Goal: Task Accomplishment & Management: Complete application form

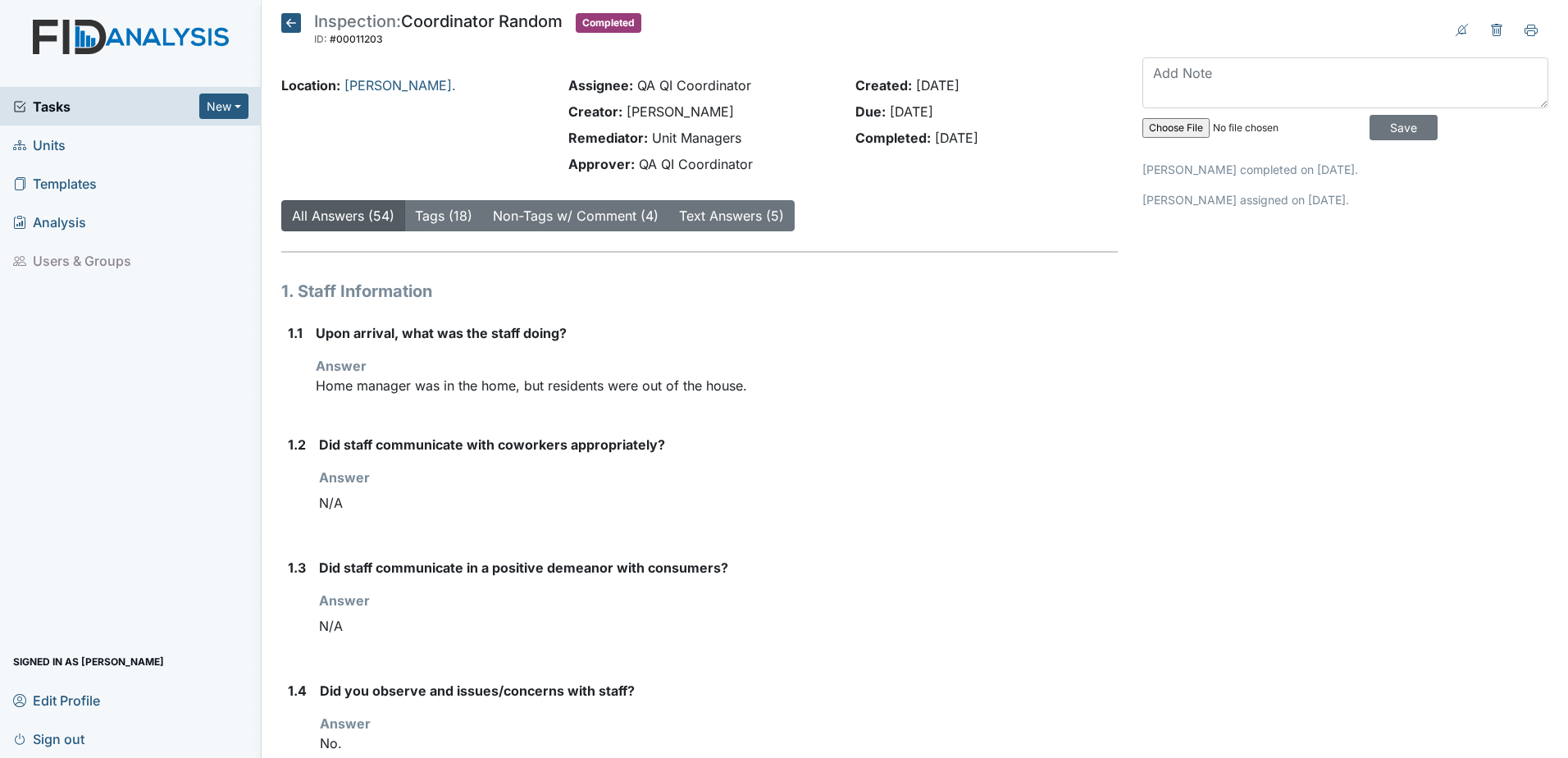
click at [59, 146] on span "Units" at bounding box center [39, 145] width 53 height 25
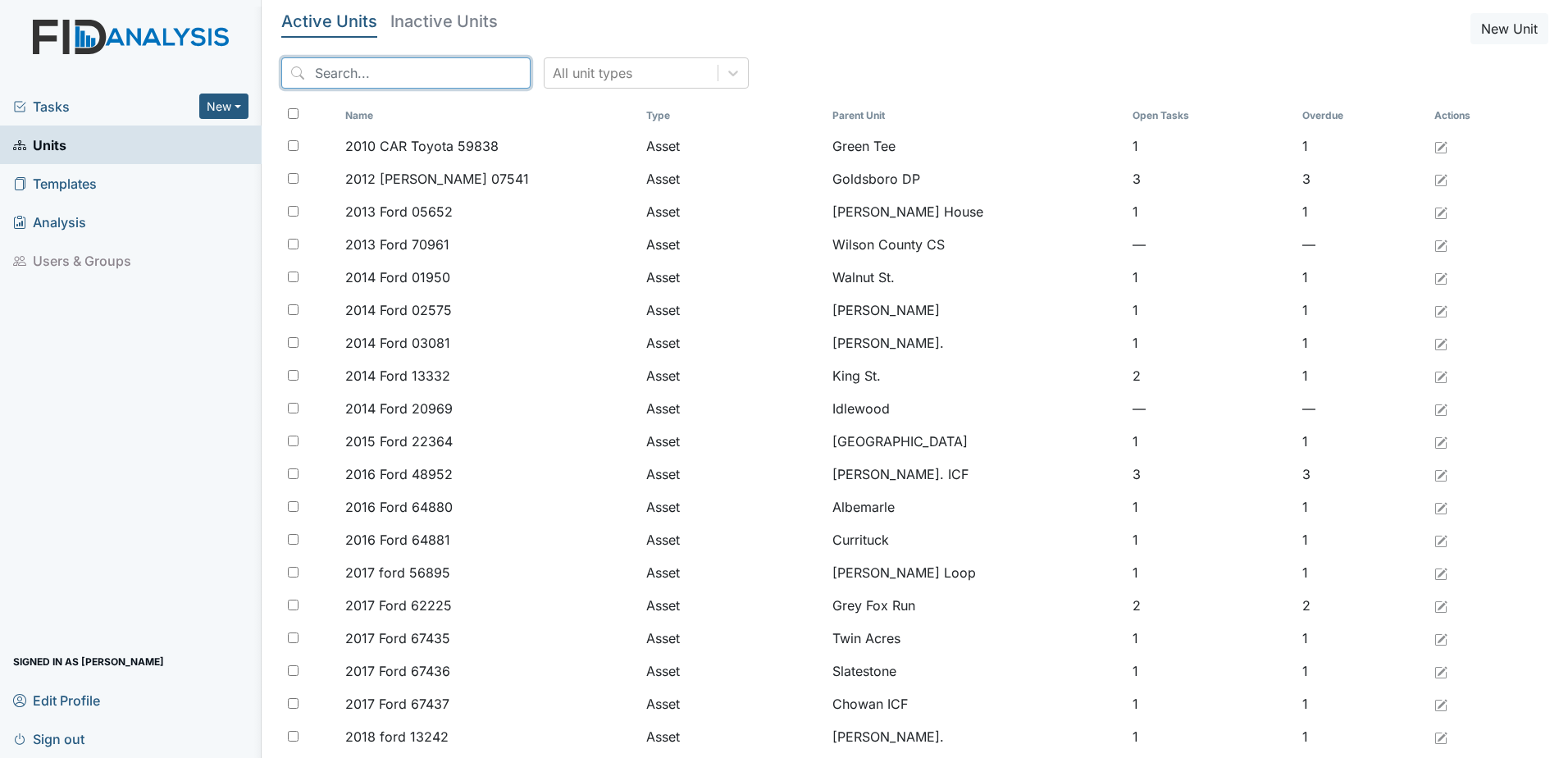
click at [350, 80] on input "search" at bounding box center [406, 73] width 250 height 31
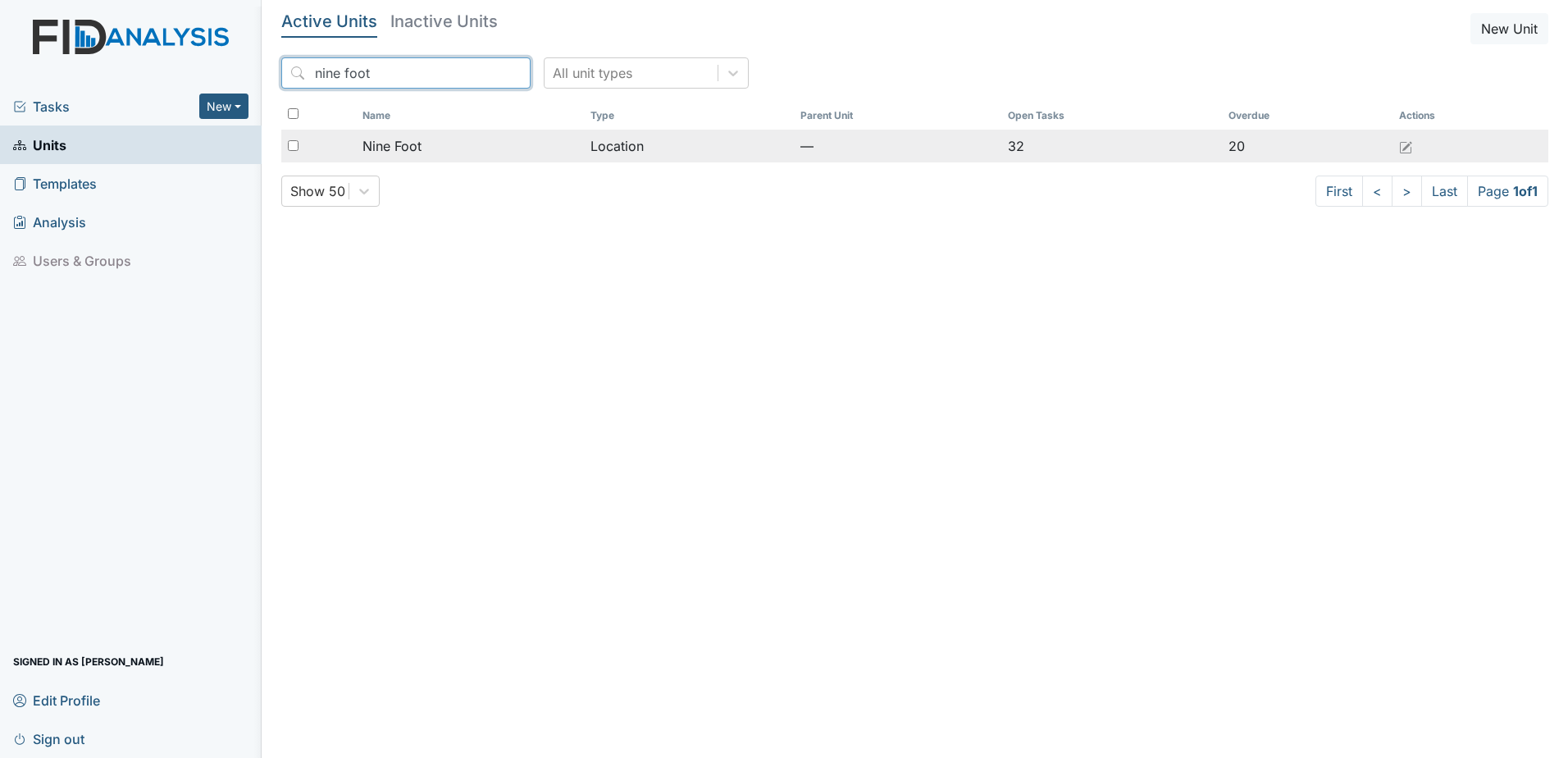
type input "nine foot"
click at [394, 144] on span "Nine Foot" at bounding box center [392, 146] width 59 height 20
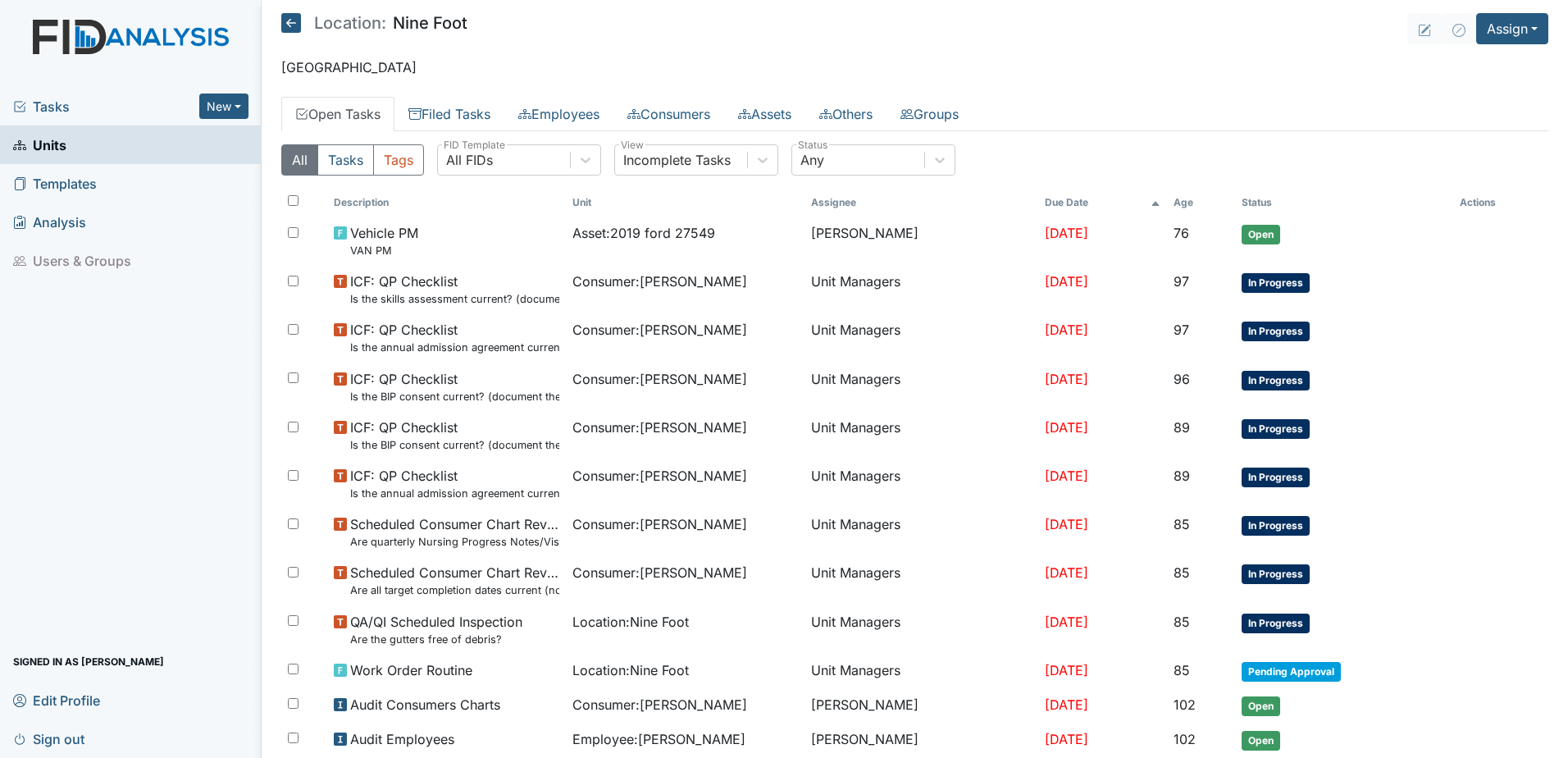
click at [57, 153] on span "Units" at bounding box center [39, 145] width 54 height 25
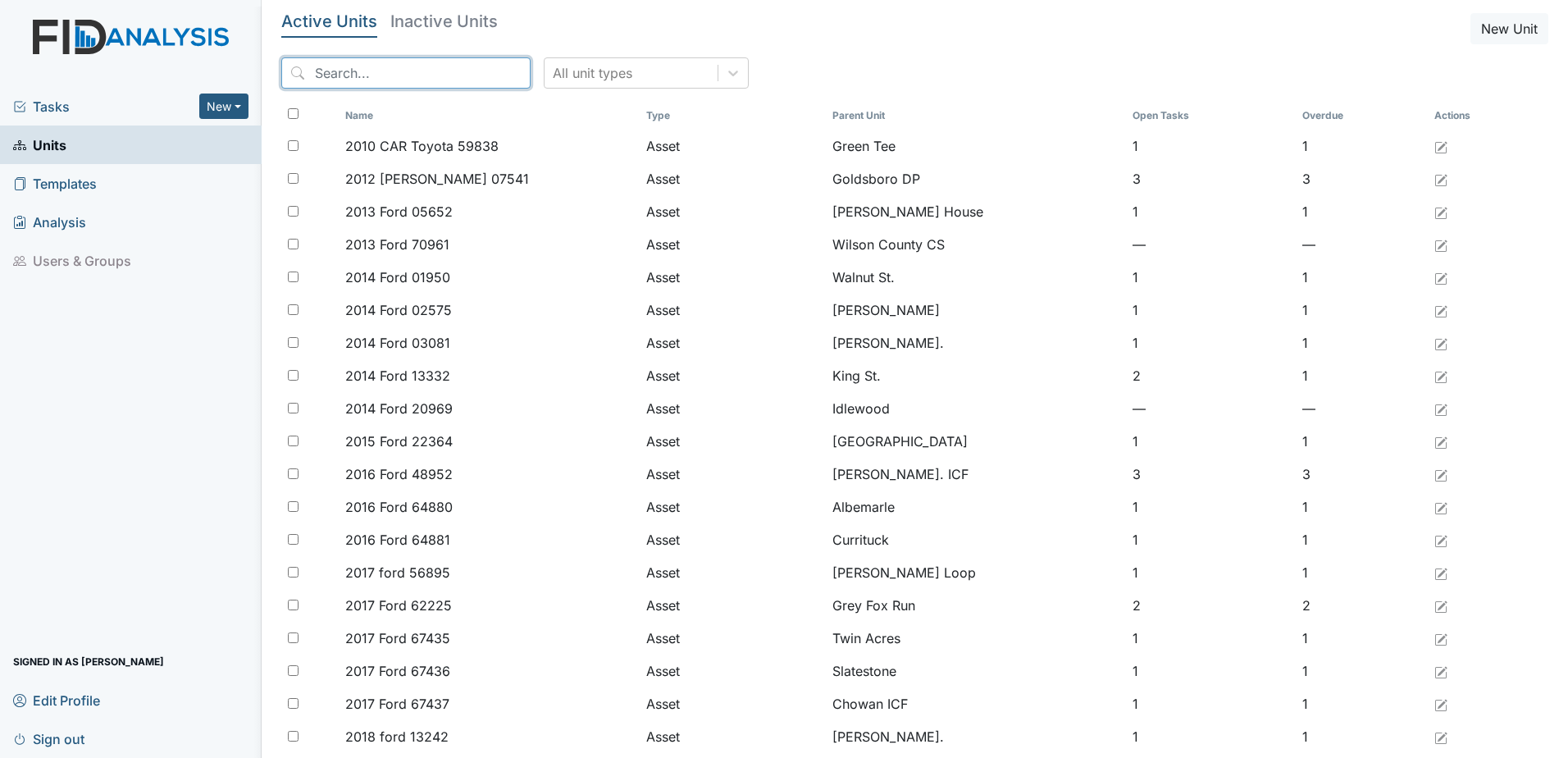
click at [388, 65] on input "search" at bounding box center [406, 73] width 250 height 31
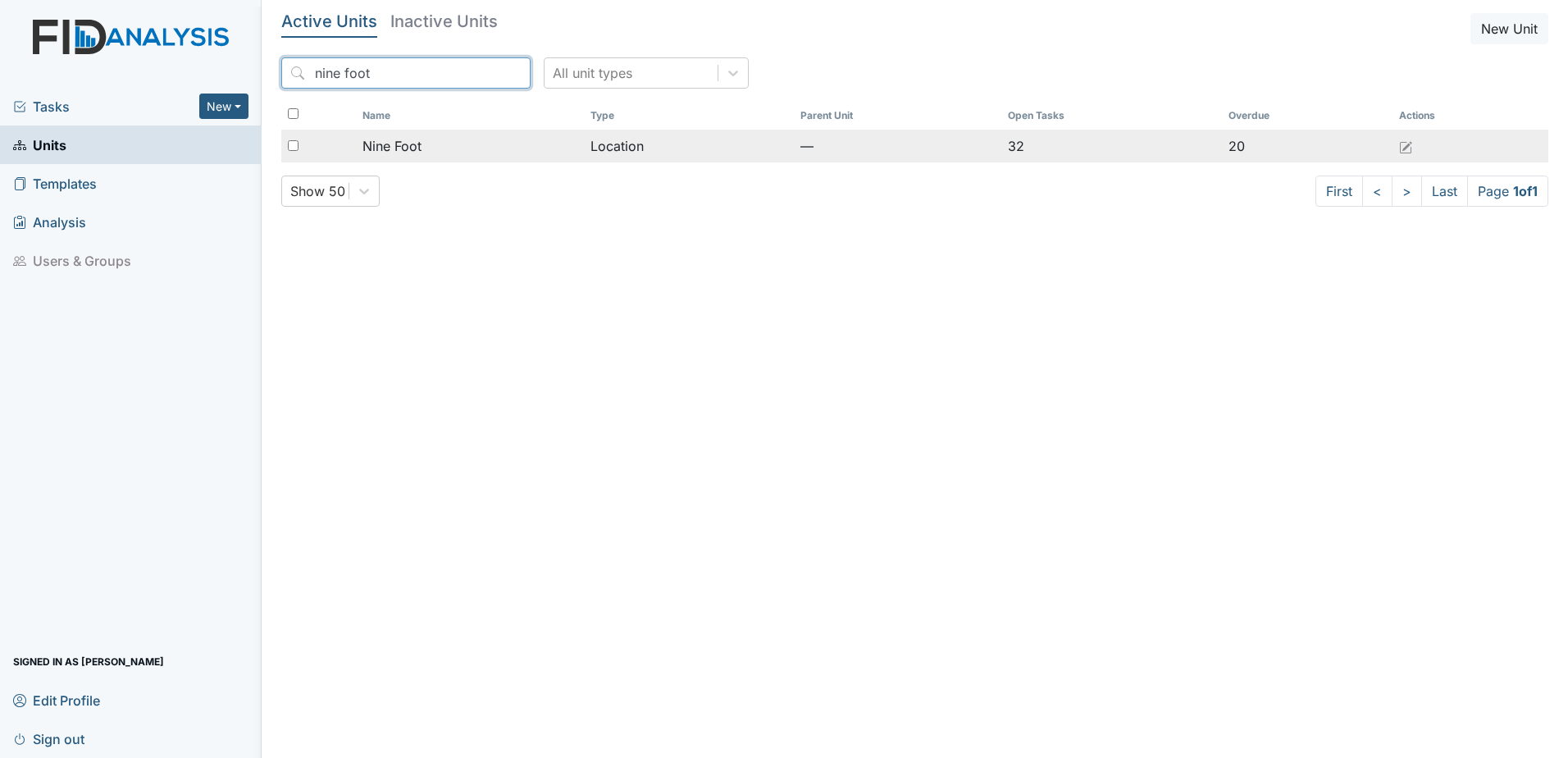
type input "nine foot"
click at [392, 140] on span "Nine Foot" at bounding box center [392, 146] width 59 height 20
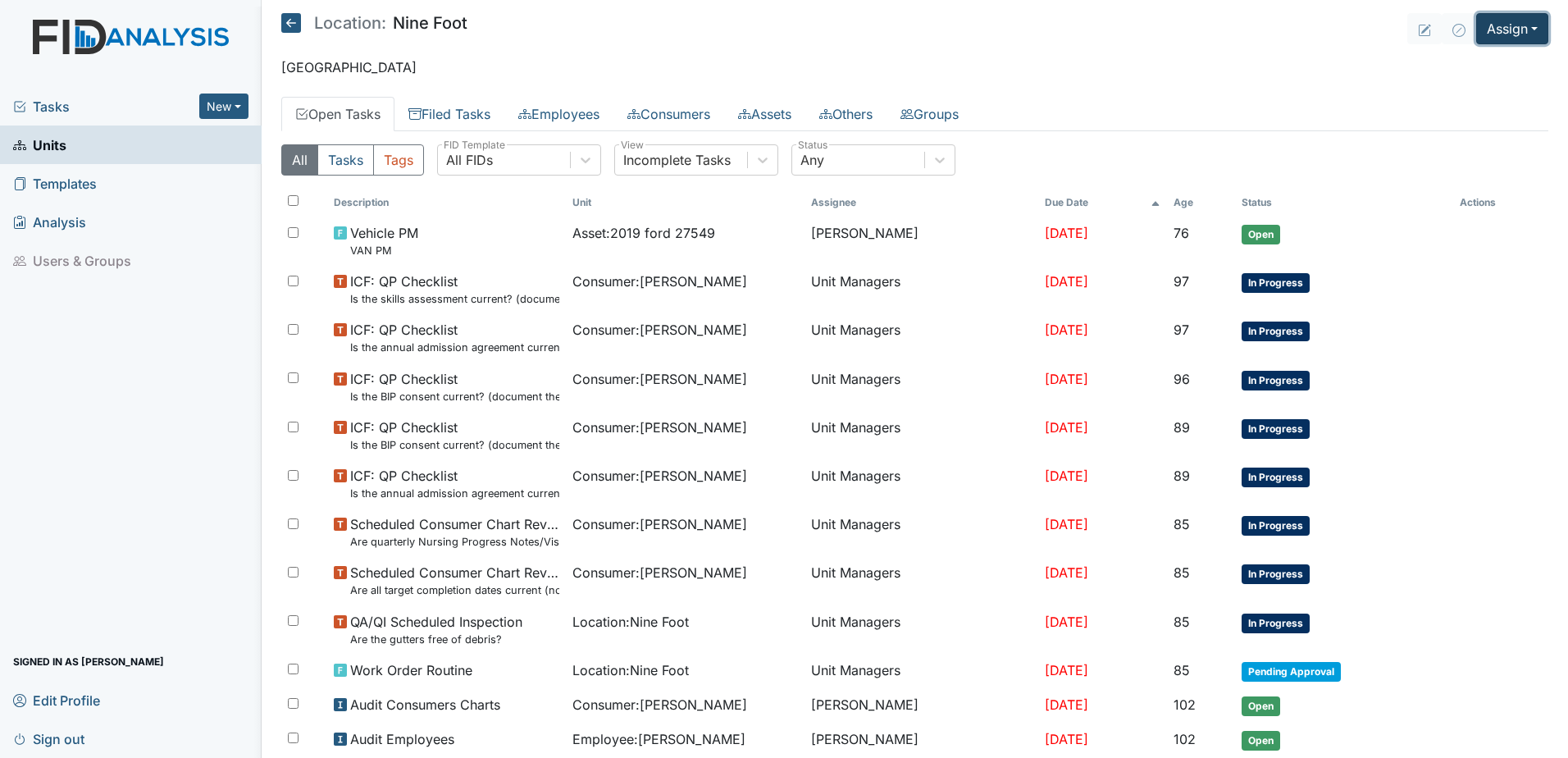
click at [1497, 22] on button "Assign" at bounding box center [1513, 28] width 73 height 31
click at [1455, 87] on link "Assign Inspection" at bounding box center [1473, 93] width 148 height 26
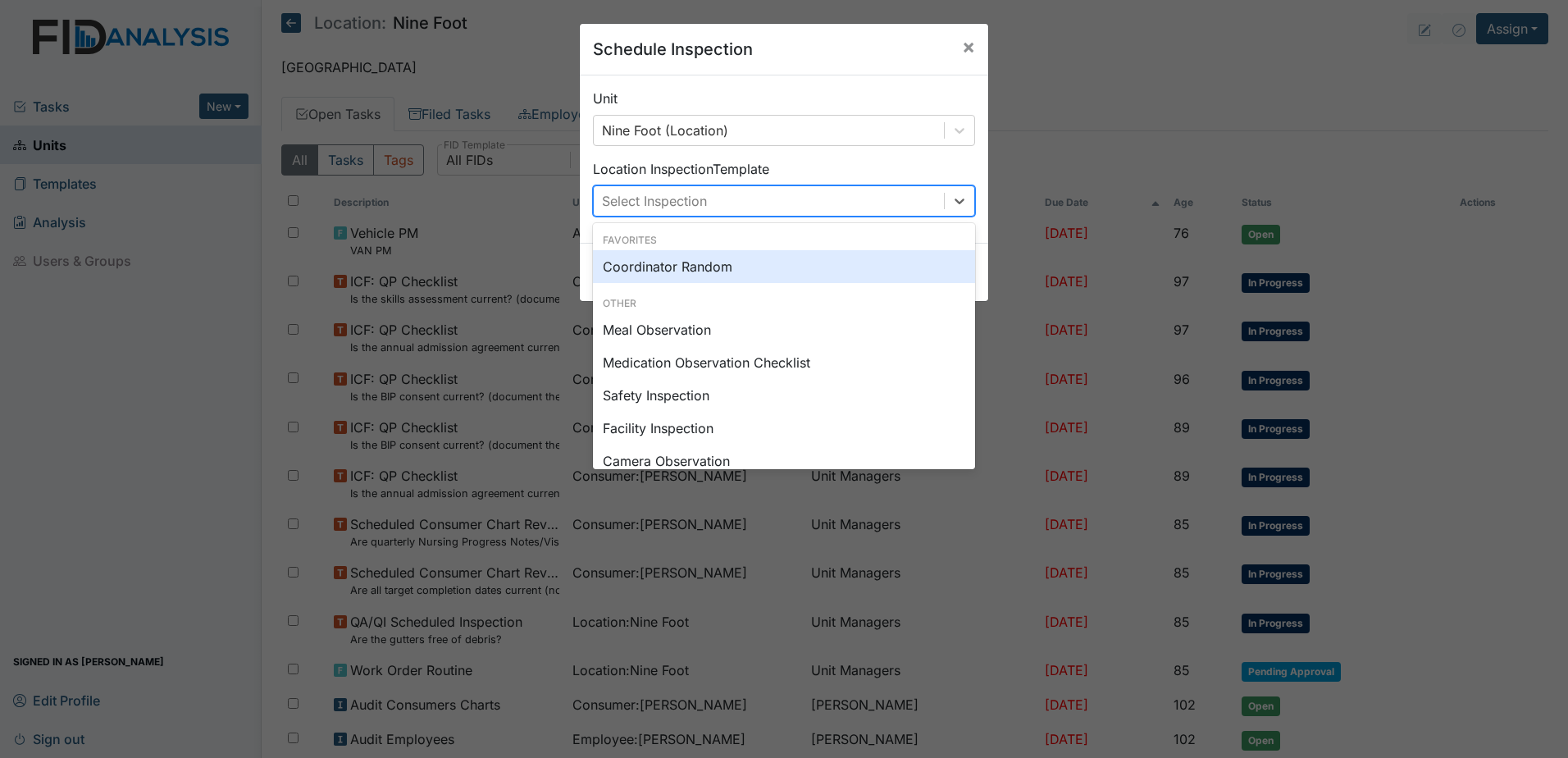
click at [629, 194] on div "Select Inspection" at bounding box center [654, 202] width 105 height 20
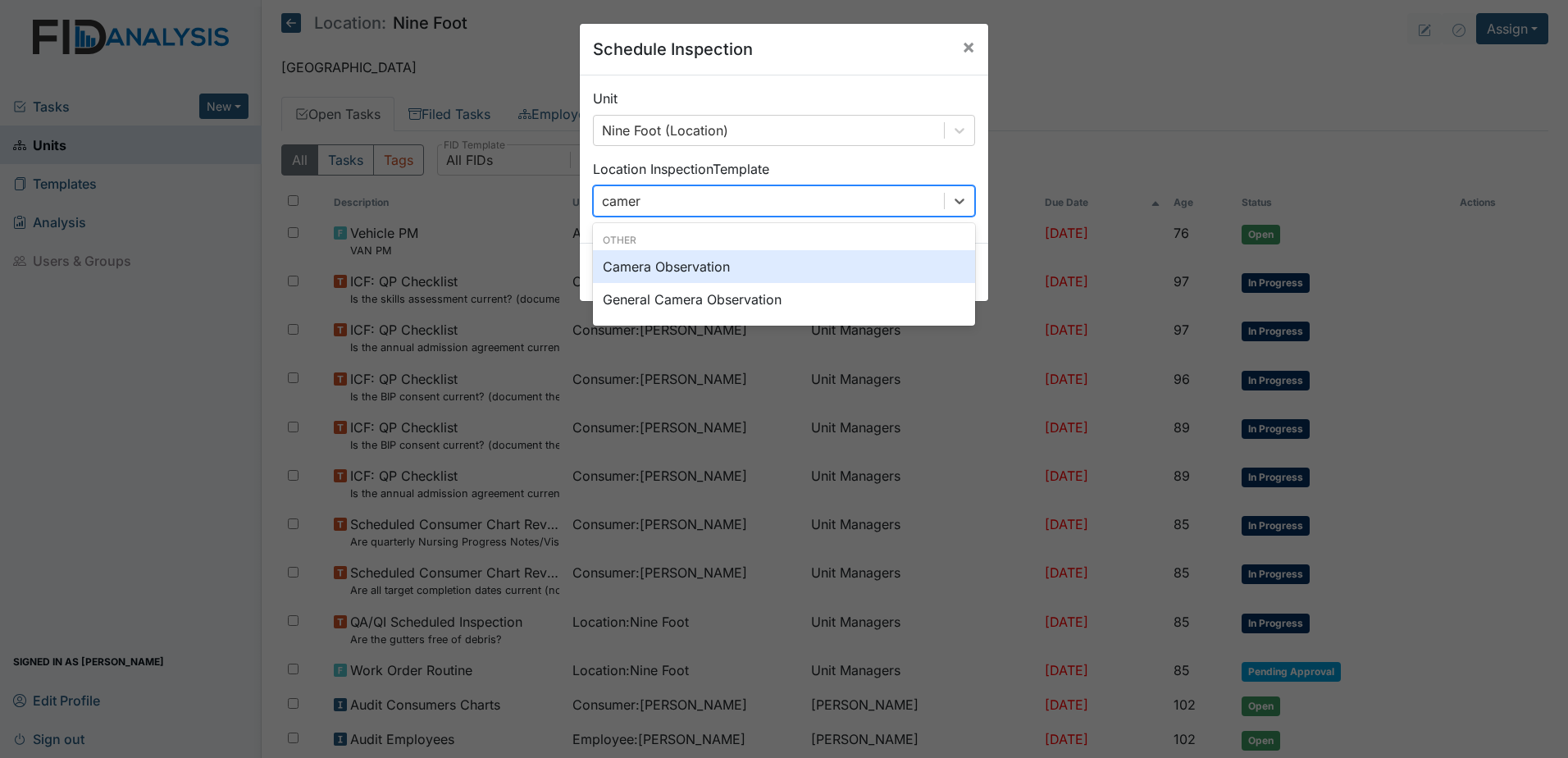
type input "camera"
click at [684, 267] on div "Camera Observation" at bounding box center [784, 267] width 382 height 33
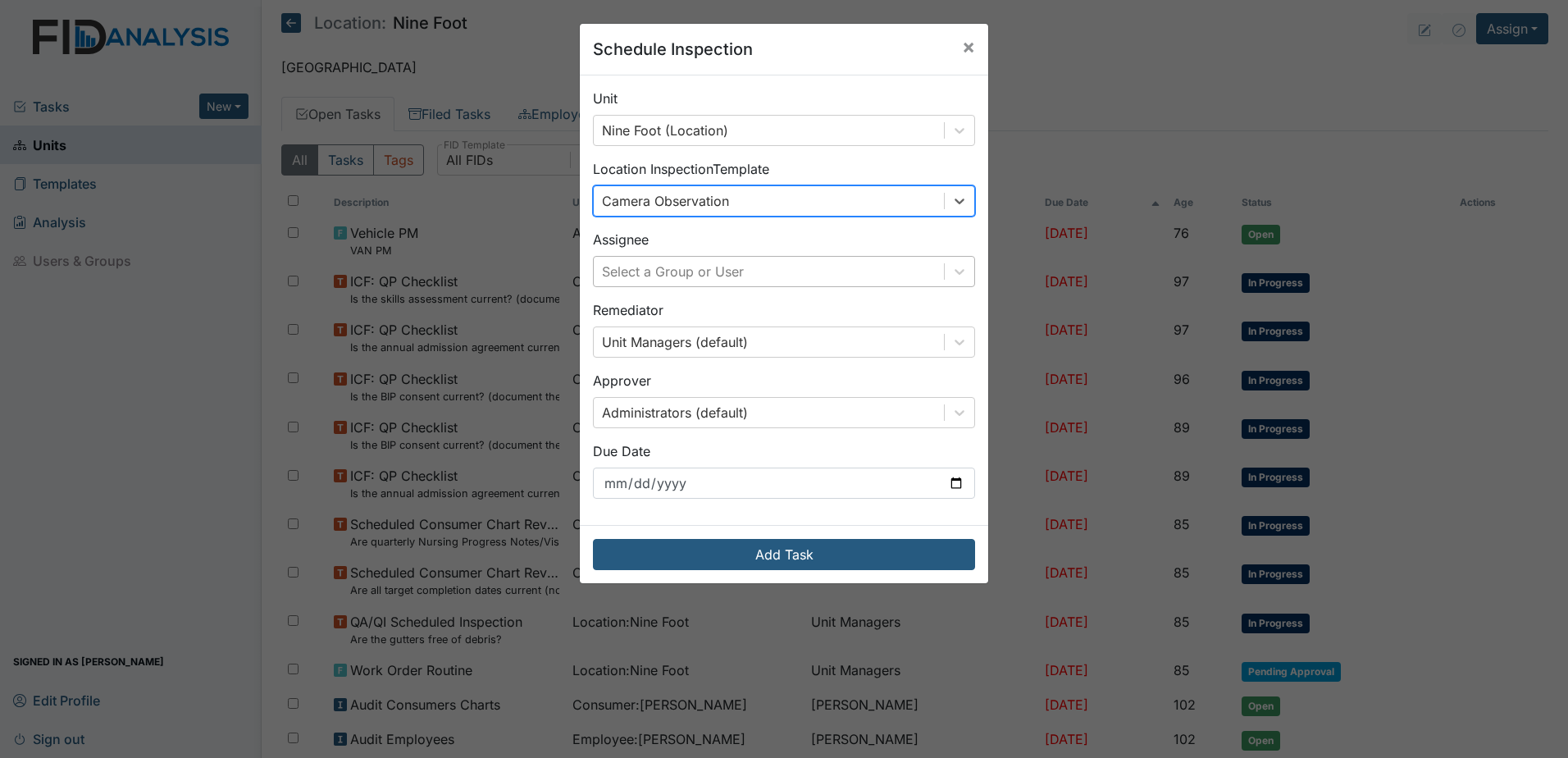
click at [679, 267] on div "Select a Group or User" at bounding box center [672, 271] width 142 height 20
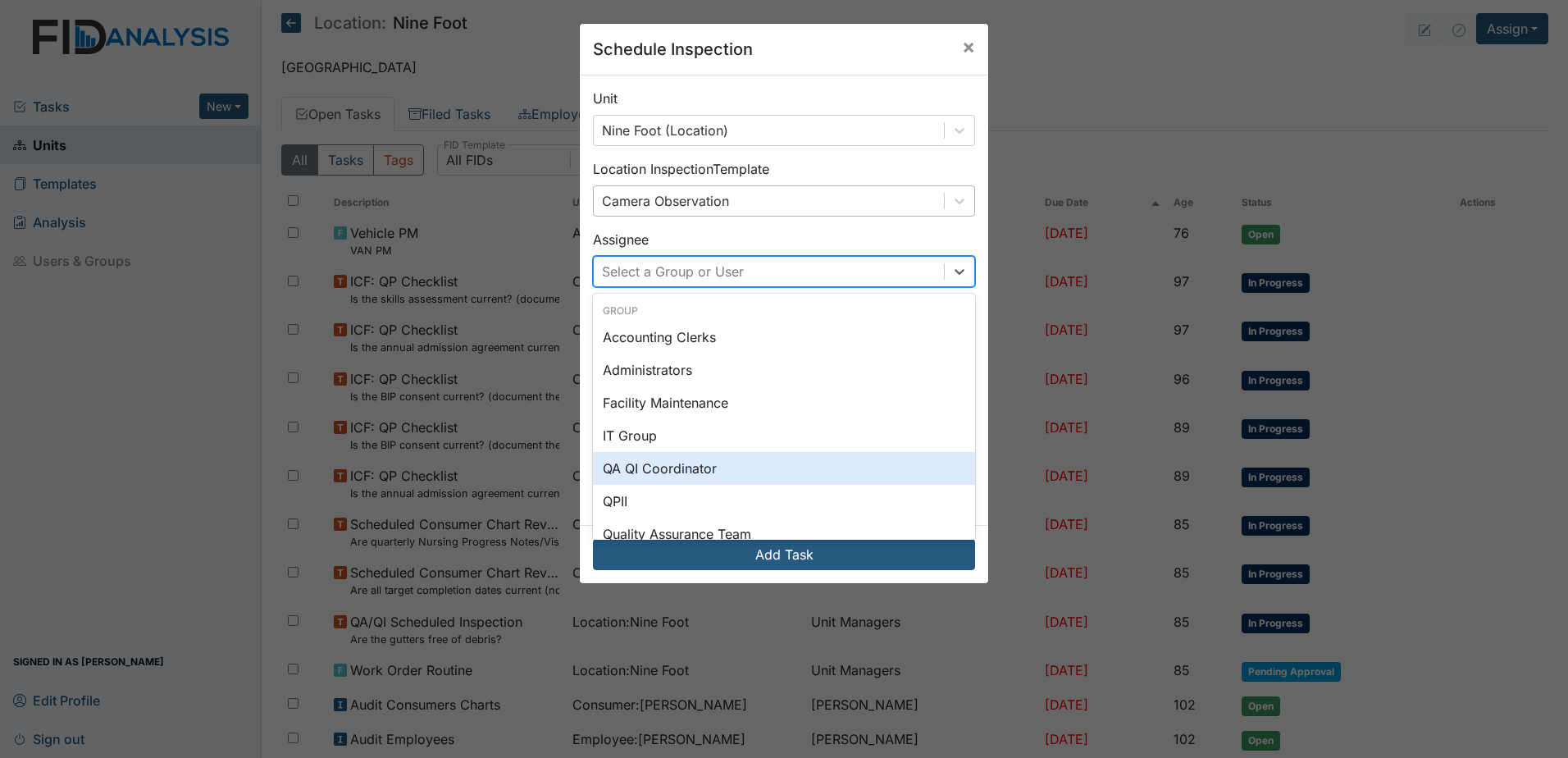
click at [642, 476] on div "QA QI Coordinator" at bounding box center [784, 468] width 382 height 33
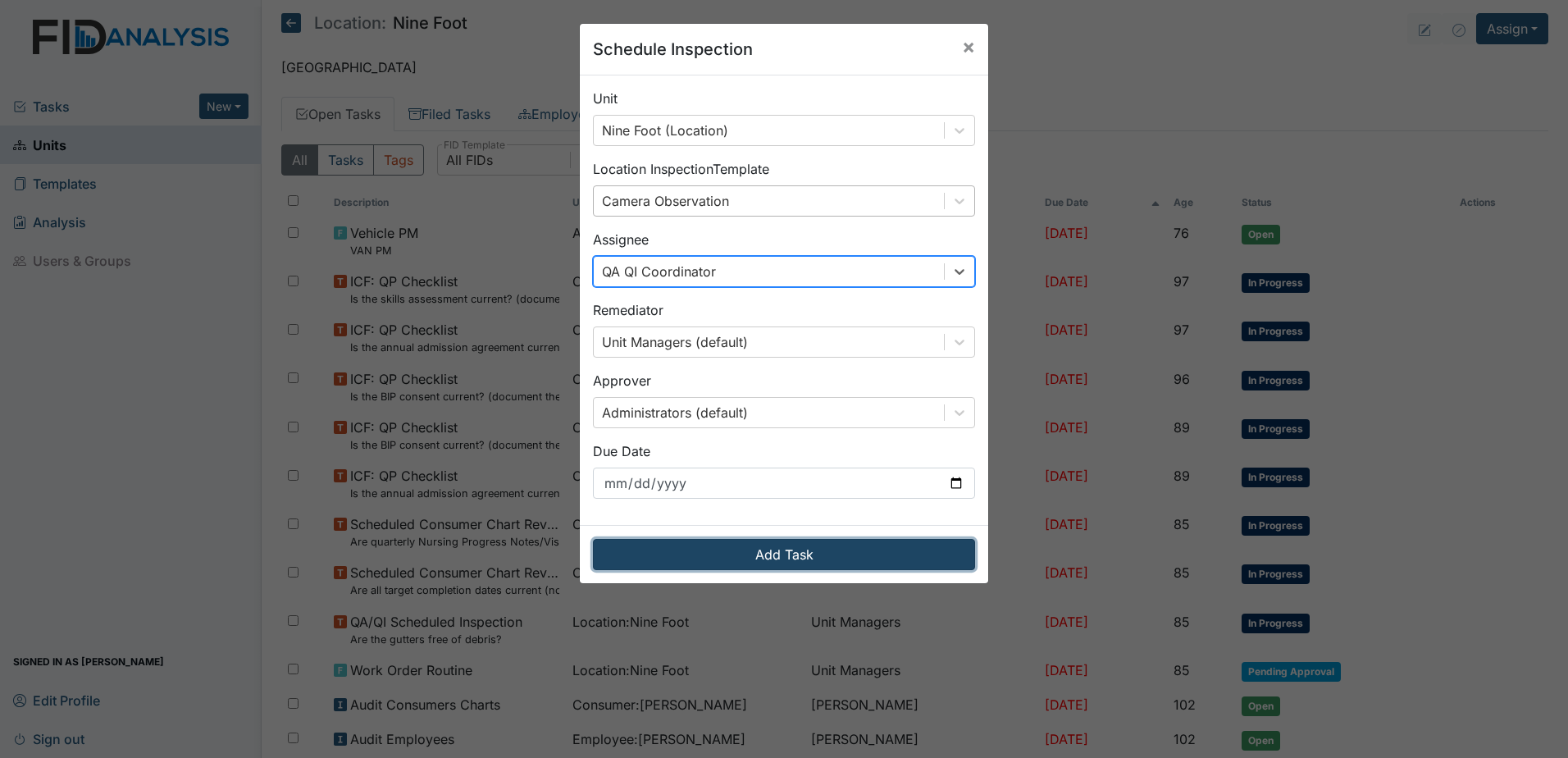
click at [718, 560] on button "Add Task" at bounding box center [784, 555] width 382 height 31
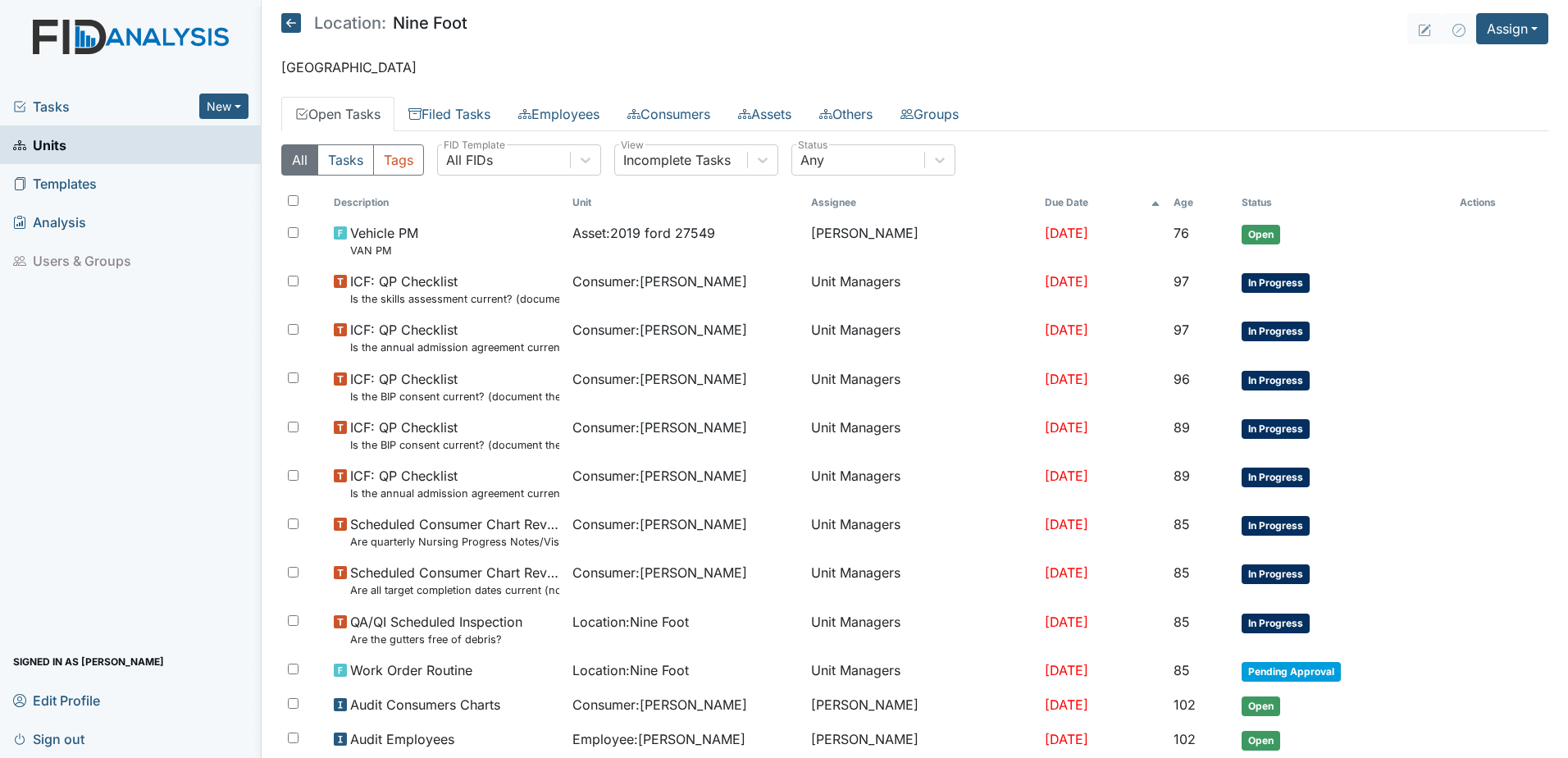
click at [46, 102] on span "Tasks" at bounding box center [105, 107] width 186 height 20
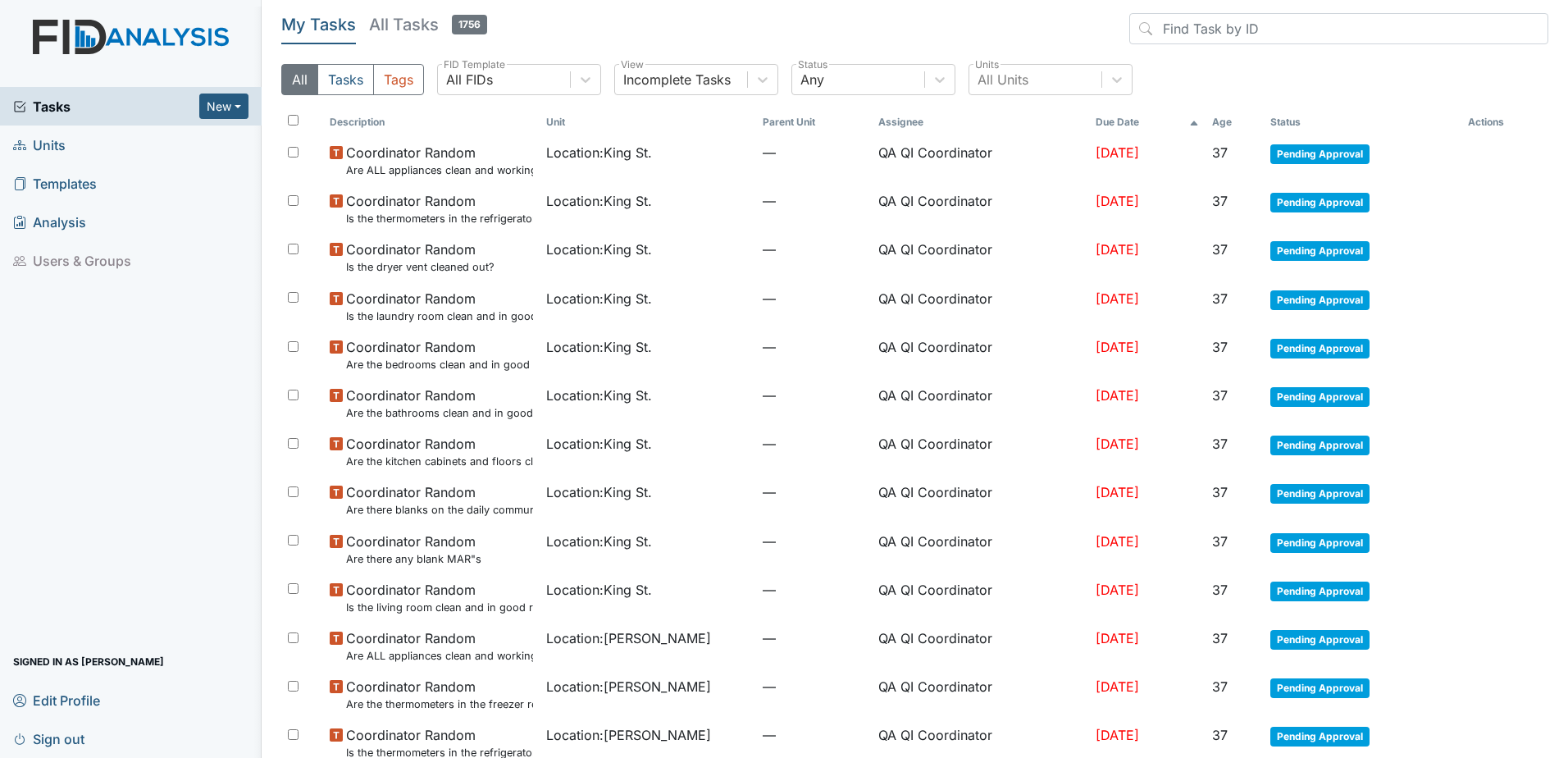
click at [1090, 120] on th "Due Date" at bounding box center [1147, 122] width 117 height 28
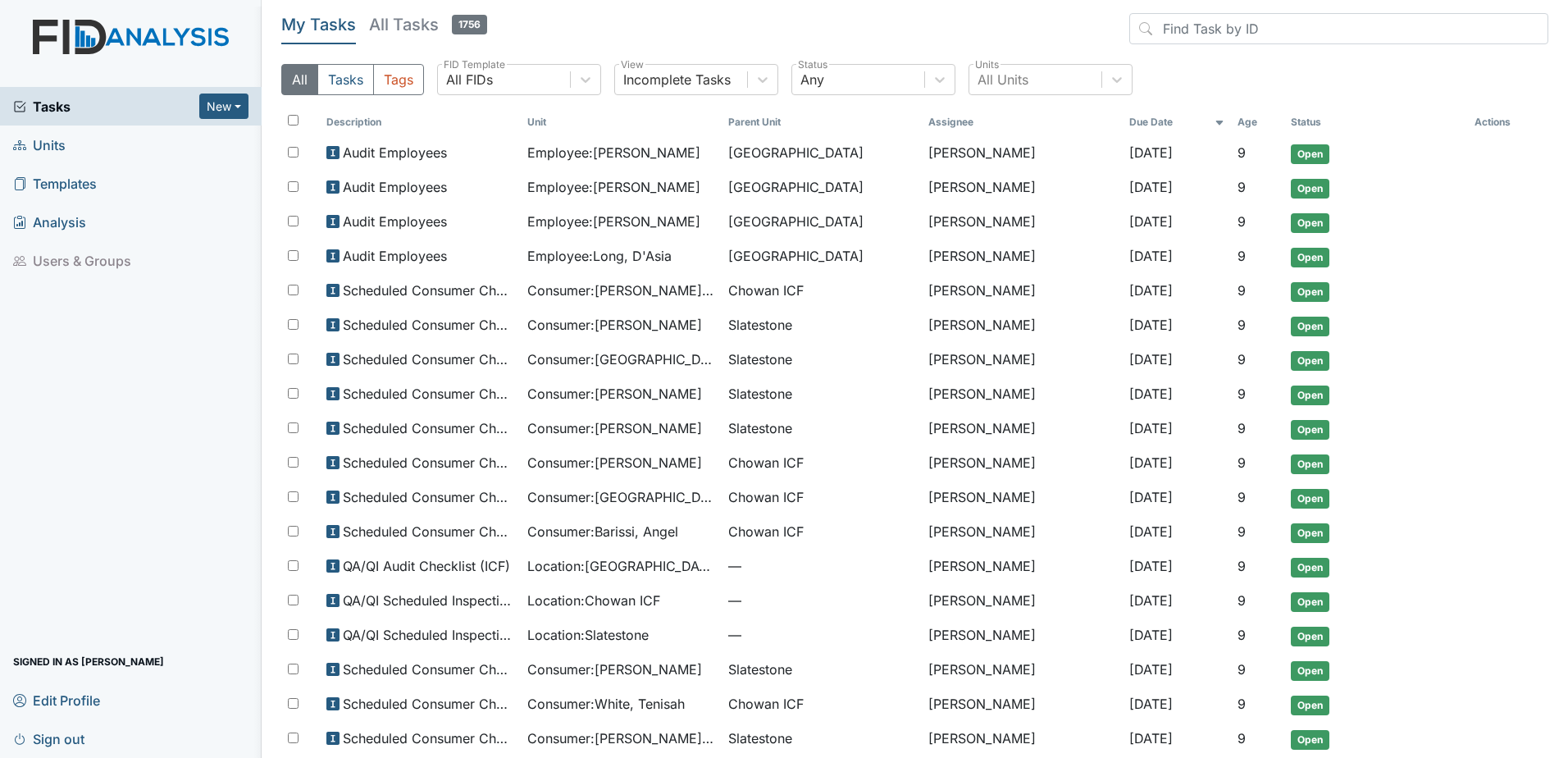
click at [1122, 120] on th "Due Date" at bounding box center [1176, 122] width 108 height 28
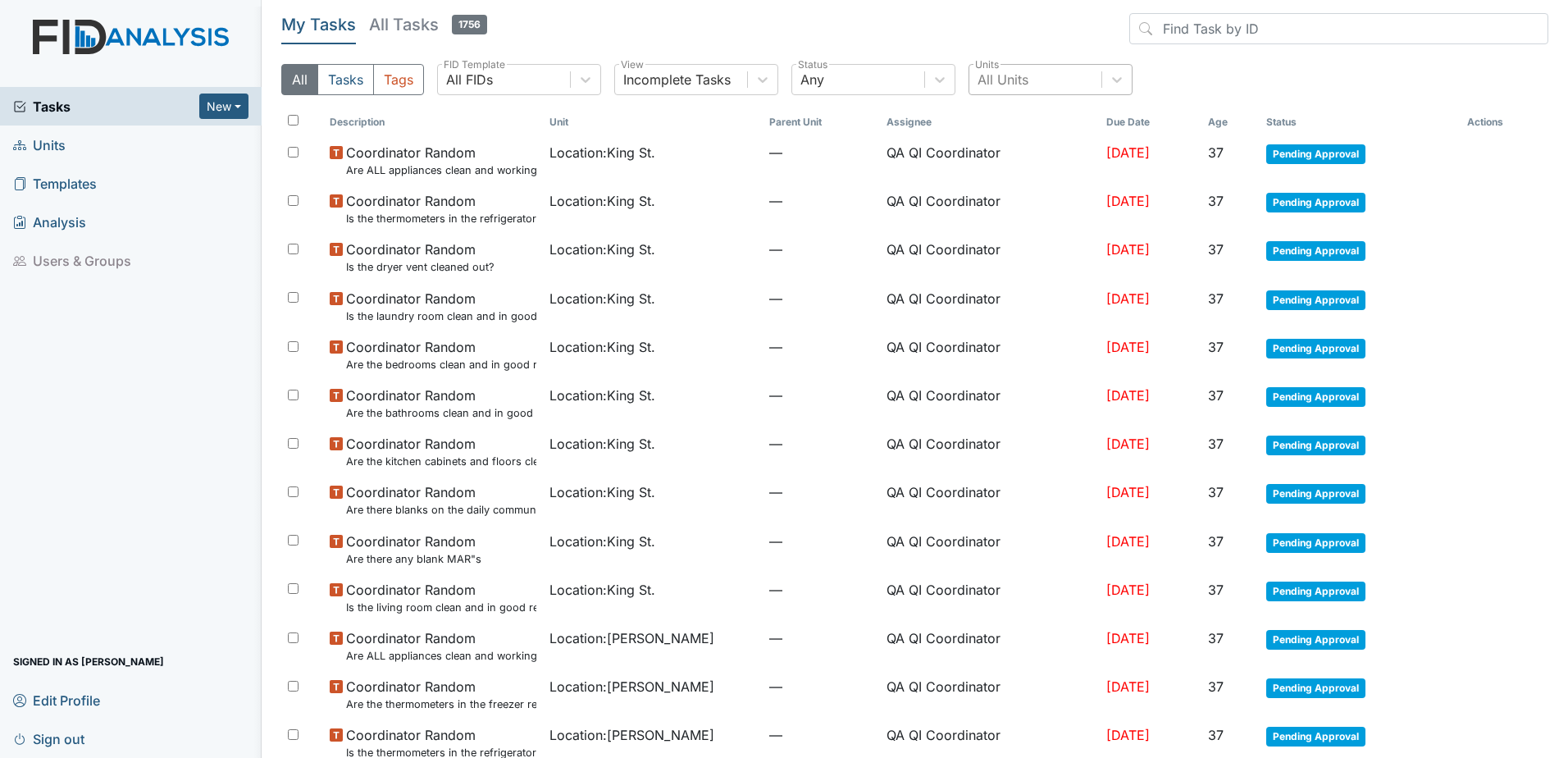
click at [1012, 80] on div "All Units" at bounding box center [1003, 80] width 51 height 20
type input "nine"
click at [1012, 123] on div "Nine Foot" at bounding box center [1051, 122] width 164 height 33
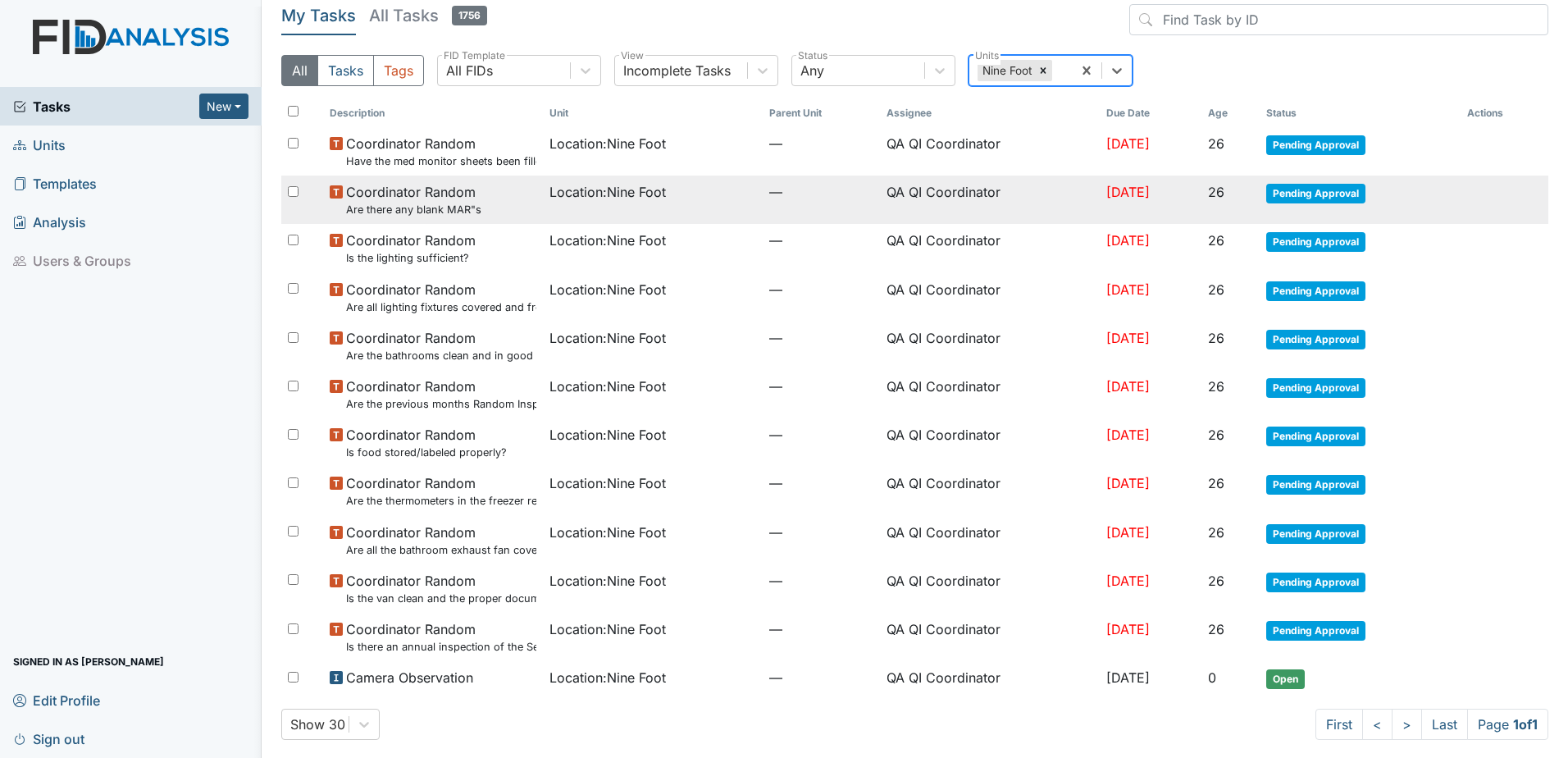
scroll to position [17, 0]
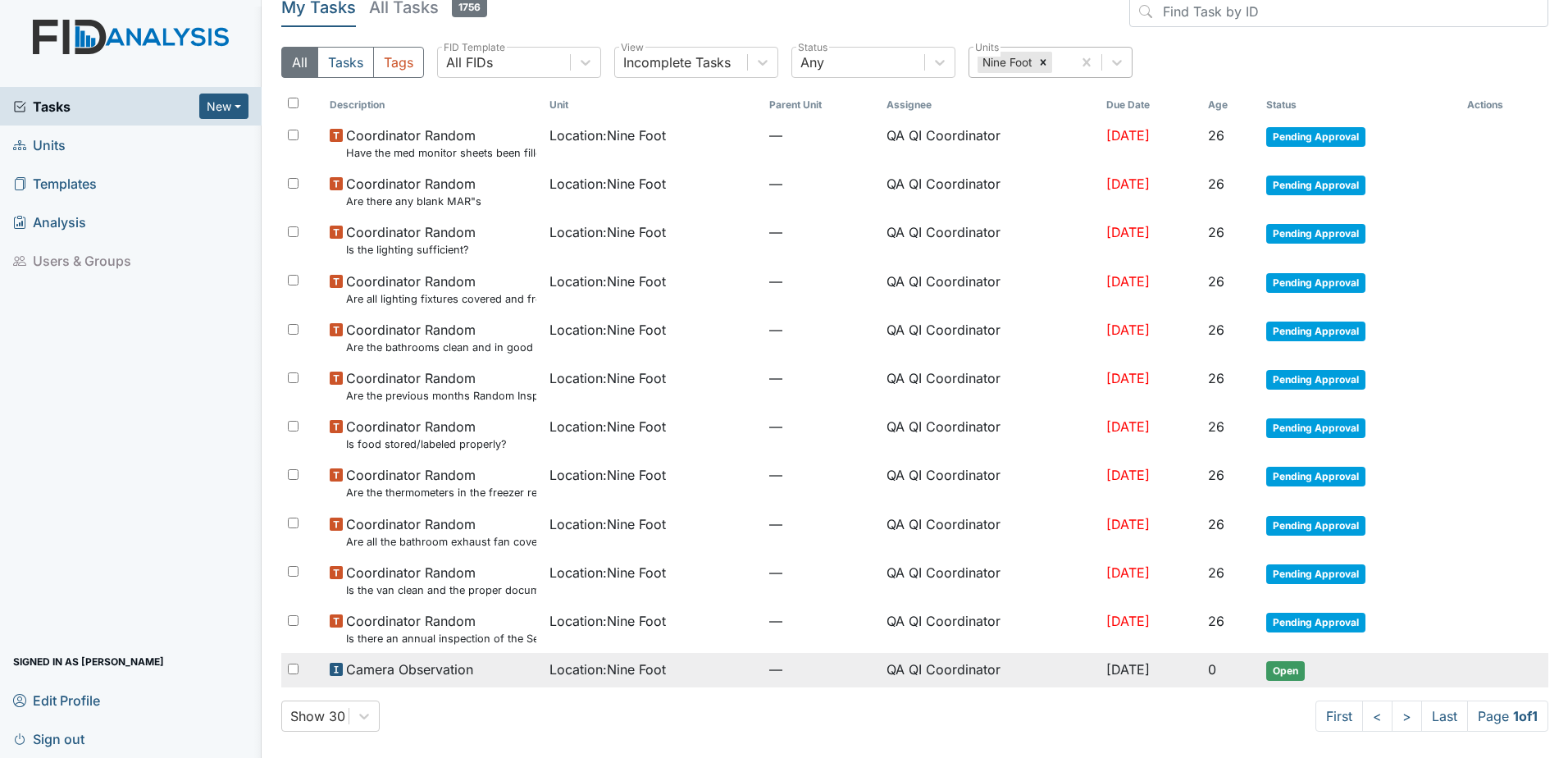
click at [586, 679] on span "Location : Nine Foot" at bounding box center [608, 670] width 116 height 20
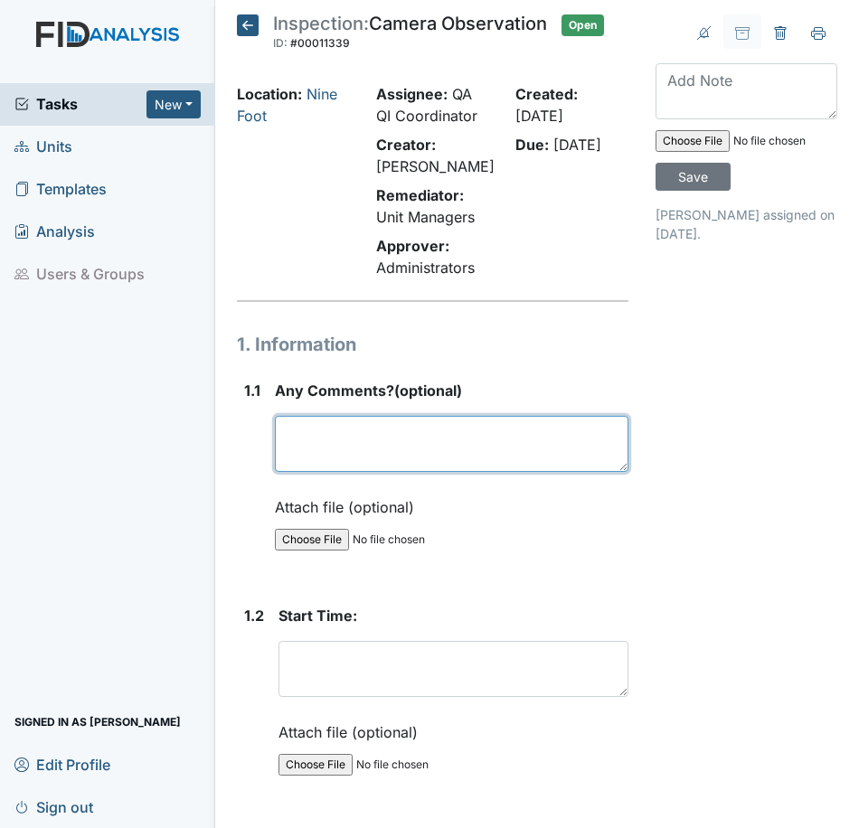
click at [314, 465] on textarea at bounding box center [451, 444] width 353 height 56
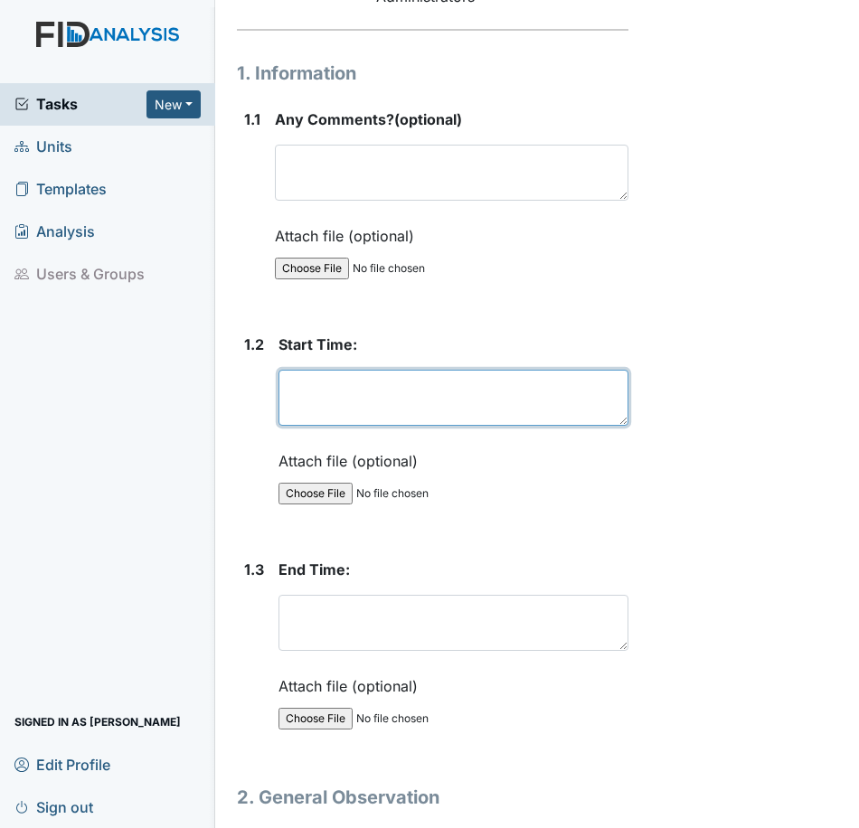
click at [313, 399] on textarea at bounding box center [453, 398] width 350 height 56
type textarea "9/23/25"
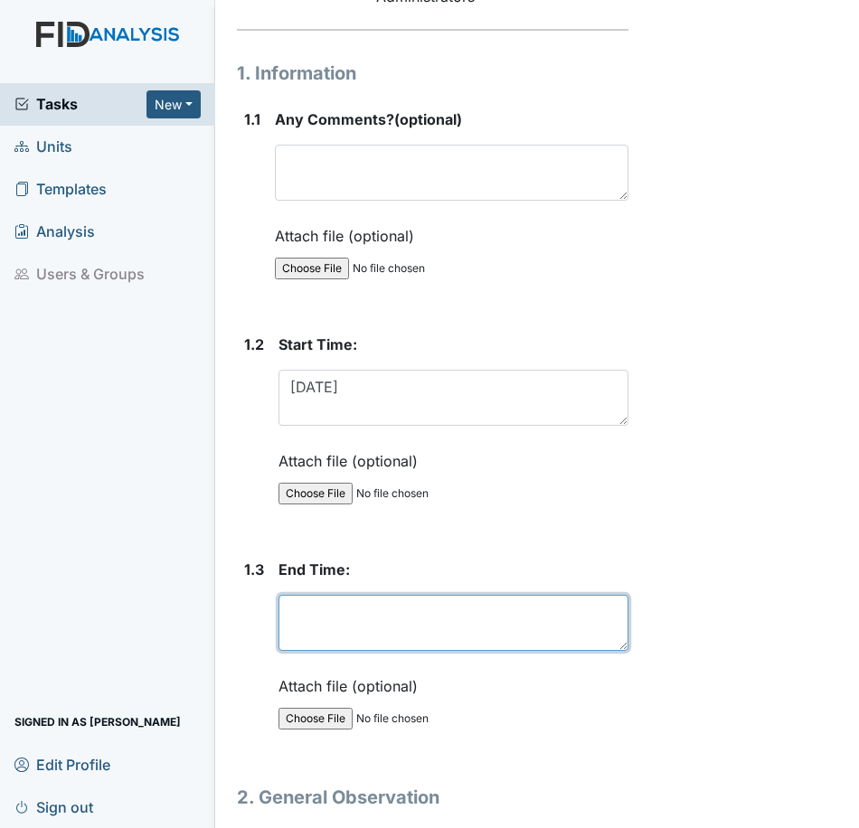
click at [351, 622] on textarea at bounding box center [453, 623] width 350 height 56
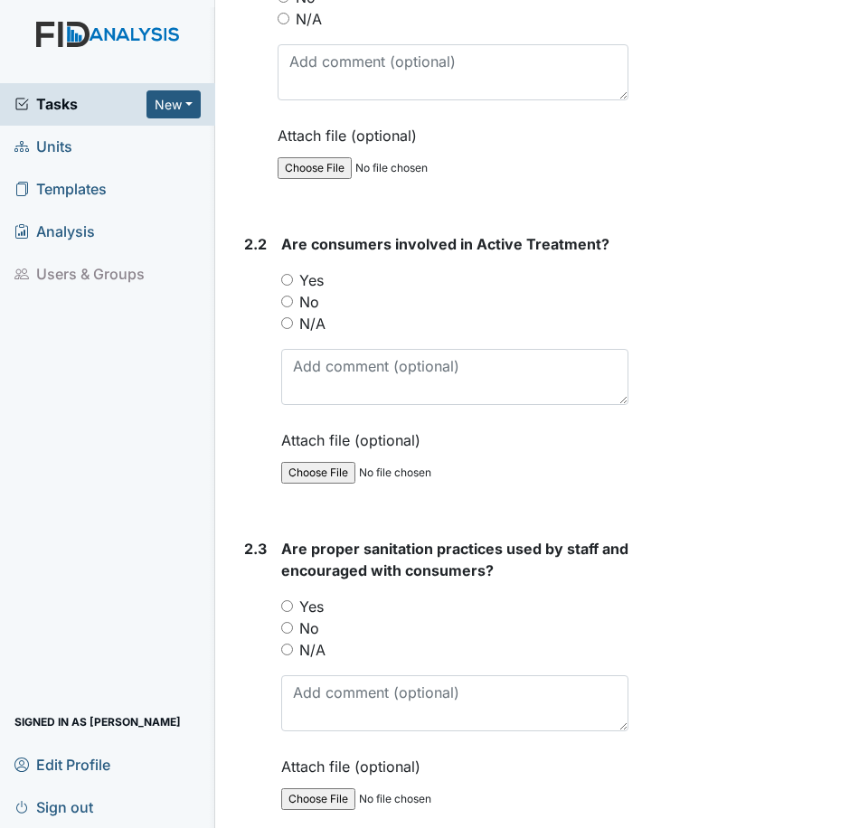
scroll to position [1265, 0]
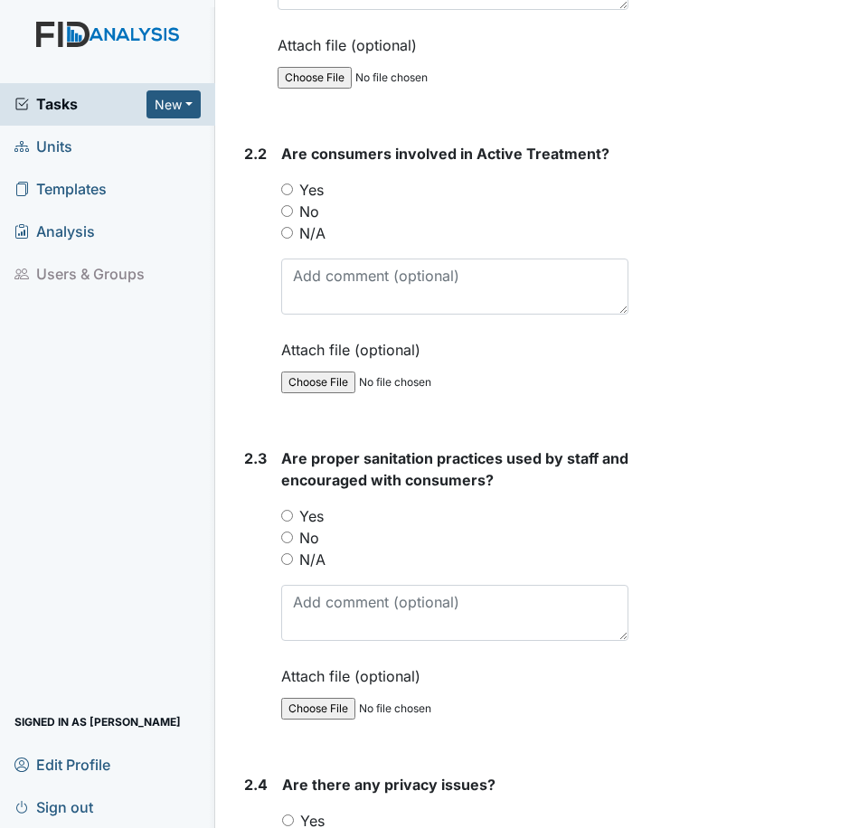
type textarea "9/23/25"
click at [287, 532] on input "No" at bounding box center [287, 537] width 12 height 12
radio input "true"
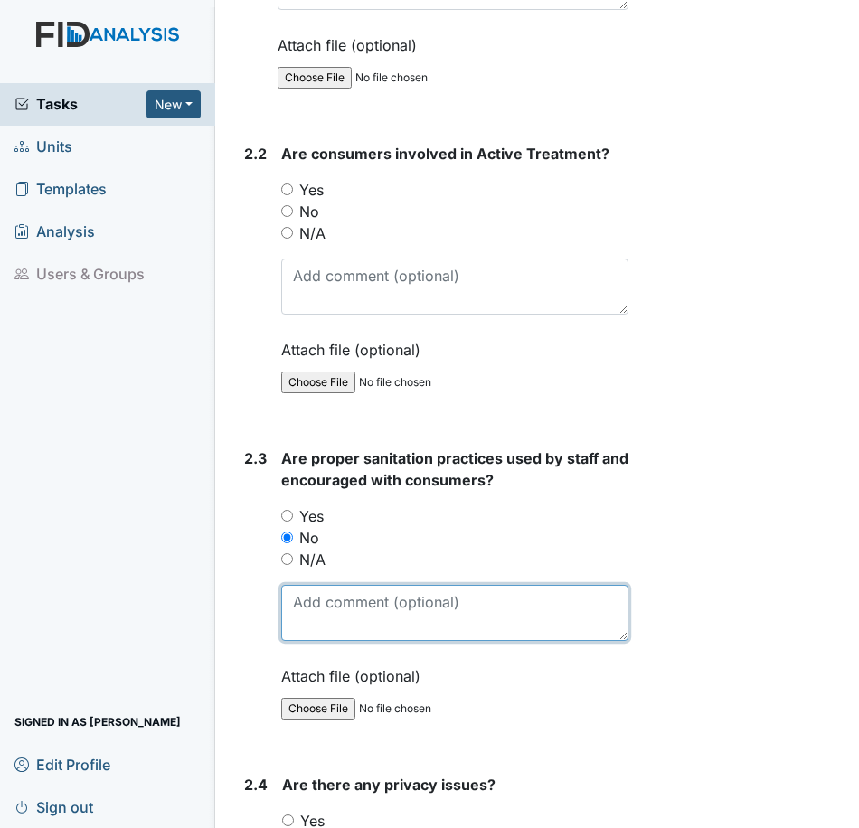
click at [313, 603] on textarea at bounding box center [454, 613] width 347 height 56
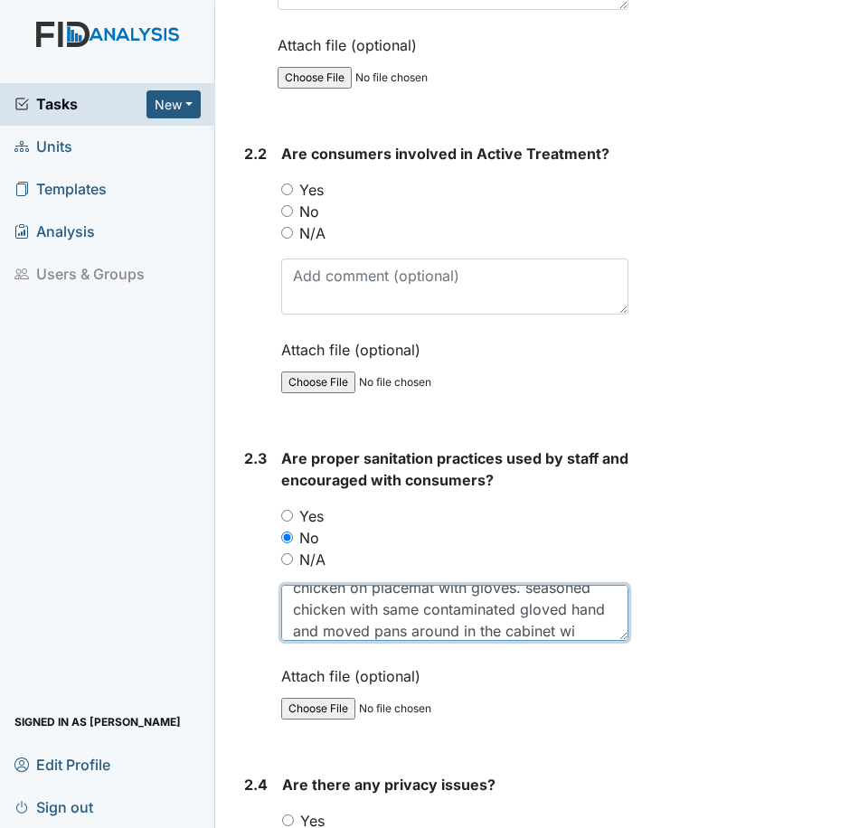
scroll to position [58, 0]
click at [575, 635] on textarea "Camera d10 17:00 Staff in kitchen prepped chicken on placemat with gloves. seas…" at bounding box center [454, 613] width 347 height 56
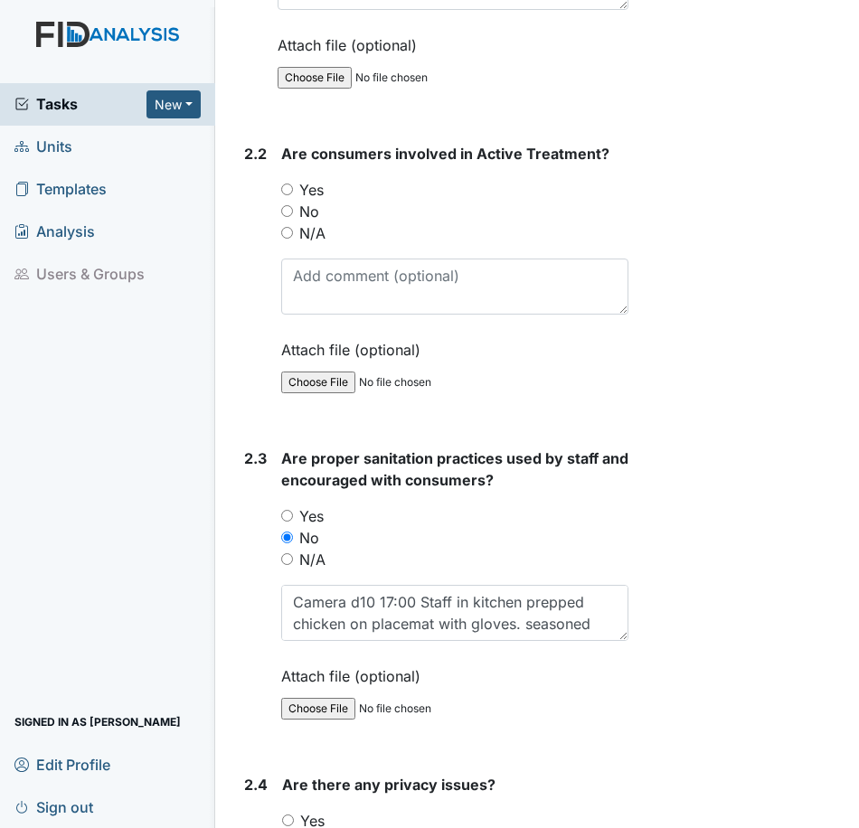
scroll to position [1265, 0]
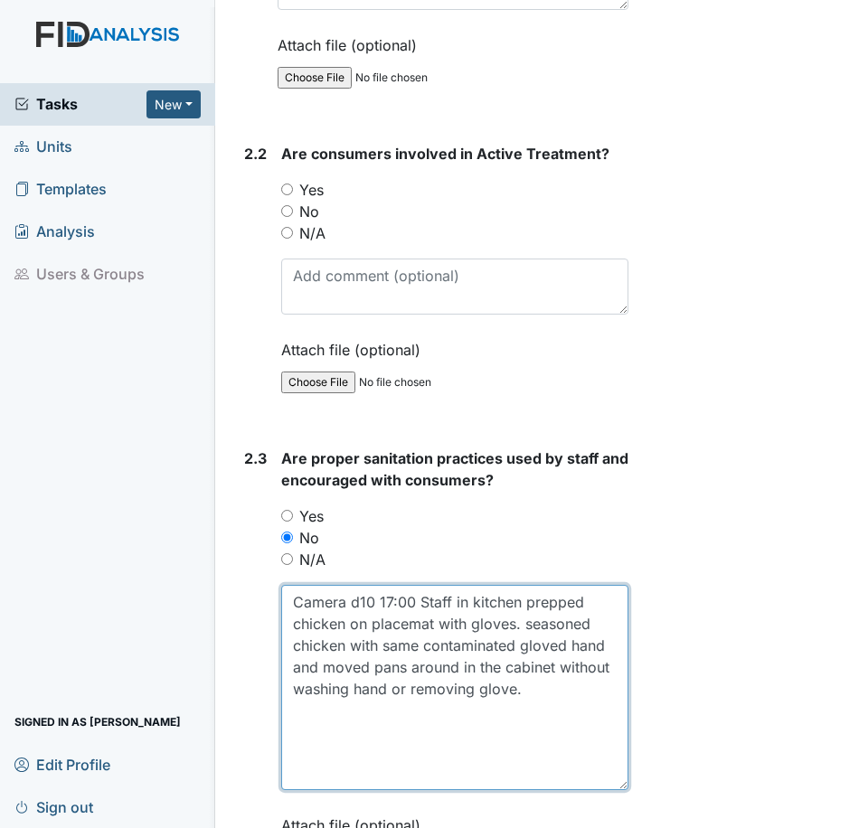
drag, startPoint x: 613, startPoint y: 632, endPoint x: 612, endPoint y: 767, distance: 134.7
click at [575, 693] on textarea "Camera d10 17:00 Staff in kitchen prepped chicken on placemat with gloves. seas…" at bounding box center [454, 687] width 347 height 205
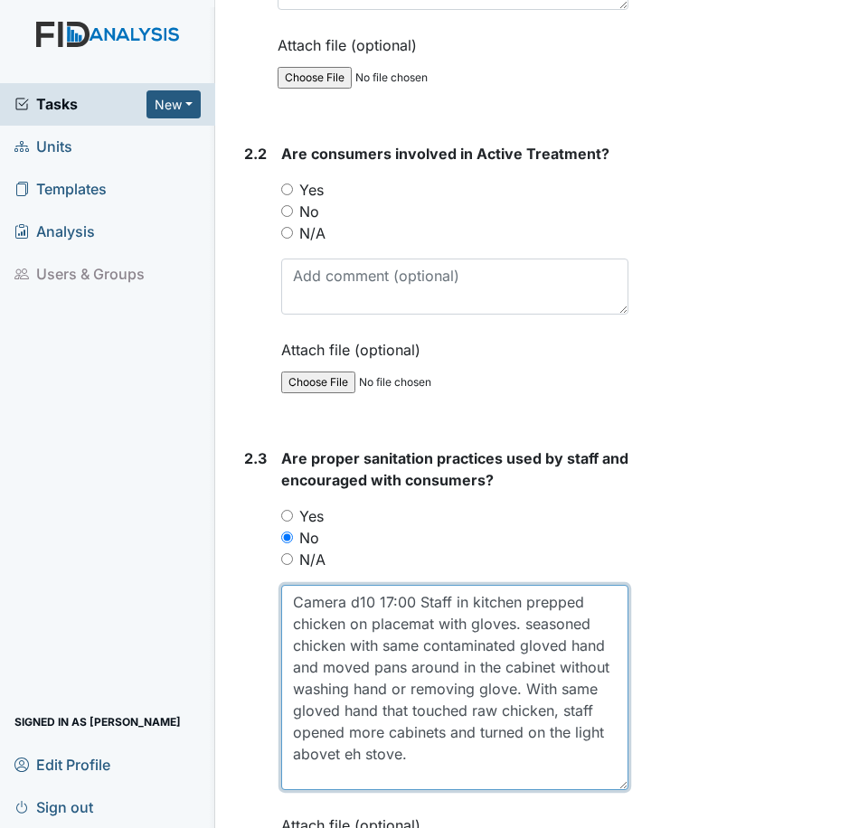
click at [485, 761] on textarea "Camera d10 17:00 Staff in kitchen prepped chicken on placemat with gloves. seas…" at bounding box center [454, 687] width 347 height 205
click at [541, 762] on textarea "Camera d10 17:00 Staff in kitchen prepped chicken on placemat with gloves. seas…" at bounding box center [454, 687] width 347 height 205
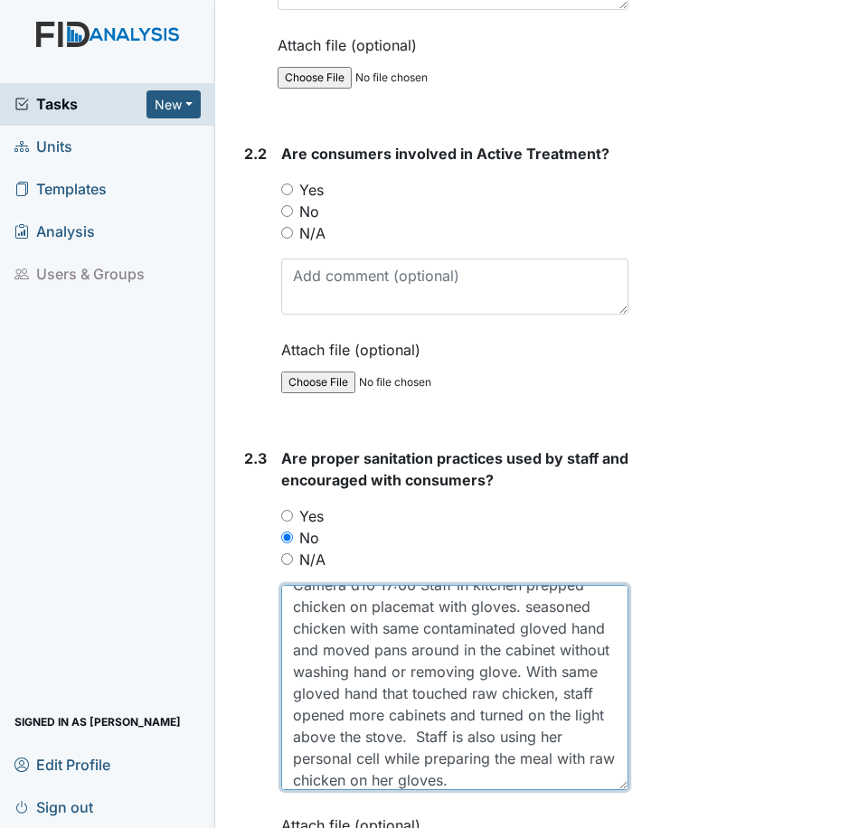
click at [585, 776] on textarea "Camera d10 17:00 Staff in kitchen prepped chicken on placemat with gloves. seas…" at bounding box center [454, 687] width 347 height 205
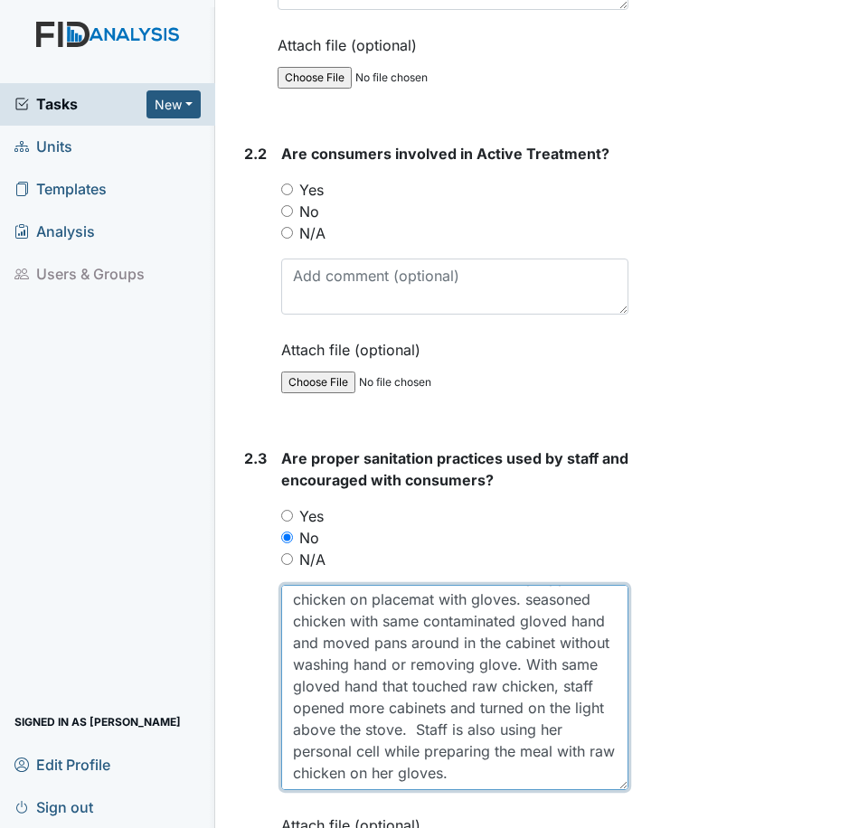
click at [579, 767] on textarea "Camera d10 17:00 Staff in kitchen prepped chicken on placemat with gloves. seas…" at bounding box center [454, 687] width 347 height 205
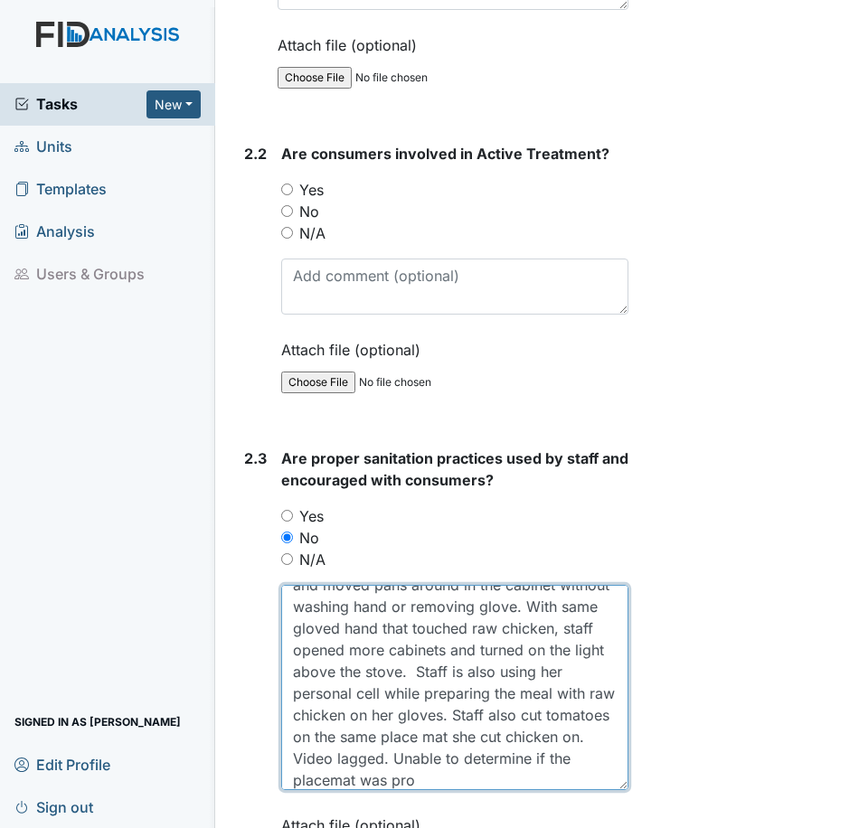
scroll to position [104, 0]
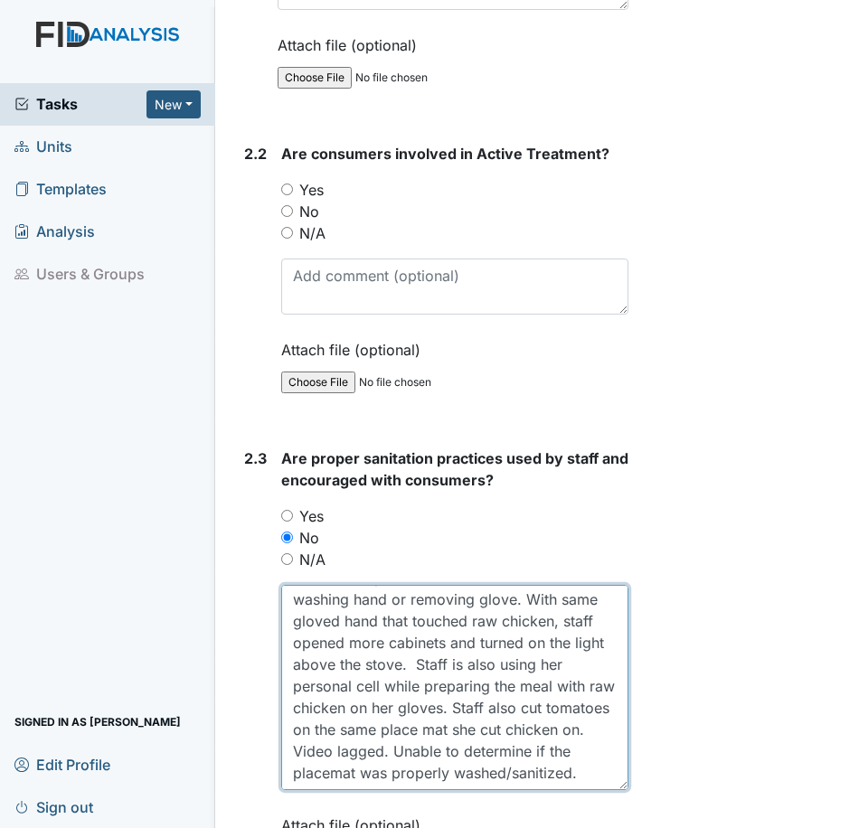
type textarea "Camera d10 17:00 Staff in kitchen prepped chicken on placemat with gloves. seas…"
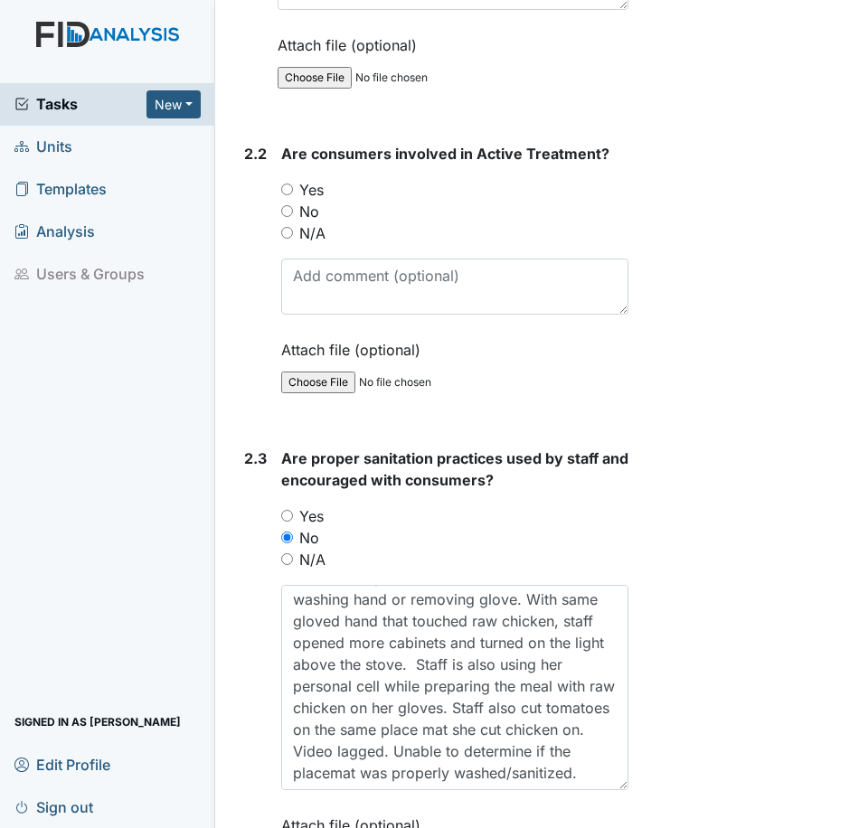
scroll to position [1265, 0]
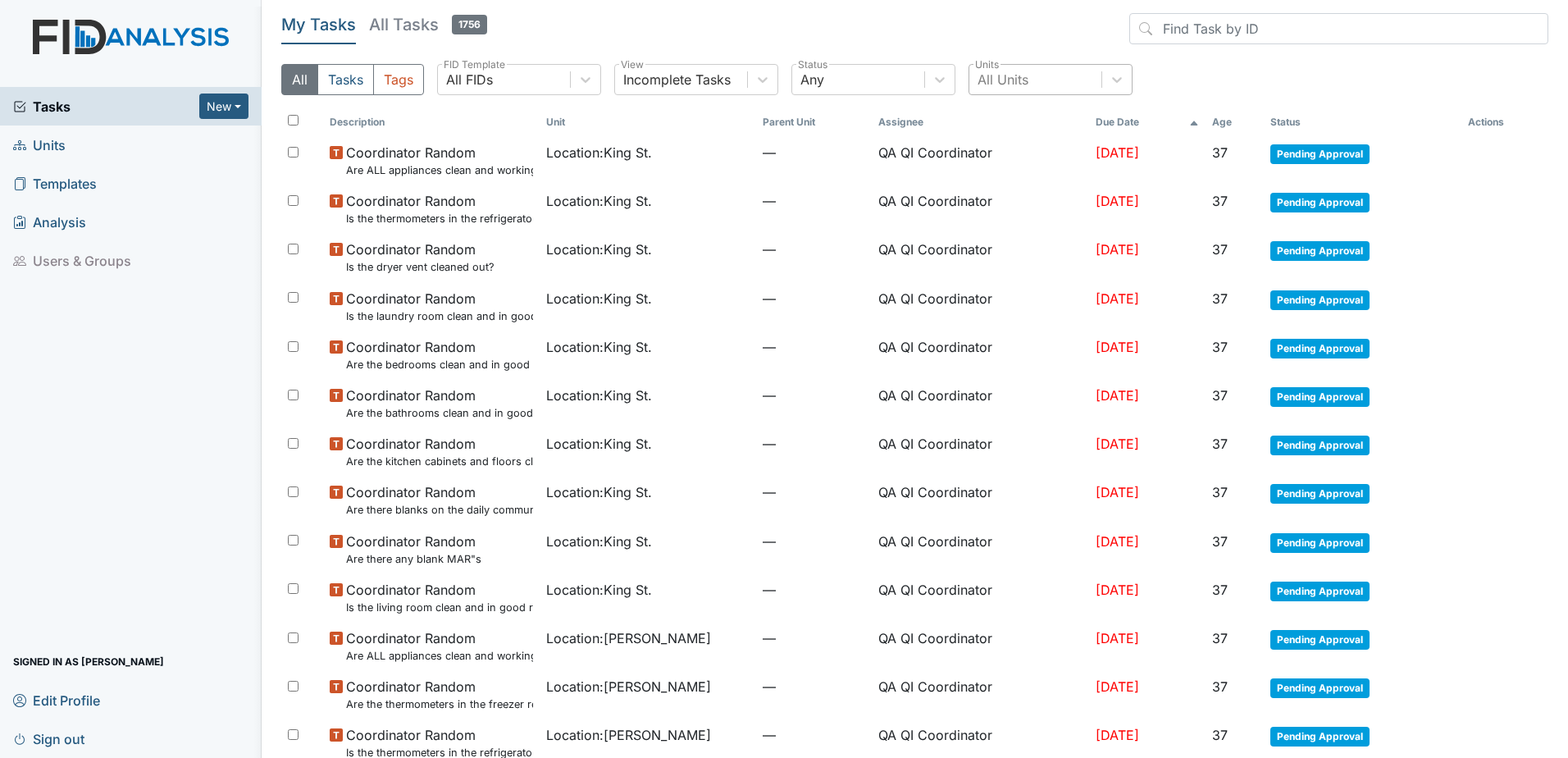
click at [1024, 79] on div "All Units" at bounding box center [1003, 80] width 51 height 20
type input "nine"
click at [1012, 115] on div "Nine Foot" at bounding box center [1051, 122] width 164 height 33
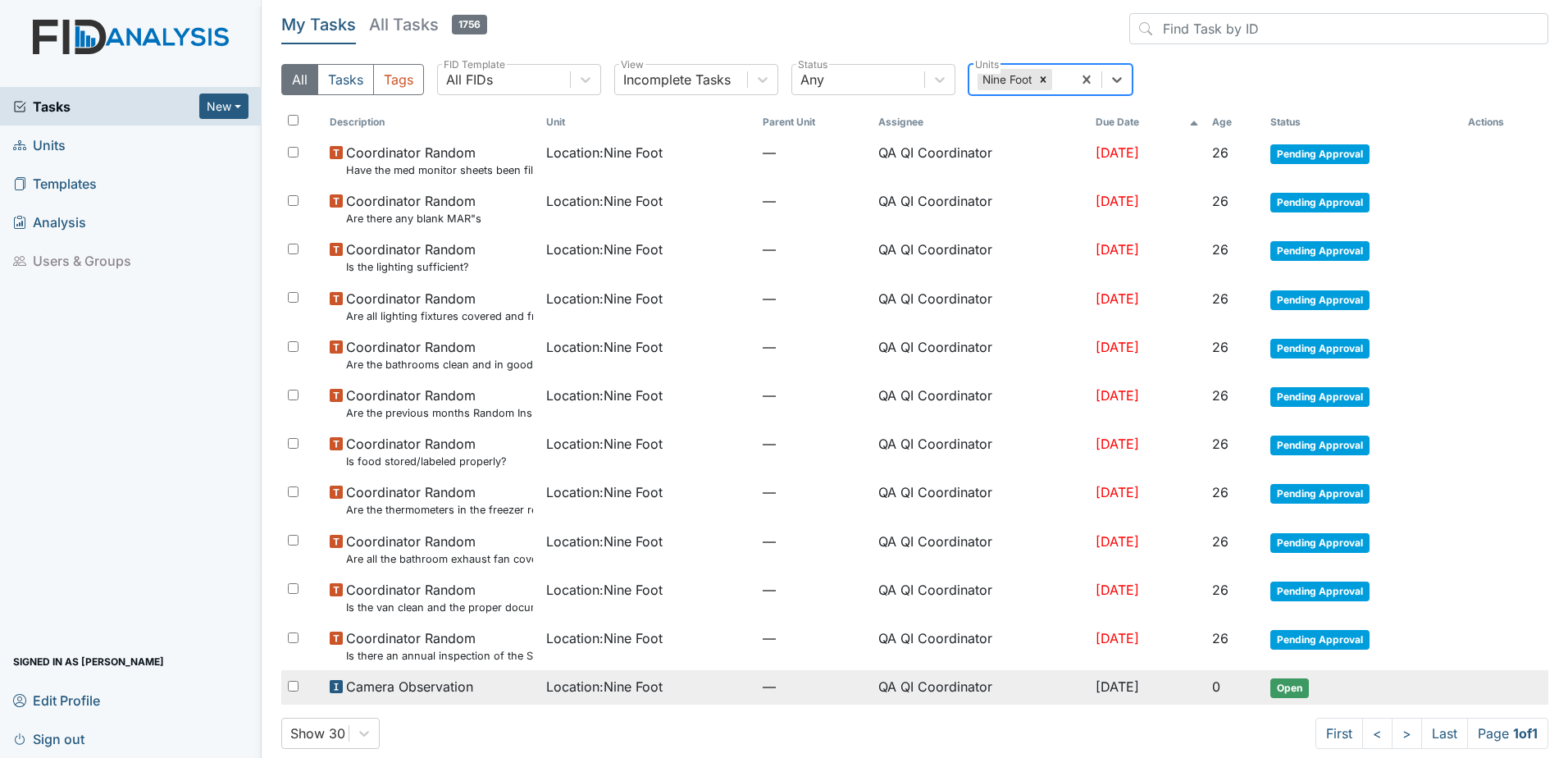
click at [872, 694] on td "QA QI Coordinator" at bounding box center [980, 687] width 217 height 34
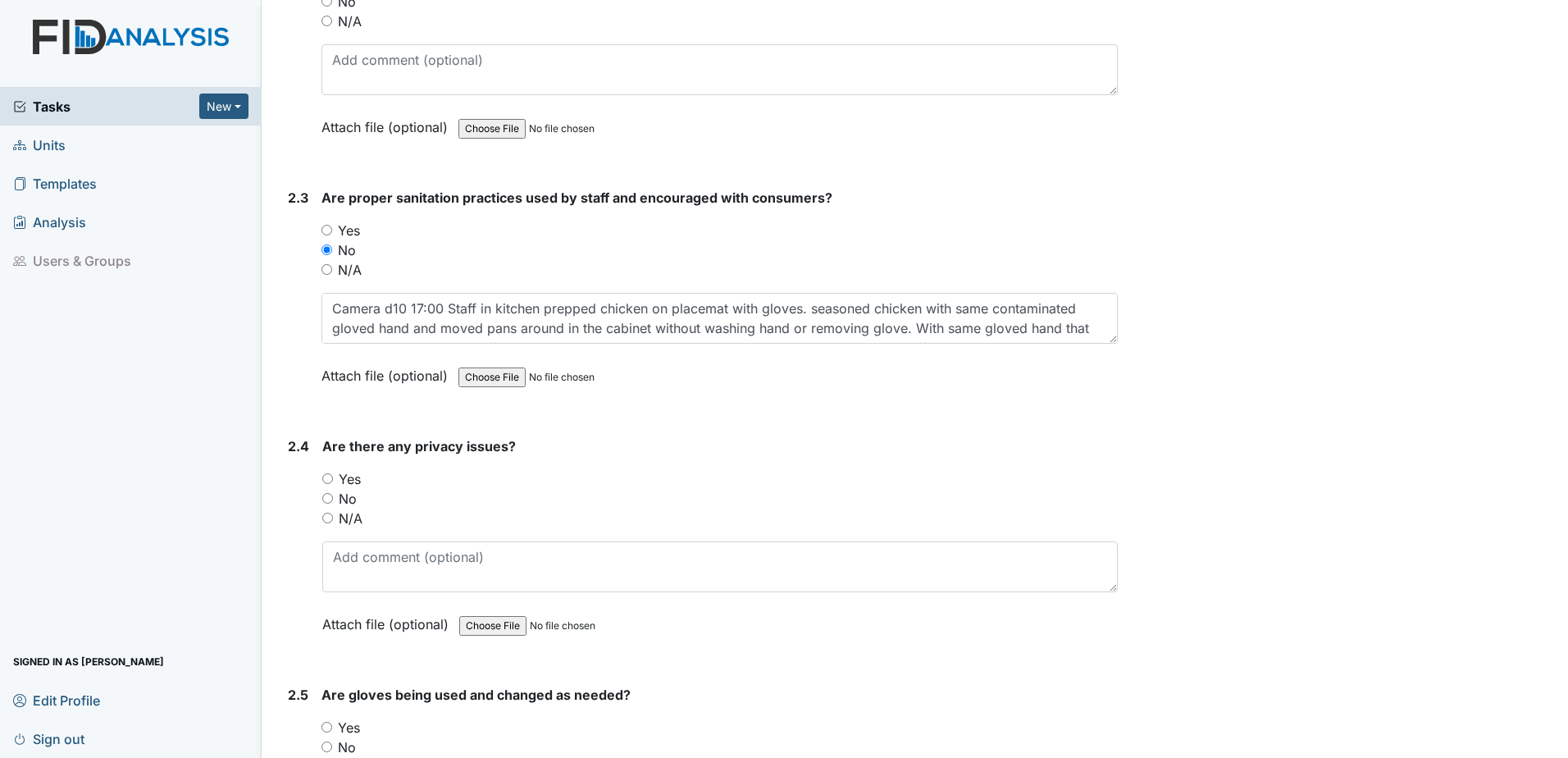
scroll to position [1231, 0]
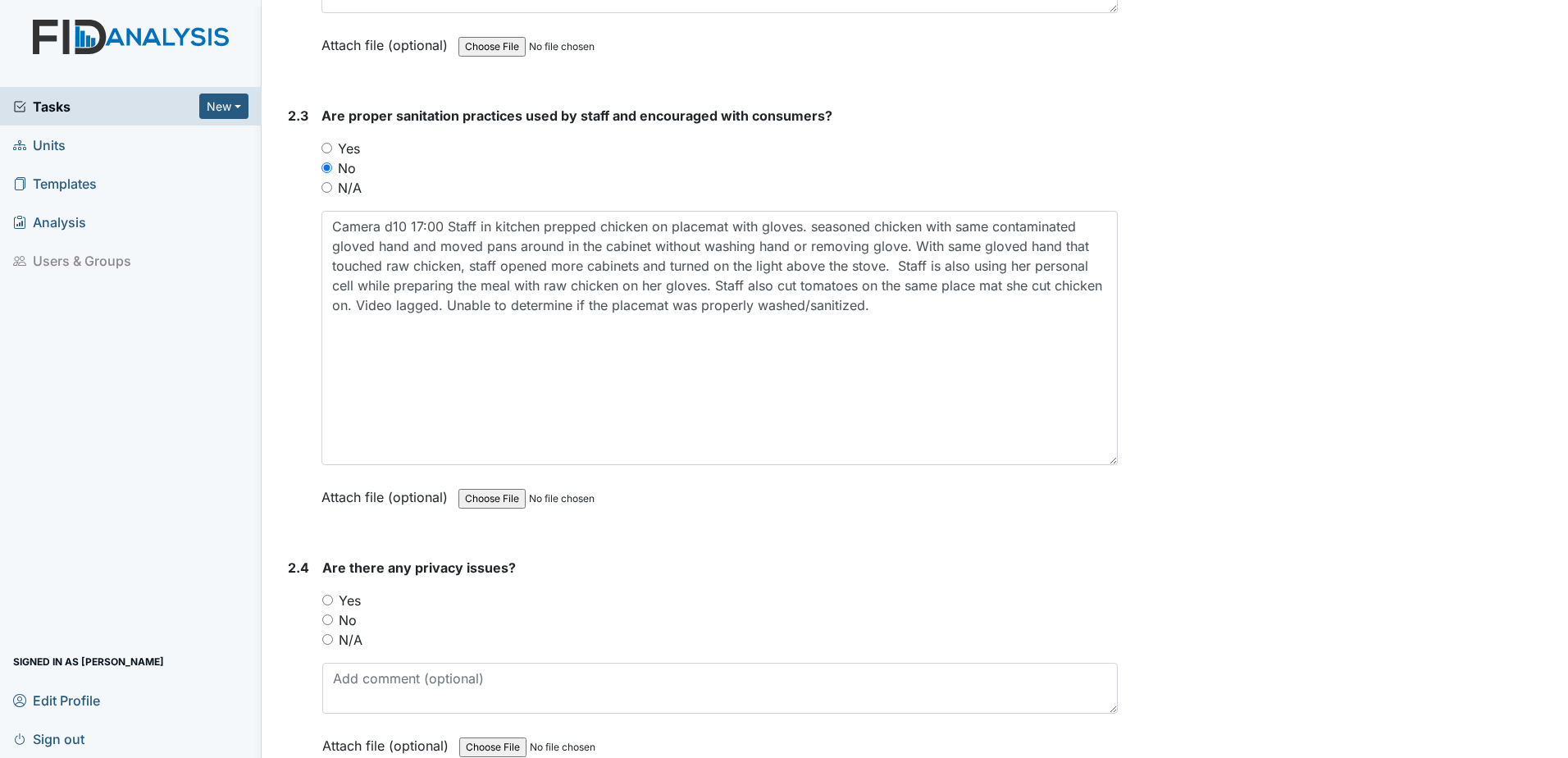
drag, startPoint x: 1098, startPoint y: 252, endPoint x: 1097, endPoint y: 457, distance: 205.0
click at [1097, 457] on textarea "Camera d10 17:00 Staff in kitchen prepped chicken on placemat with gloves. seas…" at bounding box center [720, 338] width 797 height 254
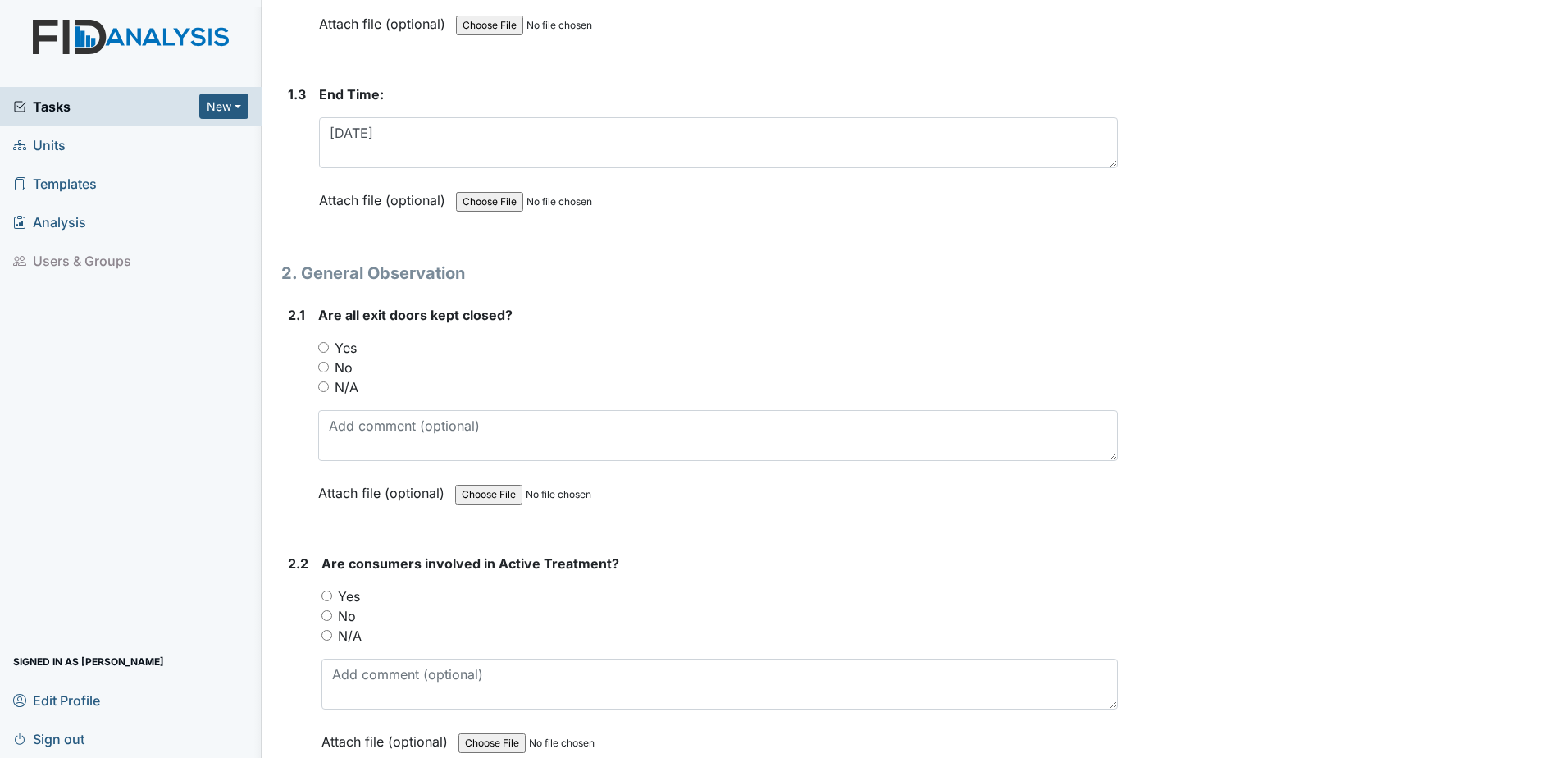
scroll to position [575, 0]
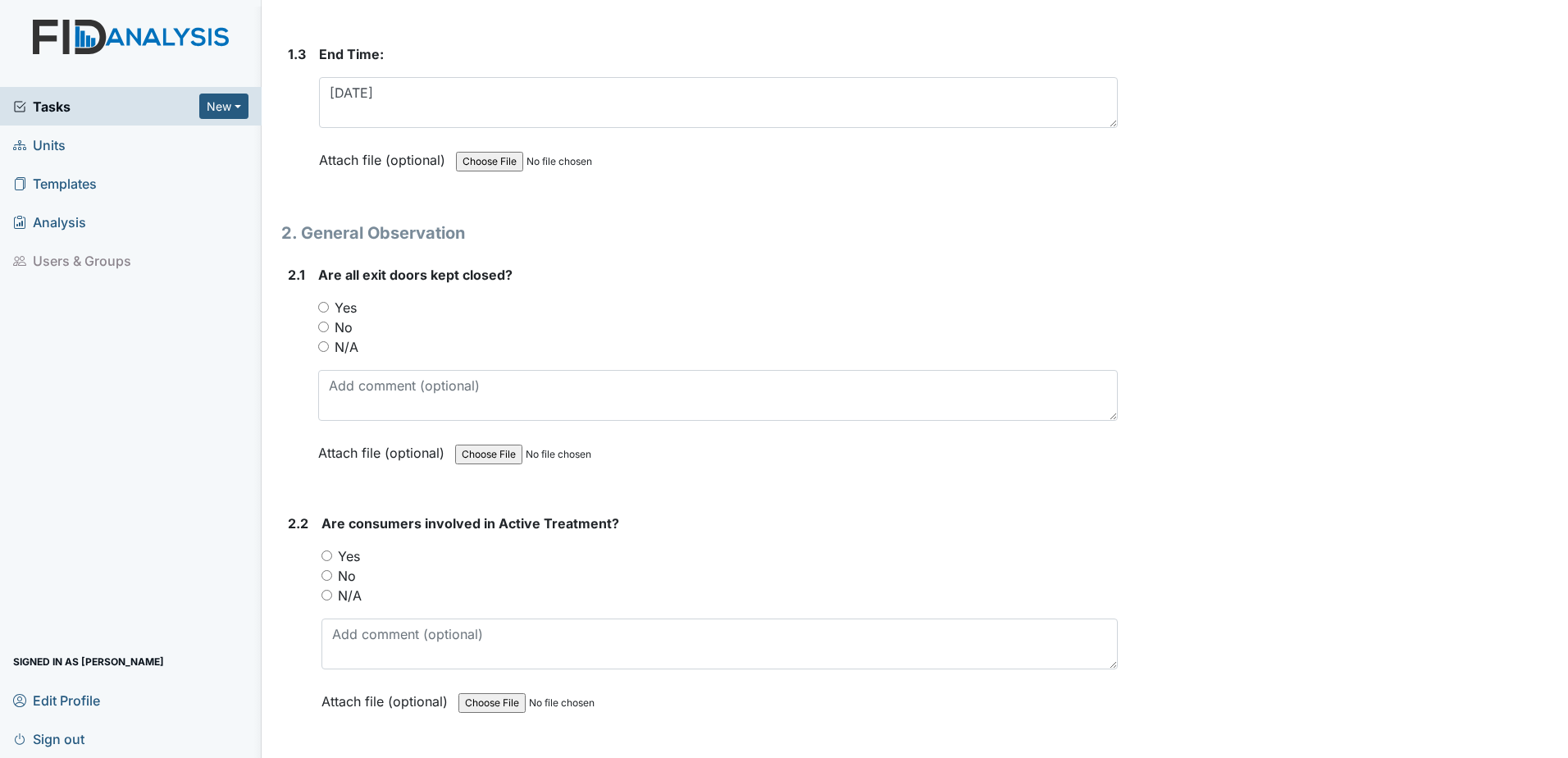
click at [327, 311] on input "Yes" at bounding box center [324, 308] width 11 height 11
radio input "true"
click at [327, 557] on input "Yes" at bounding box center [327, 556] width 11 height 11
radio input "true"
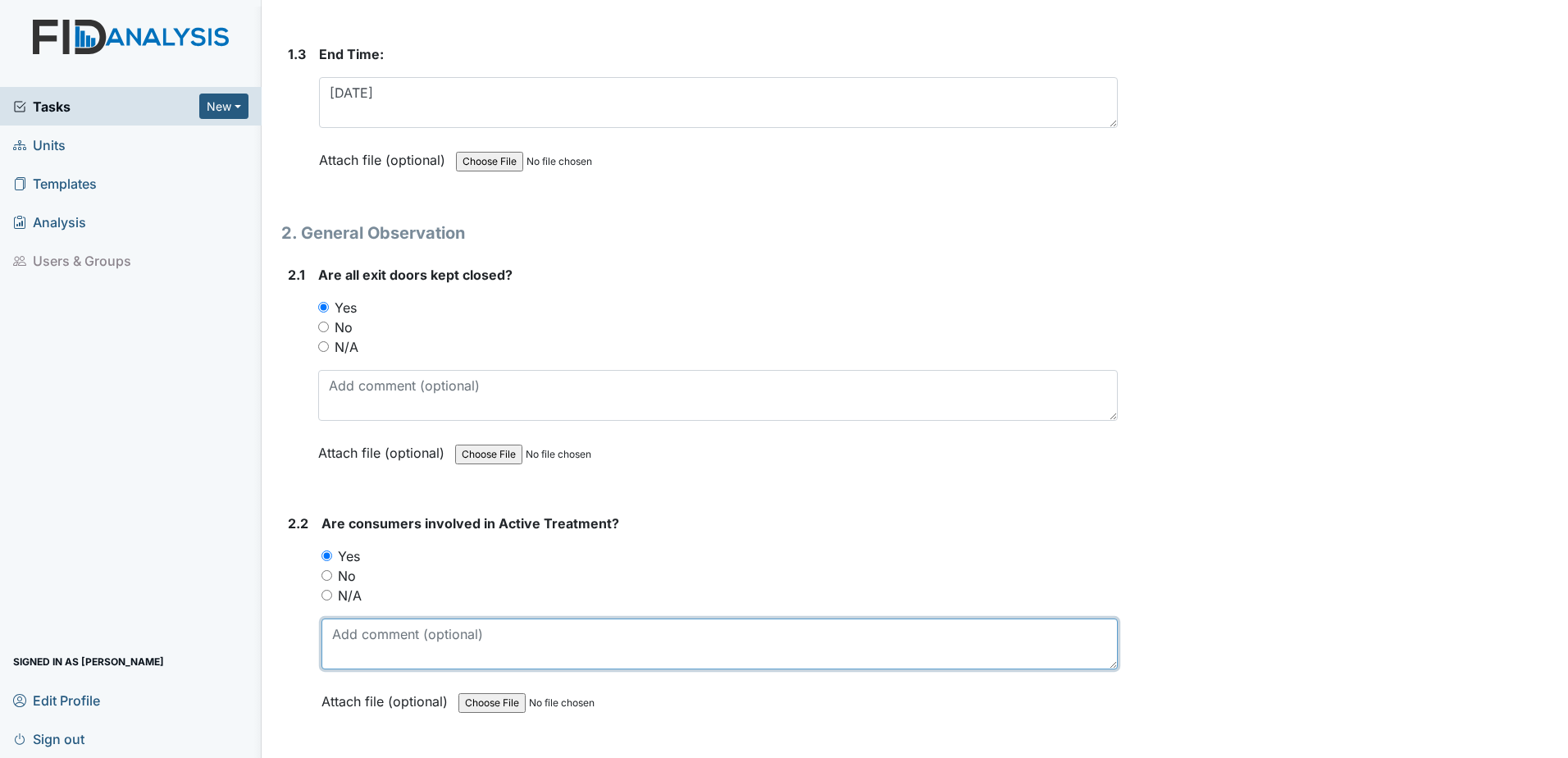
click at [356, 652] on textarea at bounding box center [720, 645] width 797 height 51
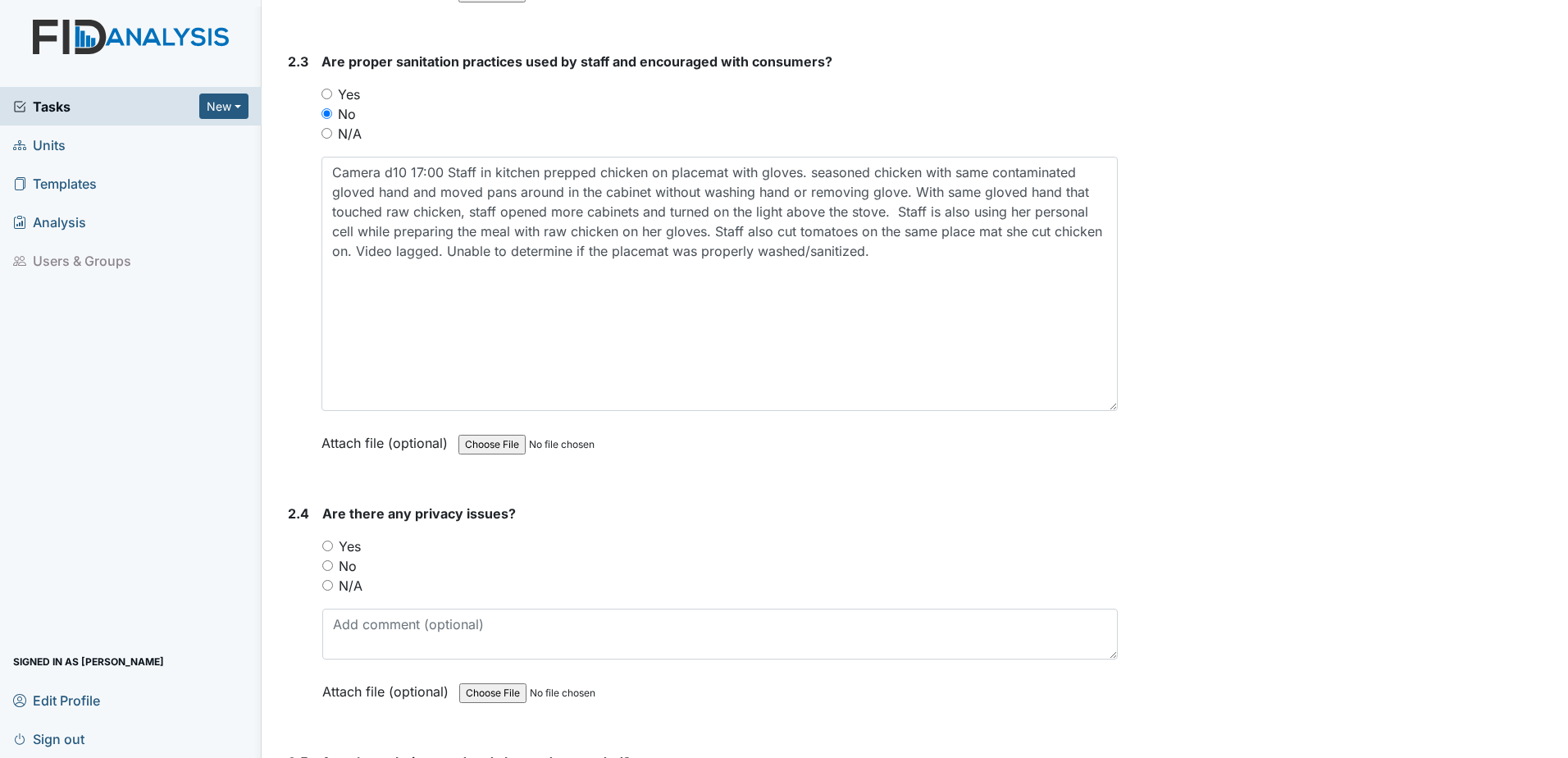
scroll to position [1313, 0]
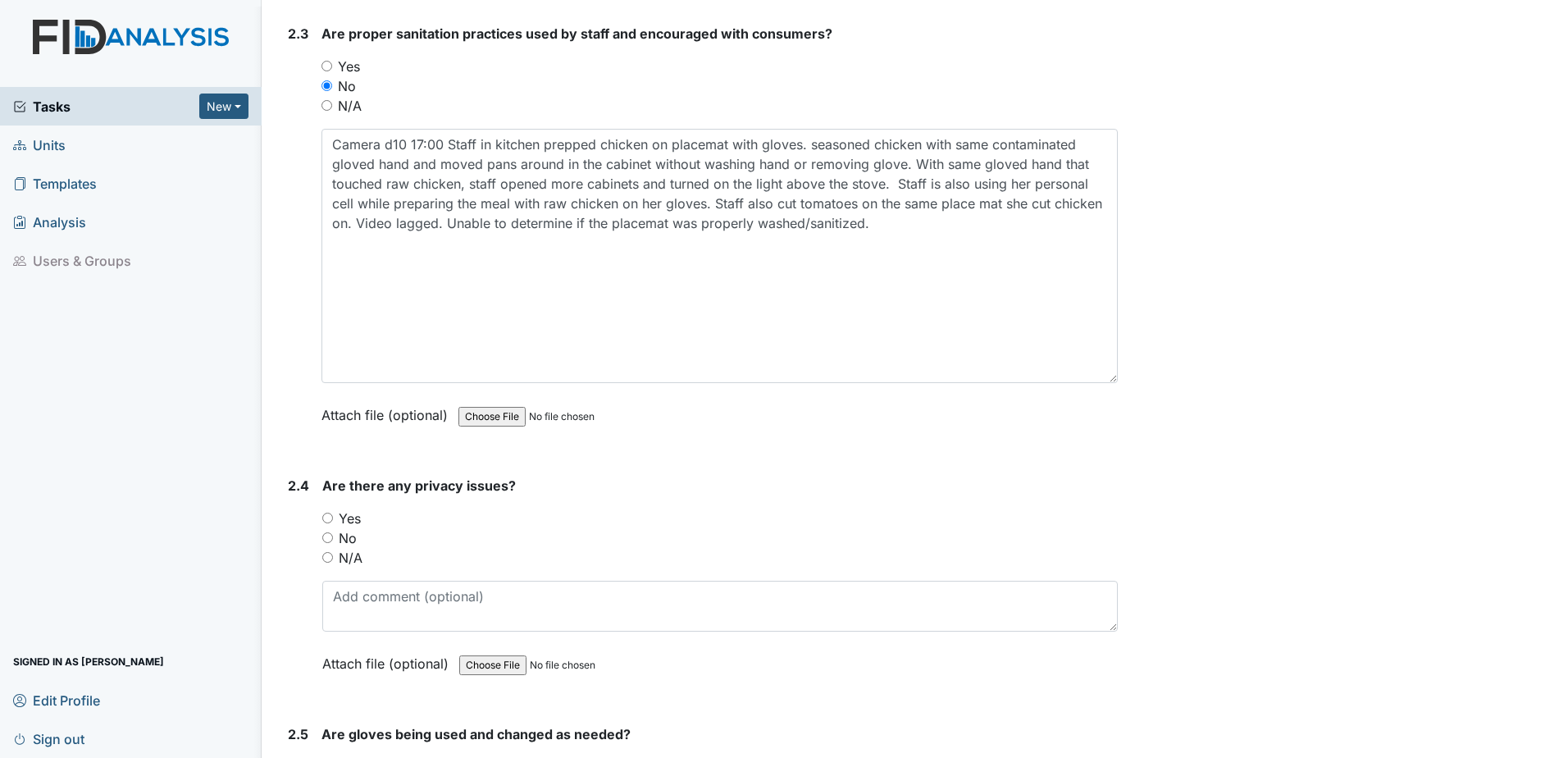
type textarea "games and crafts were available."
click at [328, 540] on input "No" at bounding box center [328, 538] width 11 height 11
radio input "true"
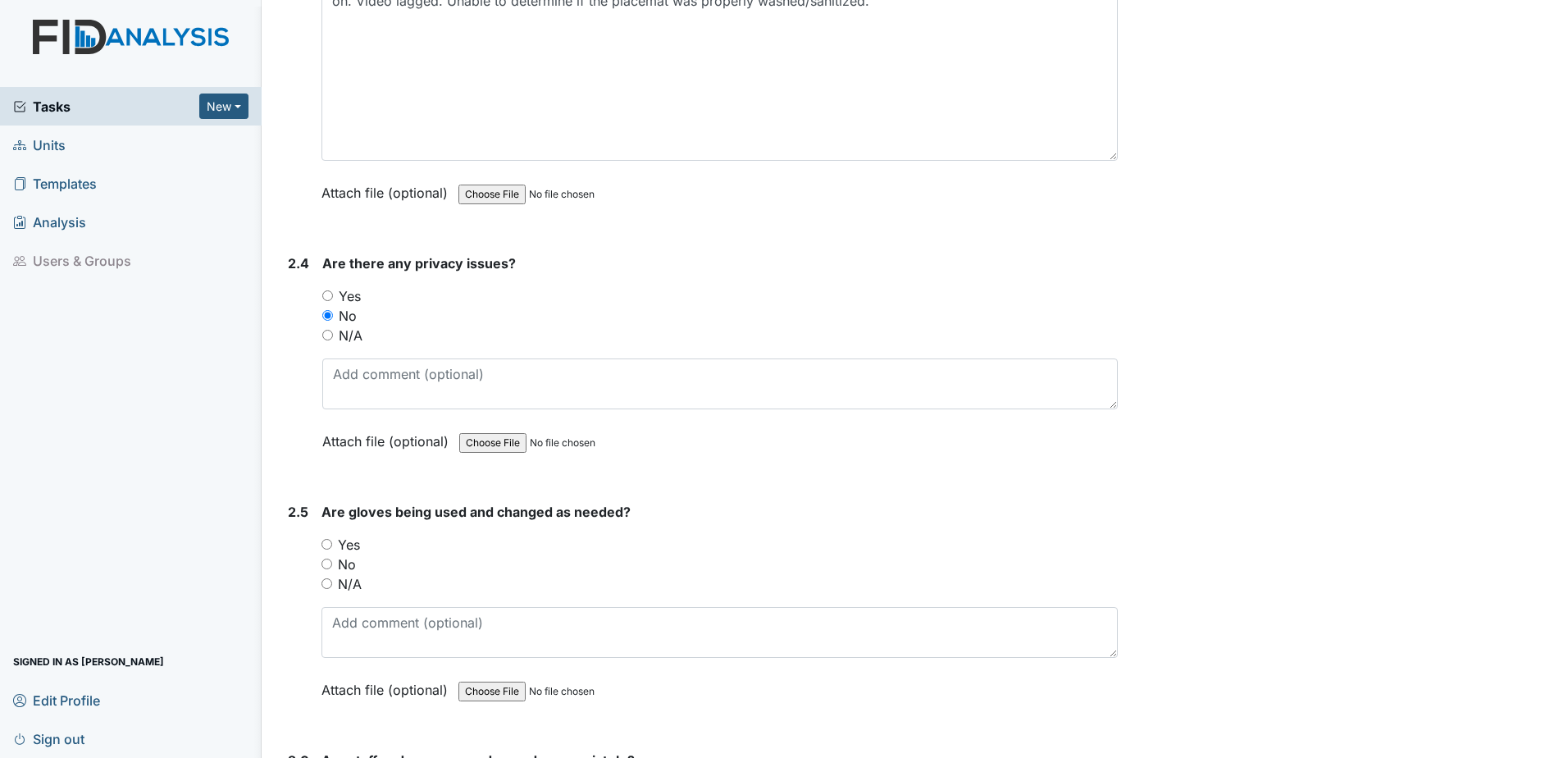
scroll to position [1559, 0]
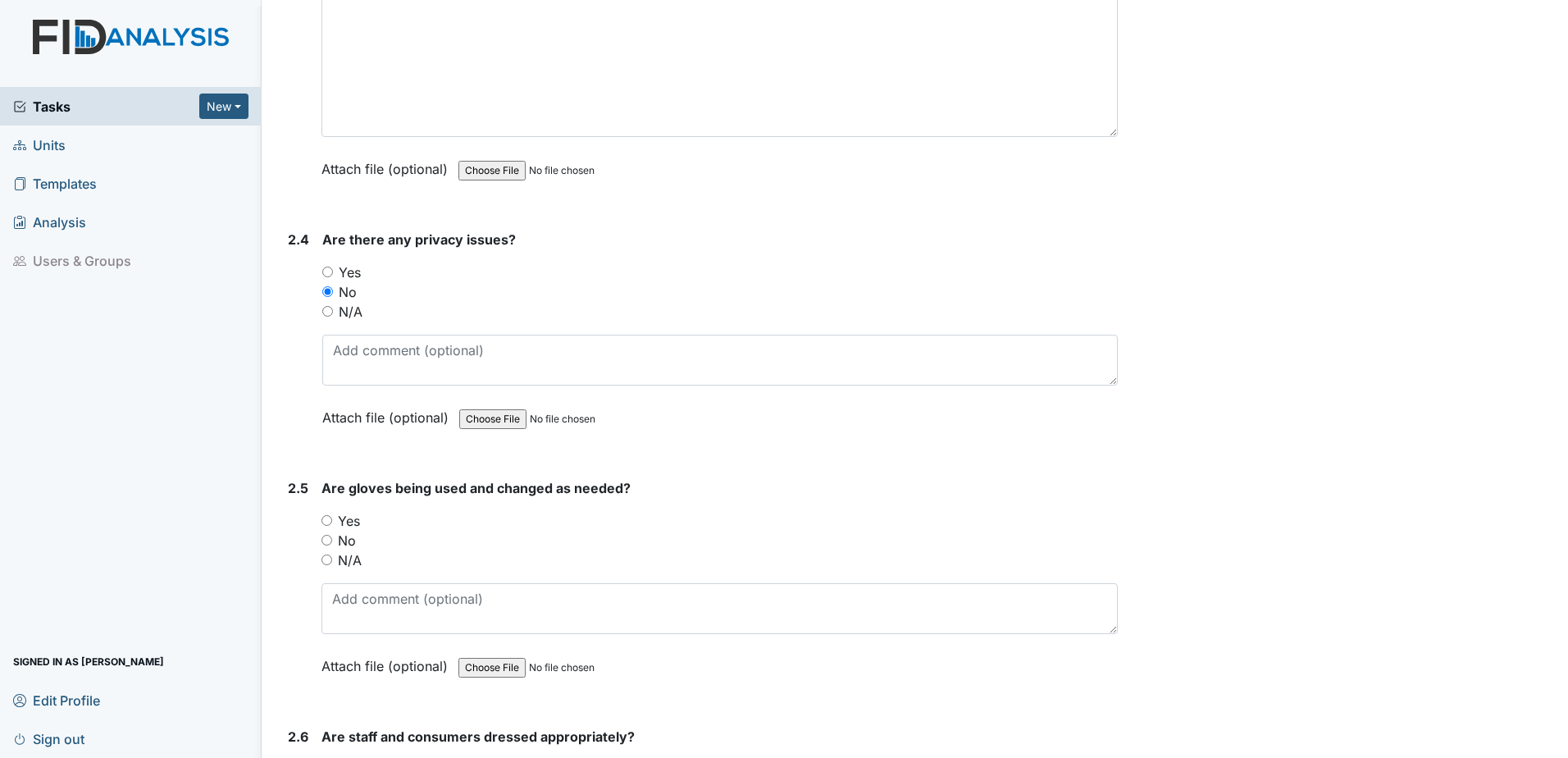
click at [325, 542] on input "No" at bounding box center [327, 540] width 11 height 11
radio input "true"
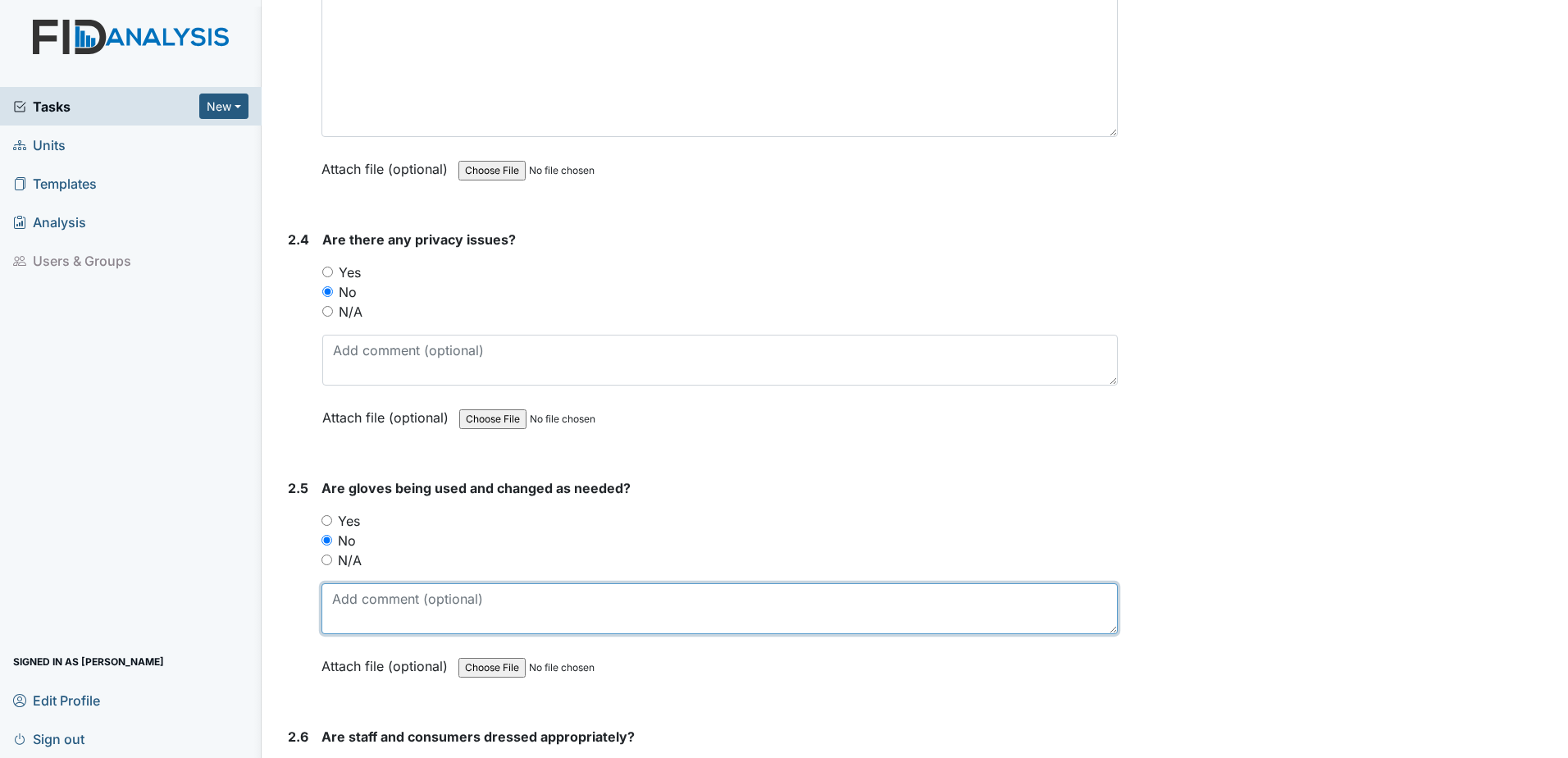
click at [358, 611] on textarea at bounding box center [720, 609] width 797 height 51
drag, startPoint x: 351, startPoint y: 593, endPoint x: 343, endPoint y: 596, distance: 8.5
click at [343, 596] on textarea "glaves used while cooking and a staff wearing gloves through most of the day wi…" at bounding box center [720, 609] width 797 height 51
click at [400, 612] on textarea "gloves used while cooking and a staff wearing gloves through most of the day wi…" at bounding box center [720, 609] width 797 height 51
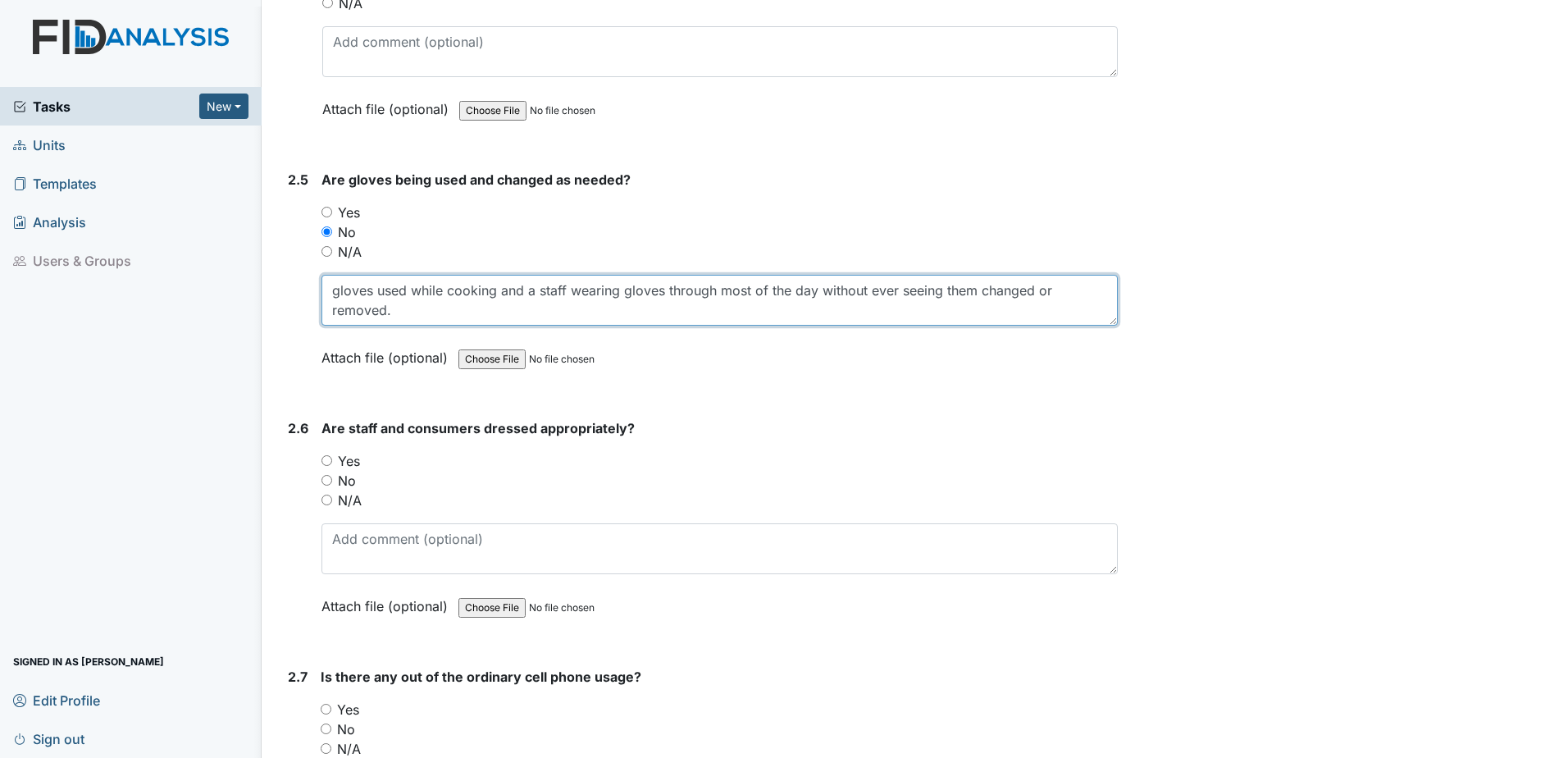
scroll to position [1887, 0]
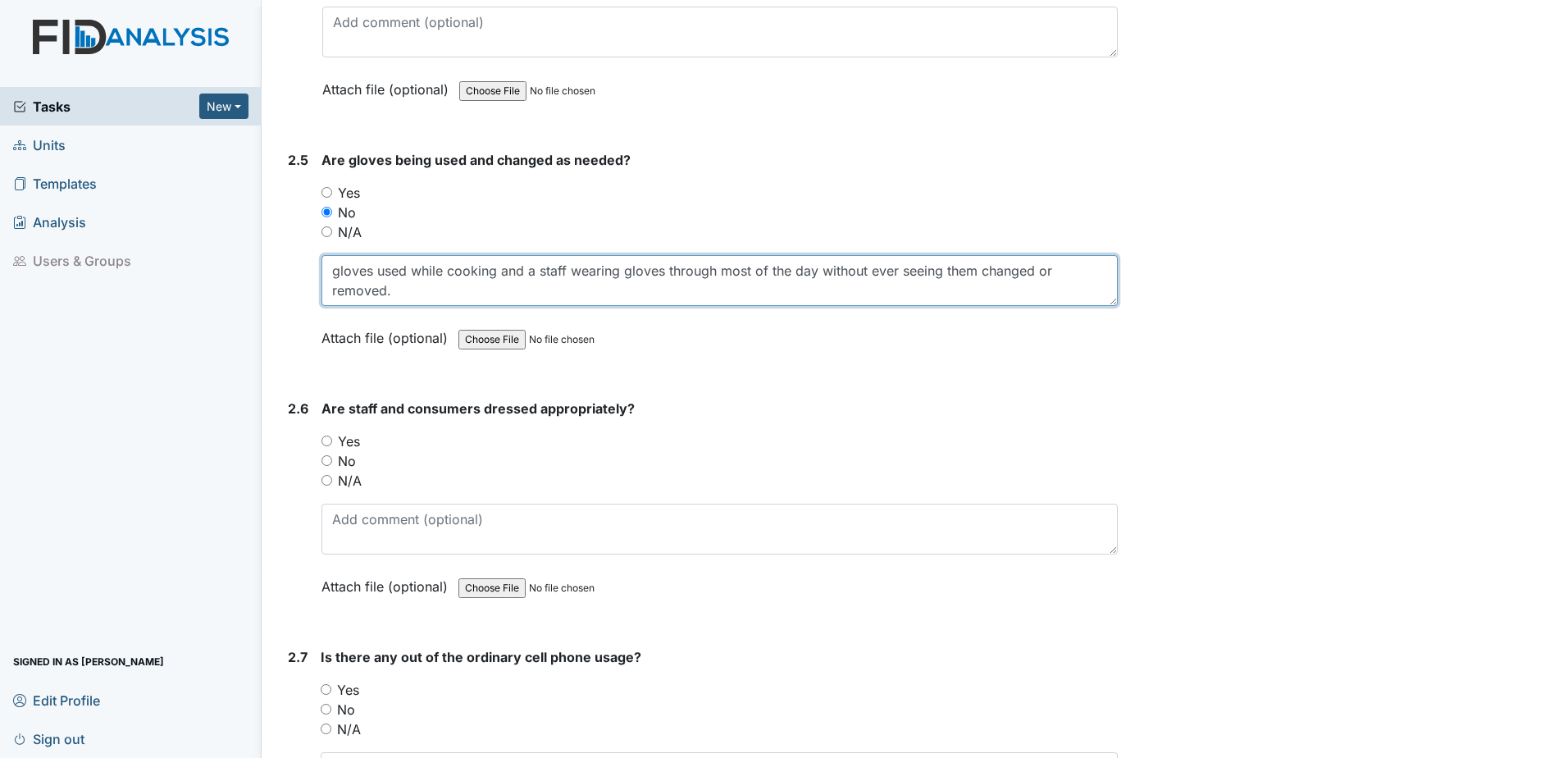
type textarea "gloves used while cooking and a staff wearing gloves through most of the day wi…"
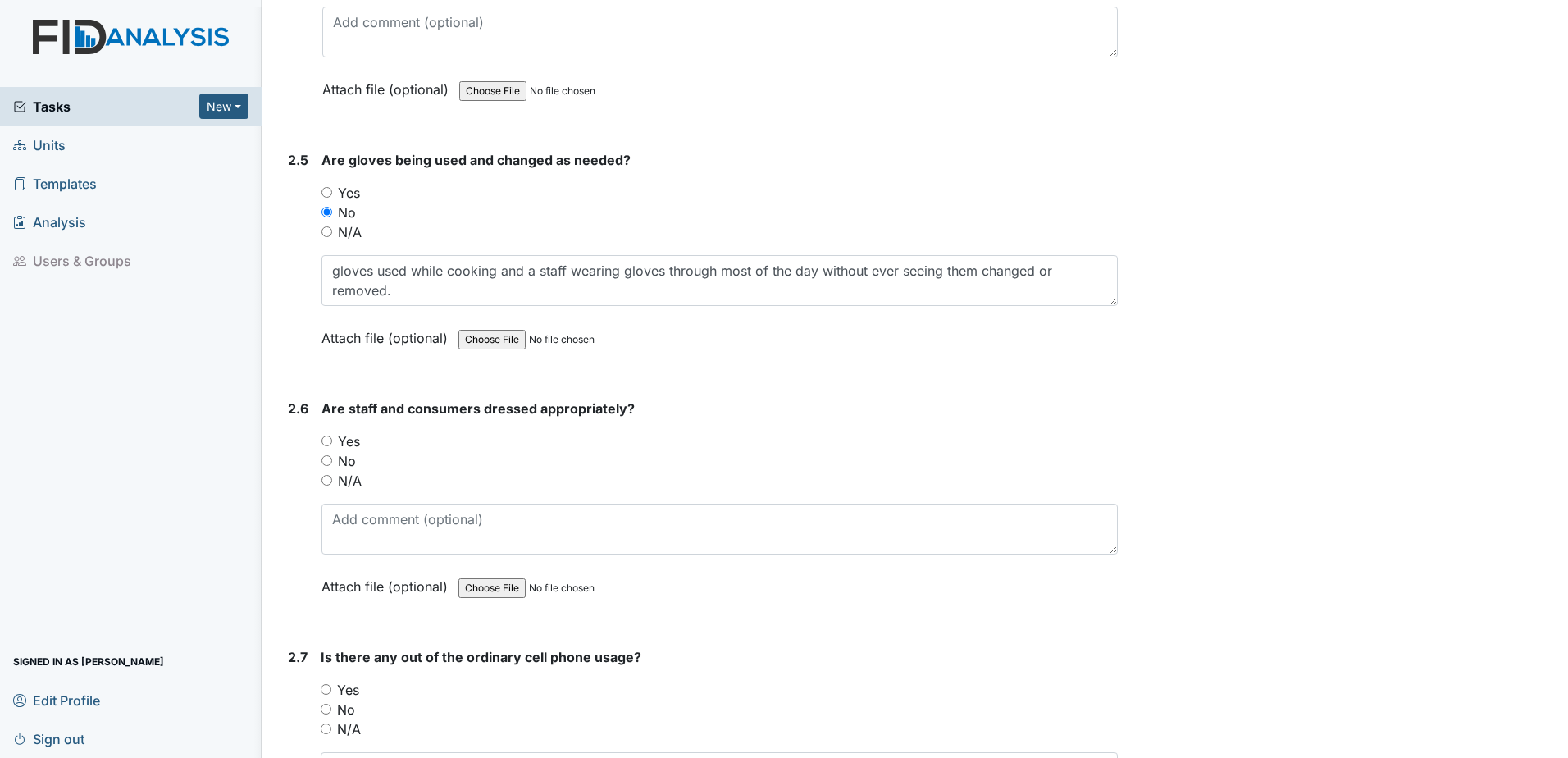
click at [326, 439] on input "Yes" at bounding box center [327, 441] width 11 height 11
radio input "true"
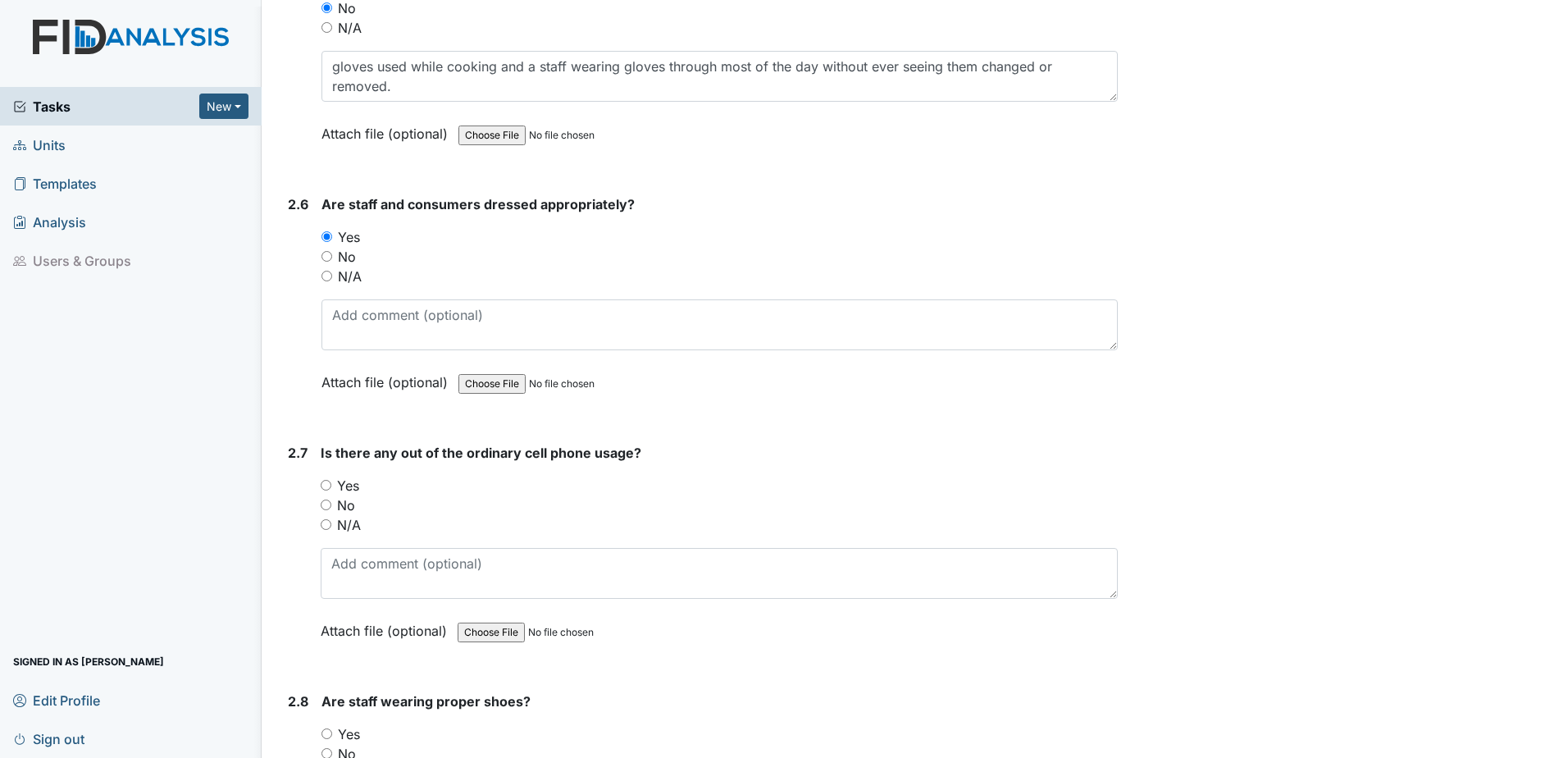
scroll to position [2133, 0]
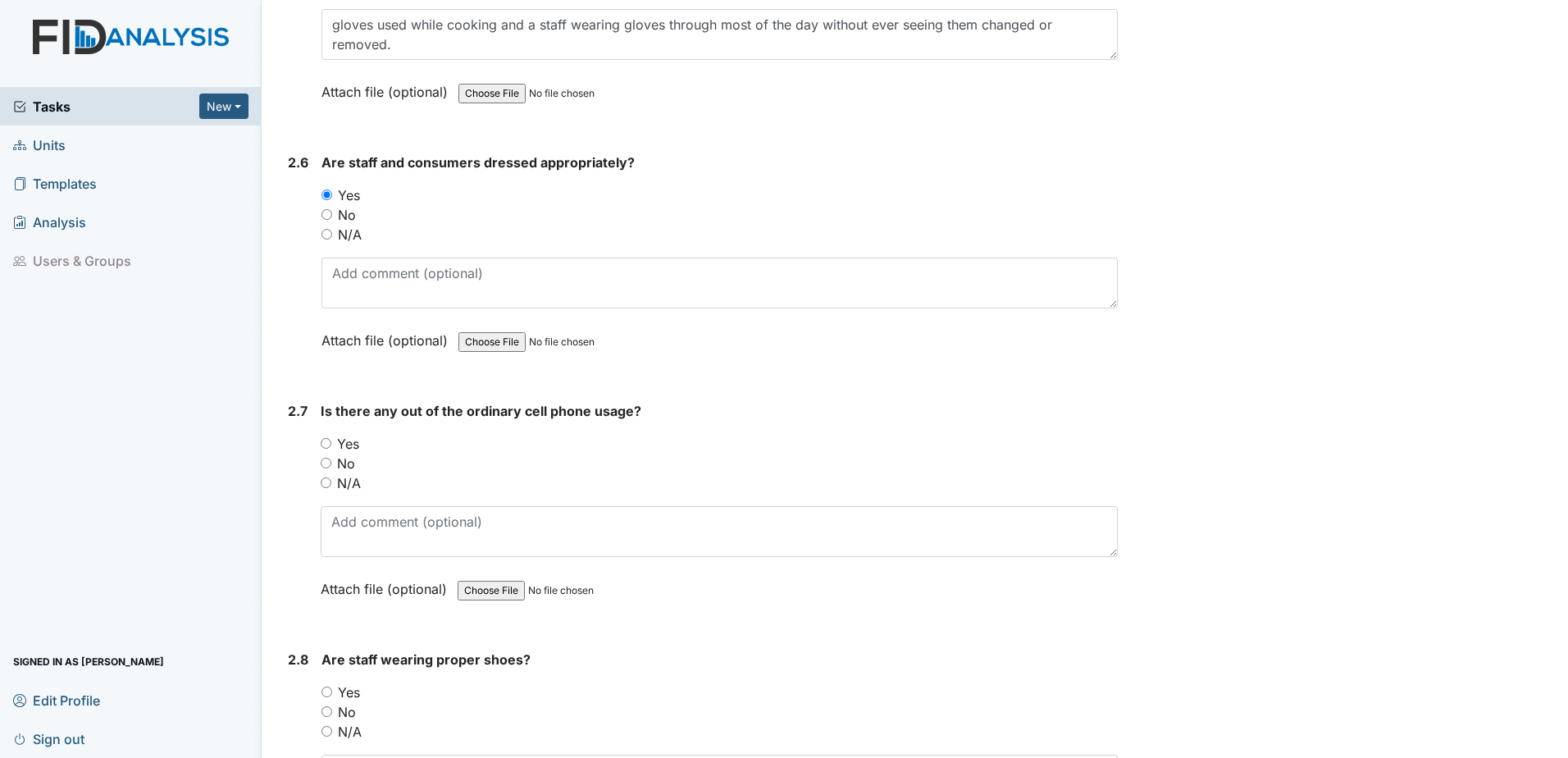
click at [328, 441] on input "Yes" at bounding box center [326, 444] width 11 height 11
radio input "true"
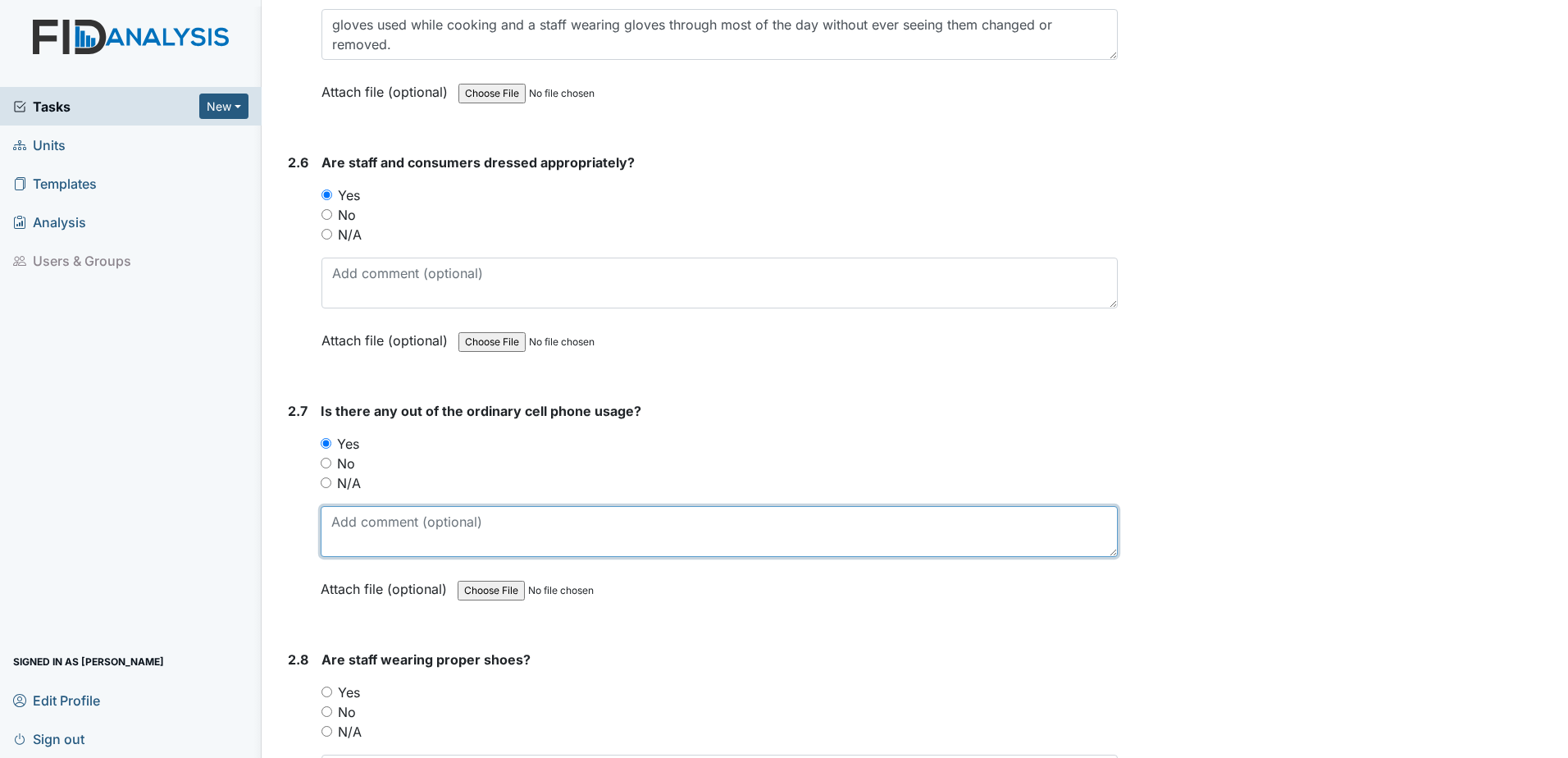
click at [348, 547] on textarea at bounding box center [719, 532] width 798 height 51
click at [351, 519] on textarea "WHile cooking staff was on their personal phone." at bounding box center [719, 532] width 798 height 51
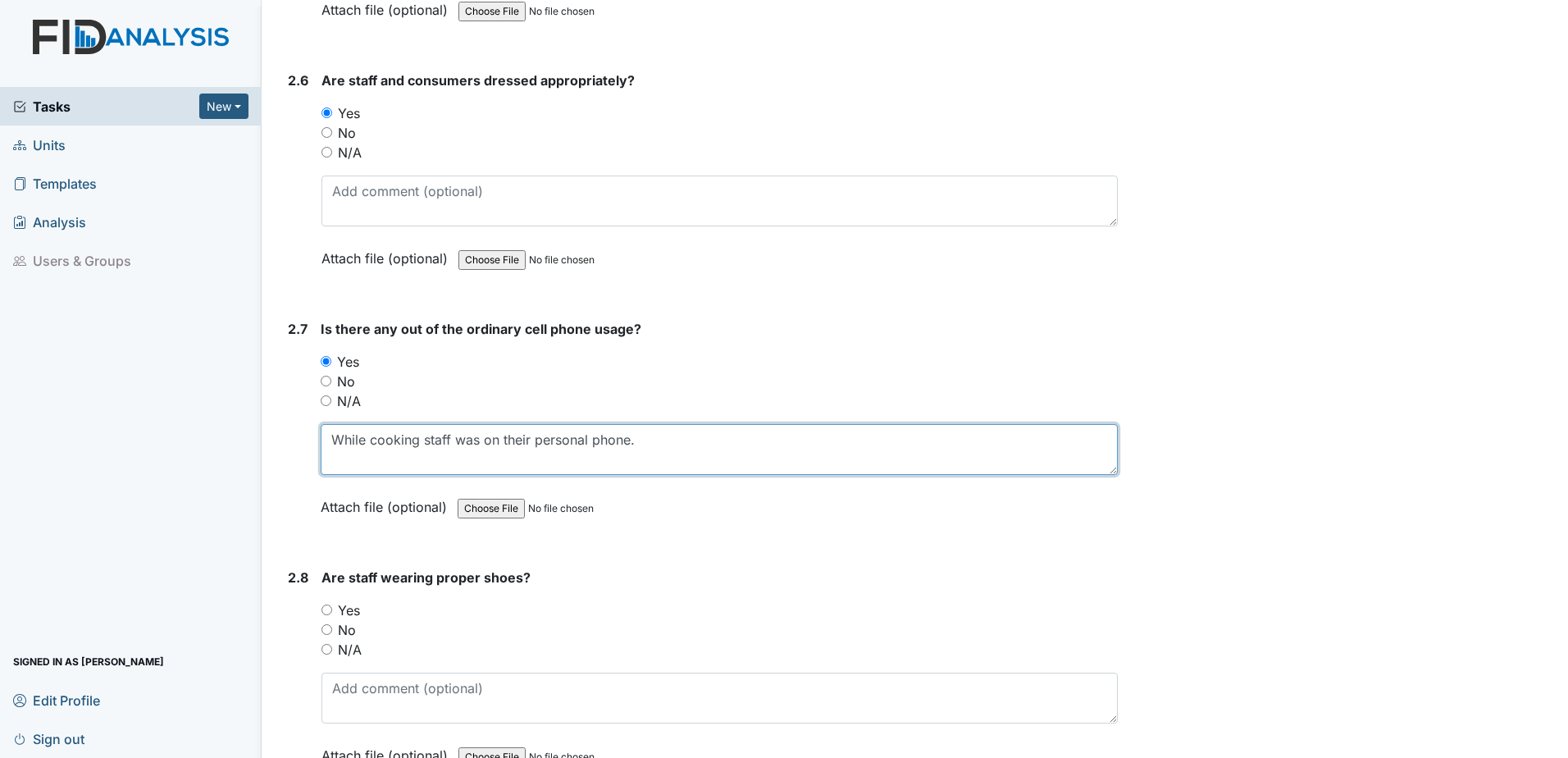
scroll to position [2298, 0]
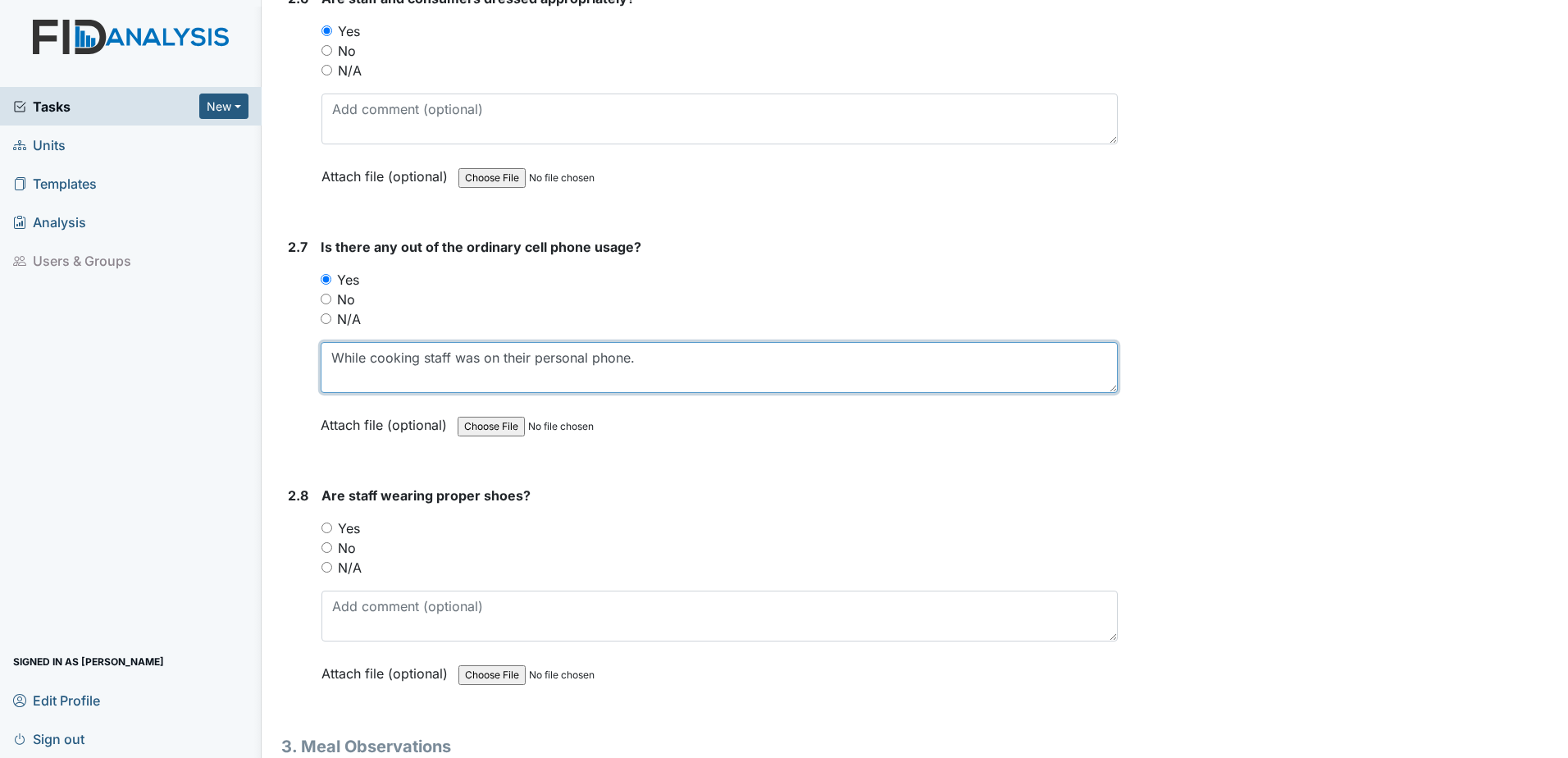
type textarea "While cooking staff was on their personal phone."
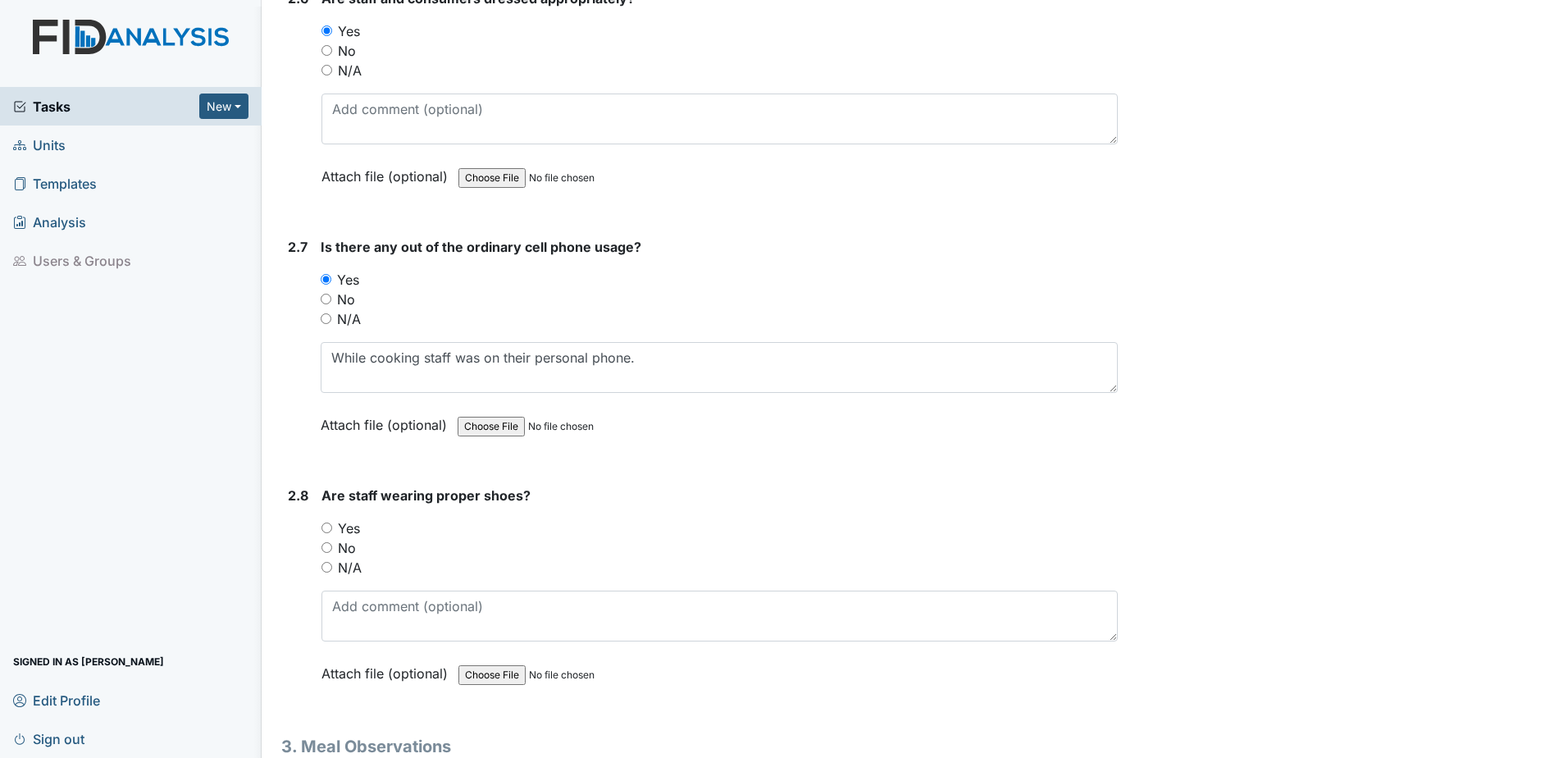
click at [328, 531] on input "Yes" at bounding box center [327, 528] width 11 height 11
radio input "true"
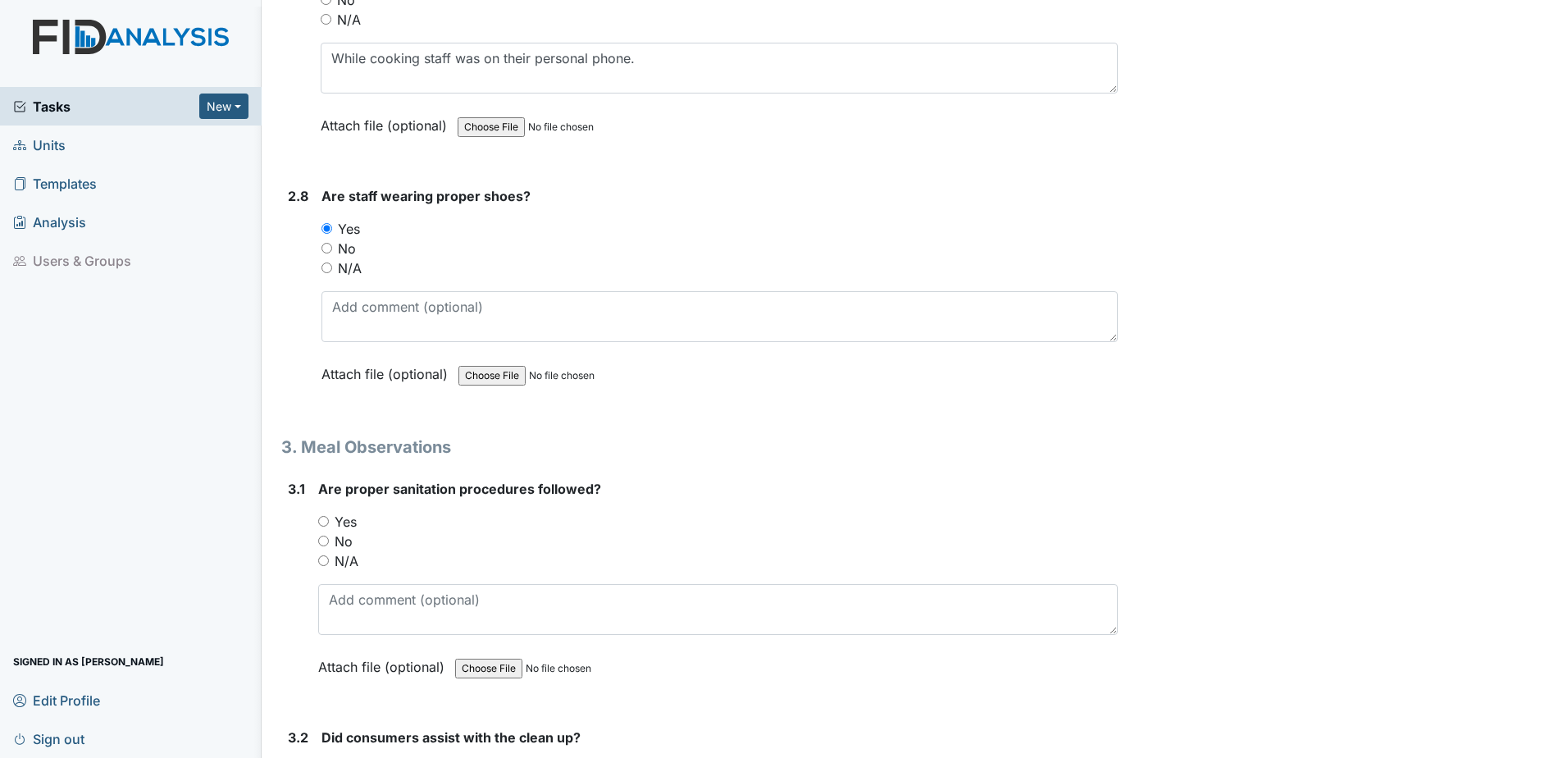
scroll to position [2626, 0]
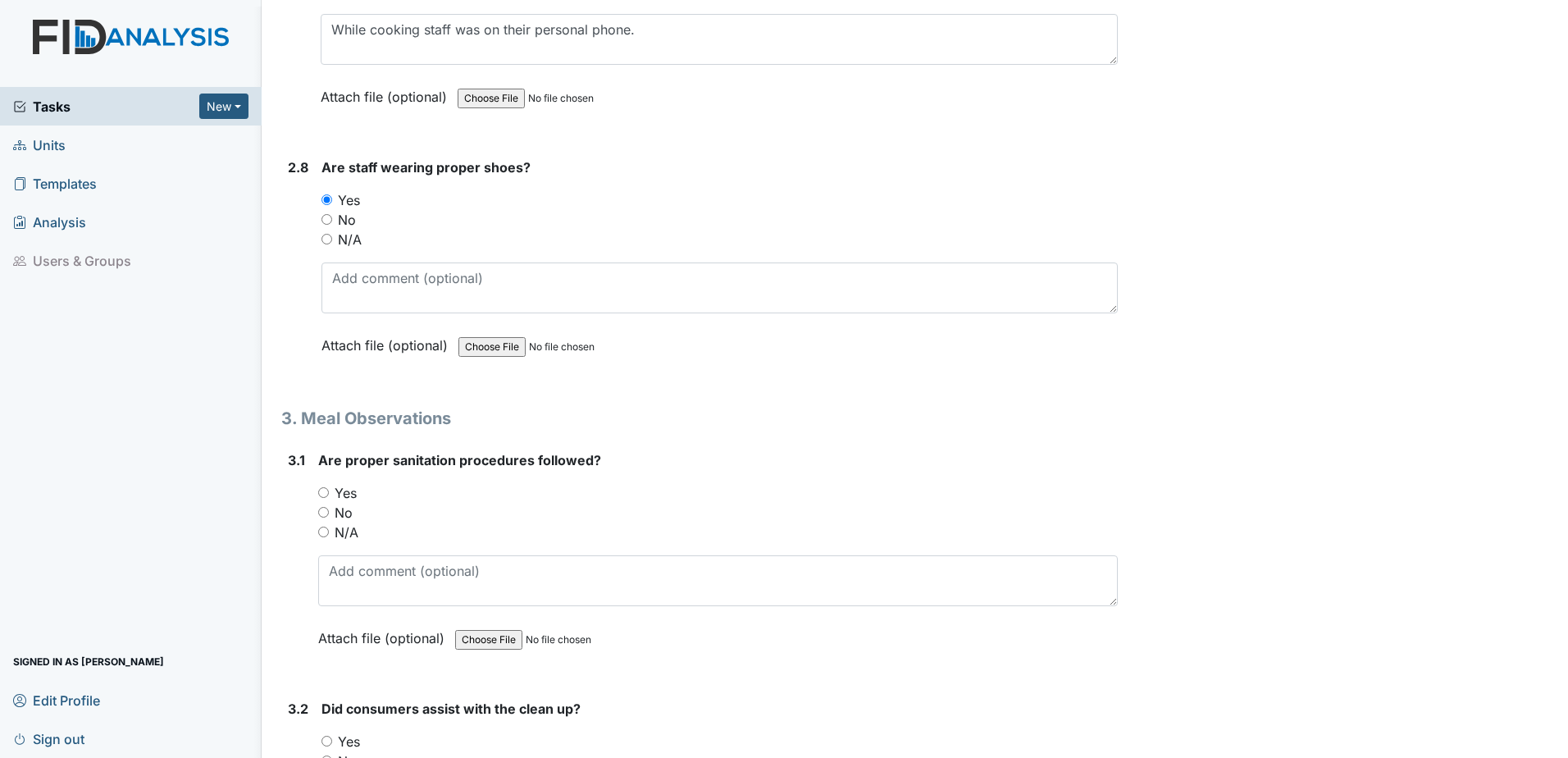
click at [323, 508] on input "No" at bounding box center [324, 513] width 11 height 11
radio input "true"
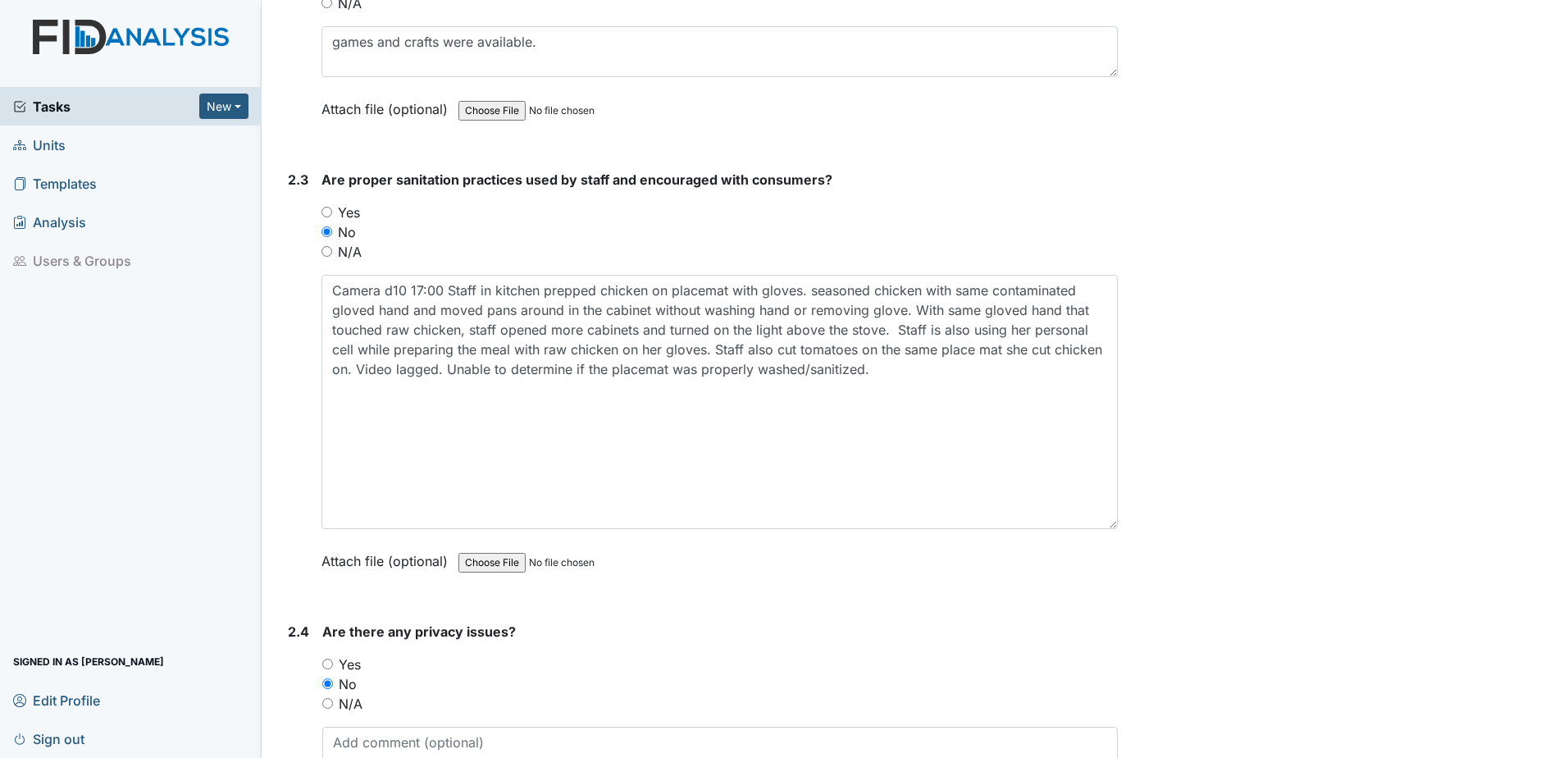
scroll to position [1148, 0]
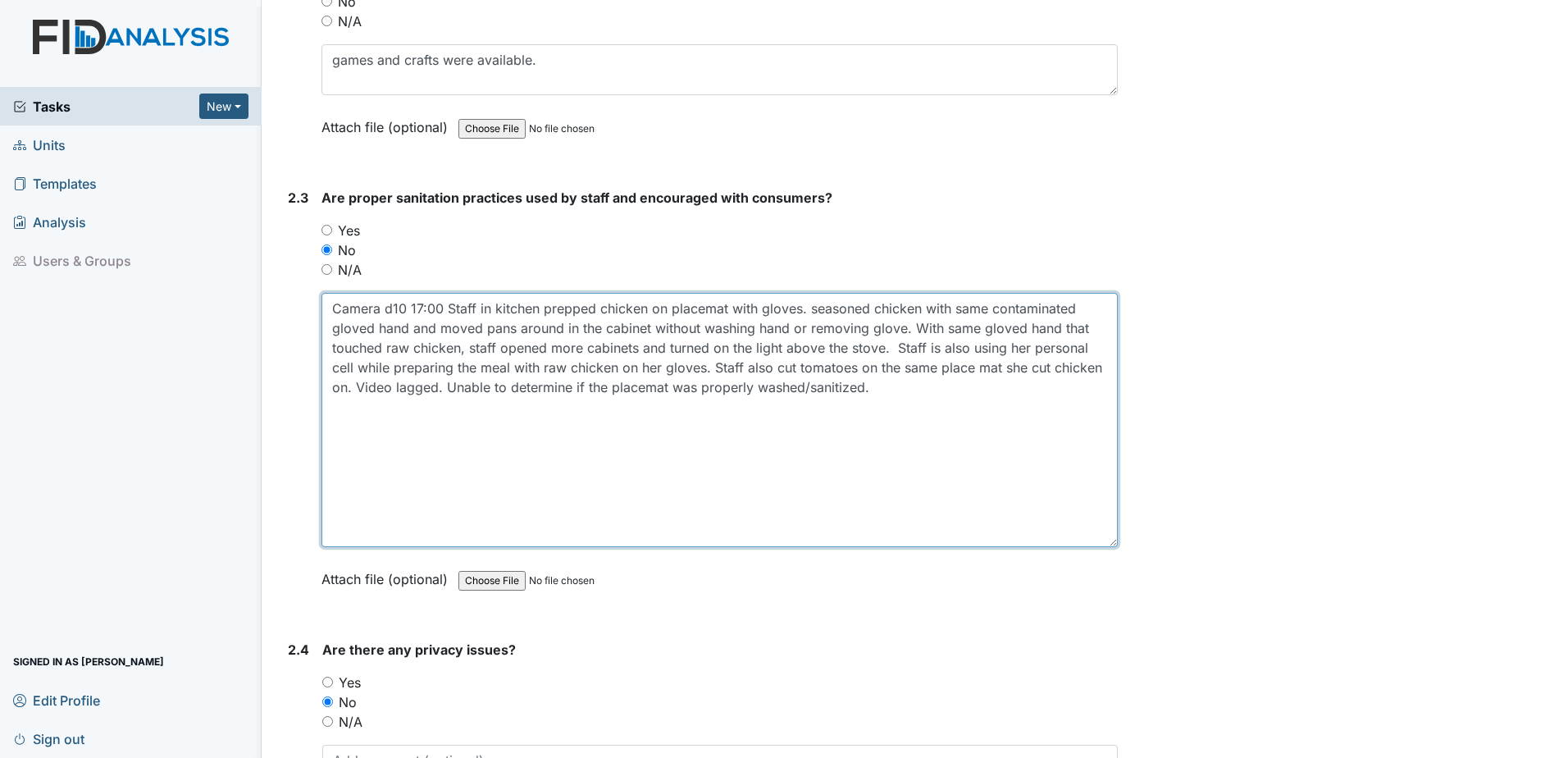
drag, startPoint x: 935, startPoint y: 399, endPoint x: 321, endPoint y: 311, distance: 620.3
click at [321, 311] on textarea "Camera d10 17:00 Staff in kitchen prepped chicken on placemat with gloves. seas…" at bounding box center [720, 420] width 797 height 254
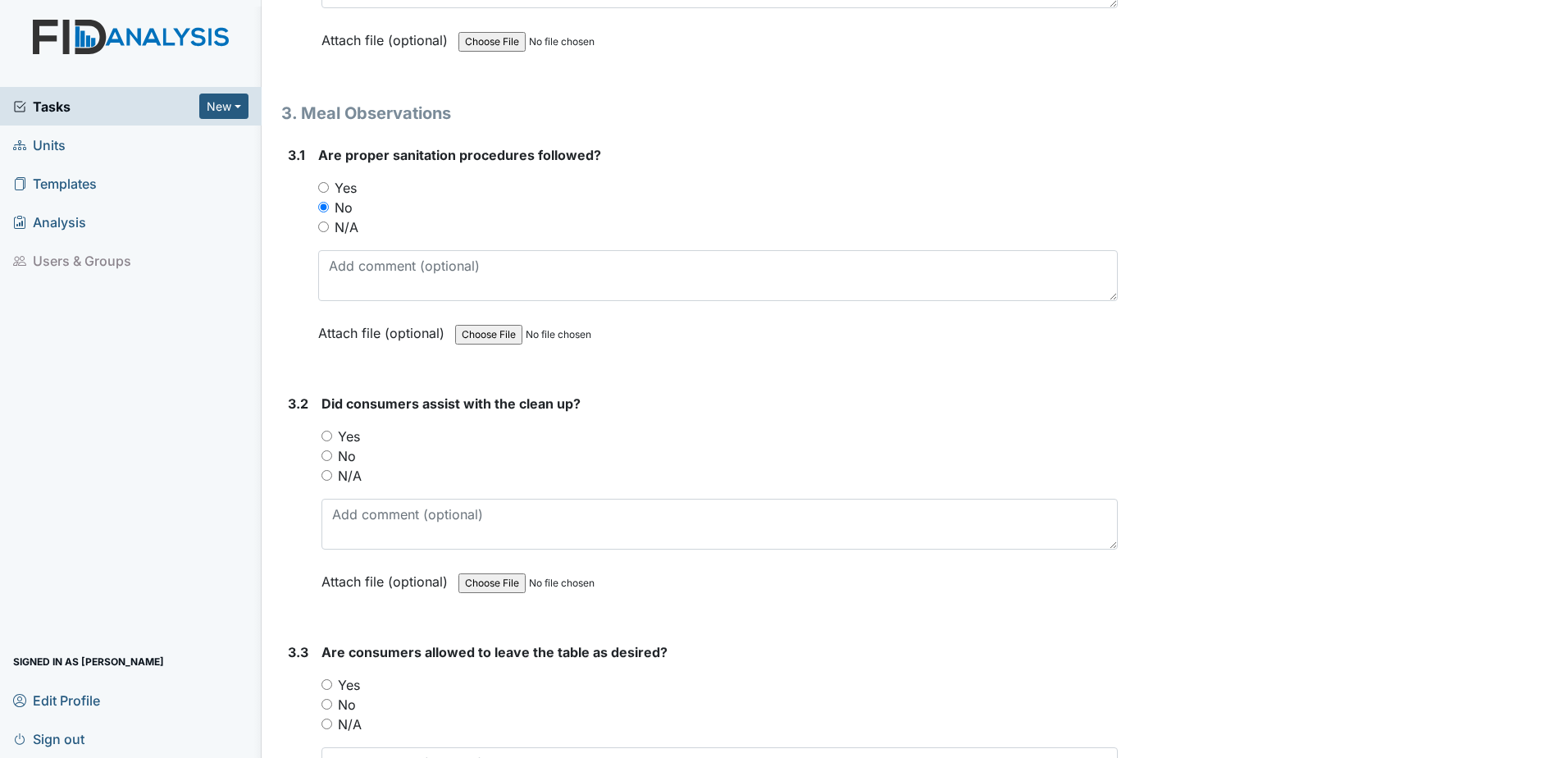
scroll to position [2954, 0]
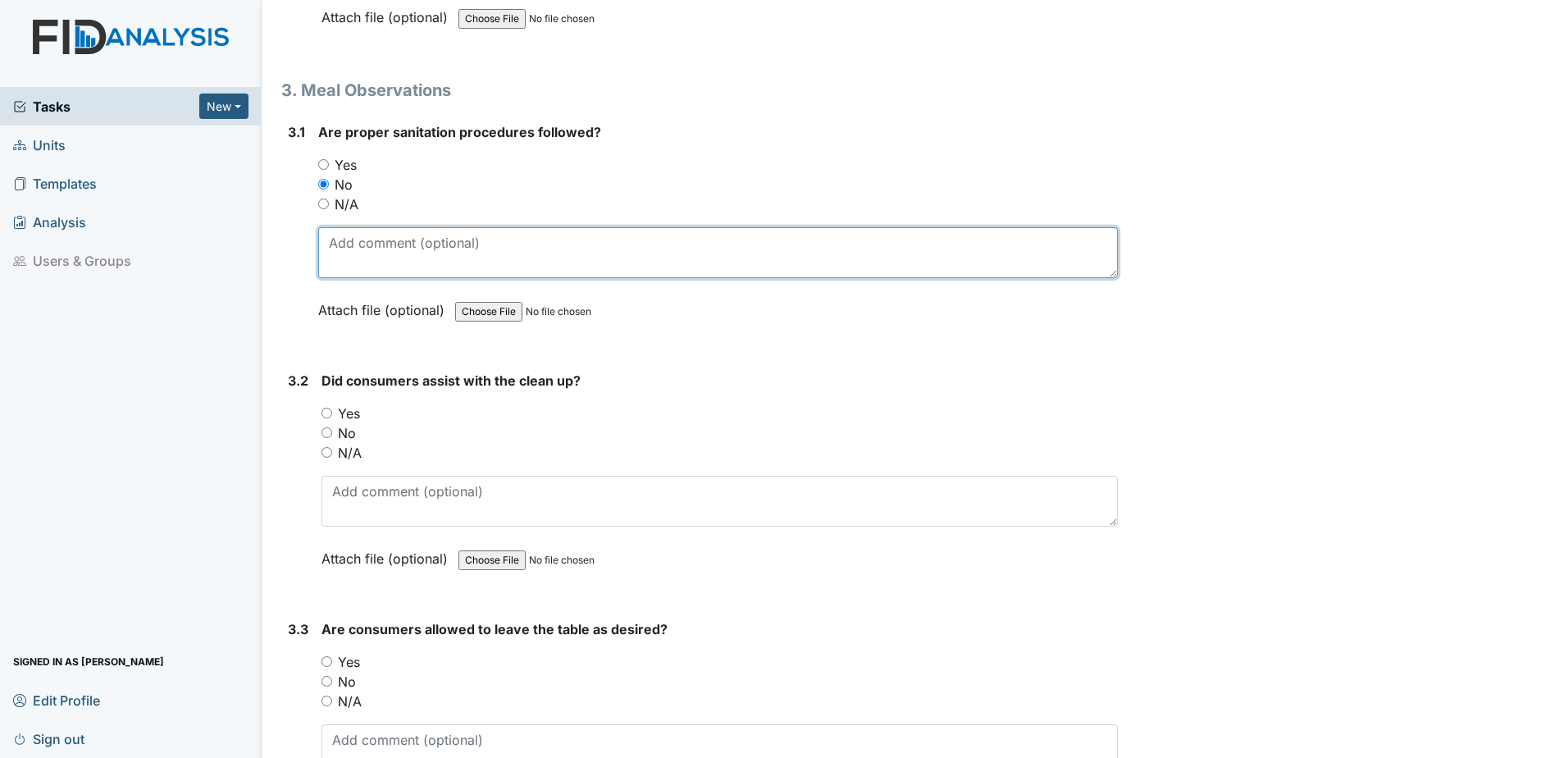
click at [377, 258] on textarea at bounding box center [718, 252] width 799 height 51
paste textarea "Camera d10 17:00 Staff in kitchen prepped chicken on placemat with gloves. seas…"
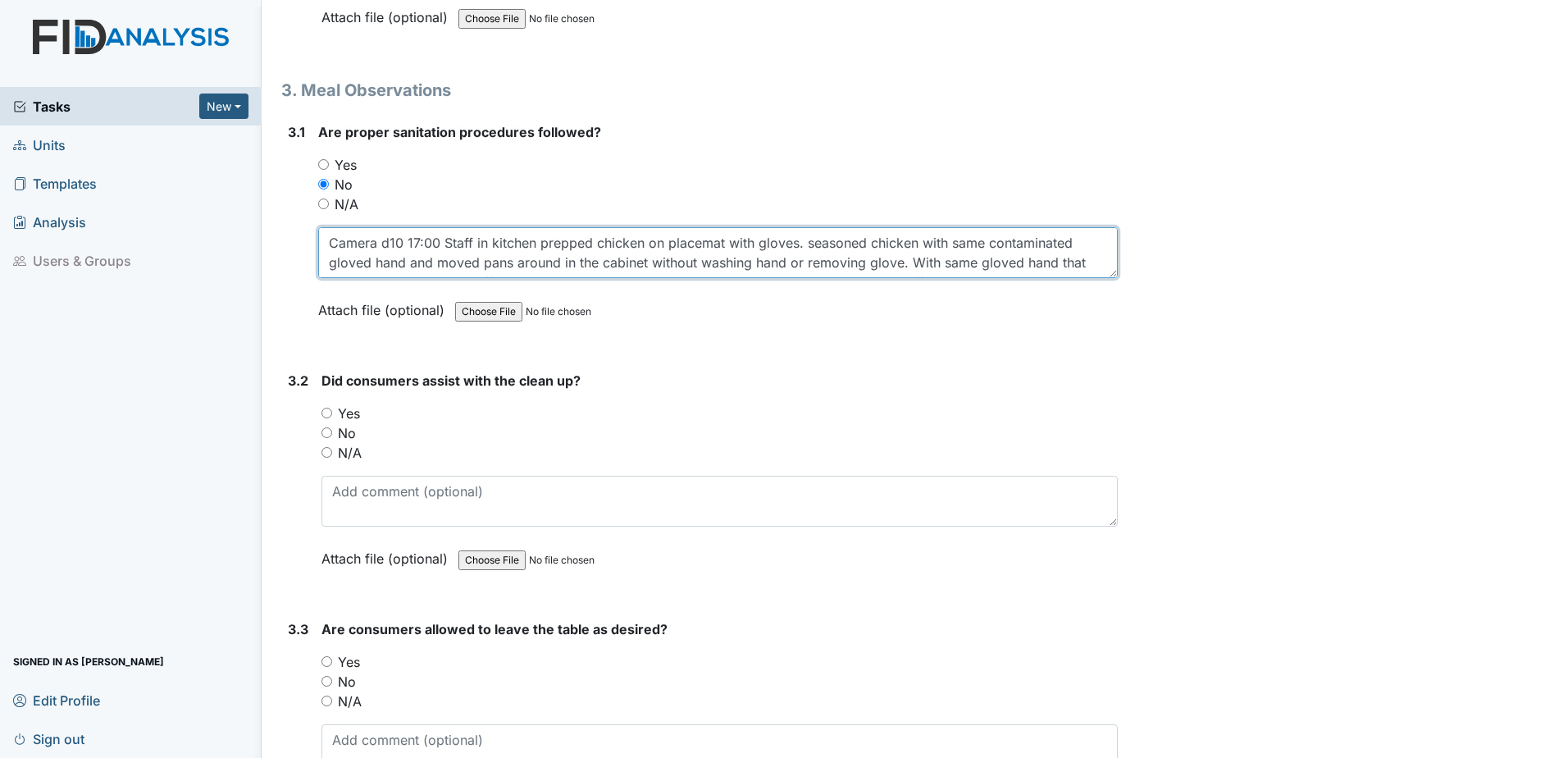
scroll to position [53, 0]
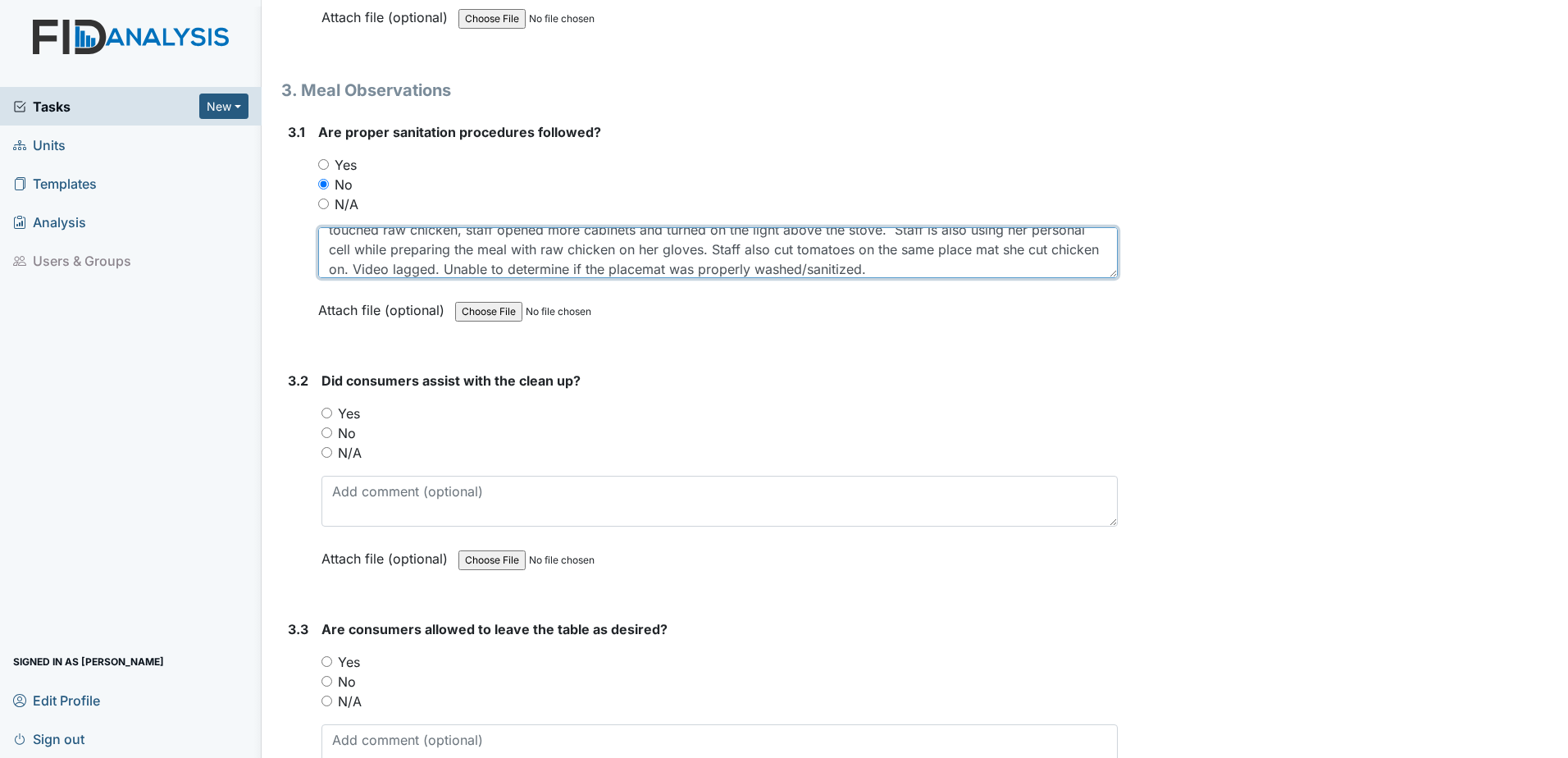
type textarea "Camera d10 17:00 Staff in kitchen prepped chicken on placemat with gloves. seas…"
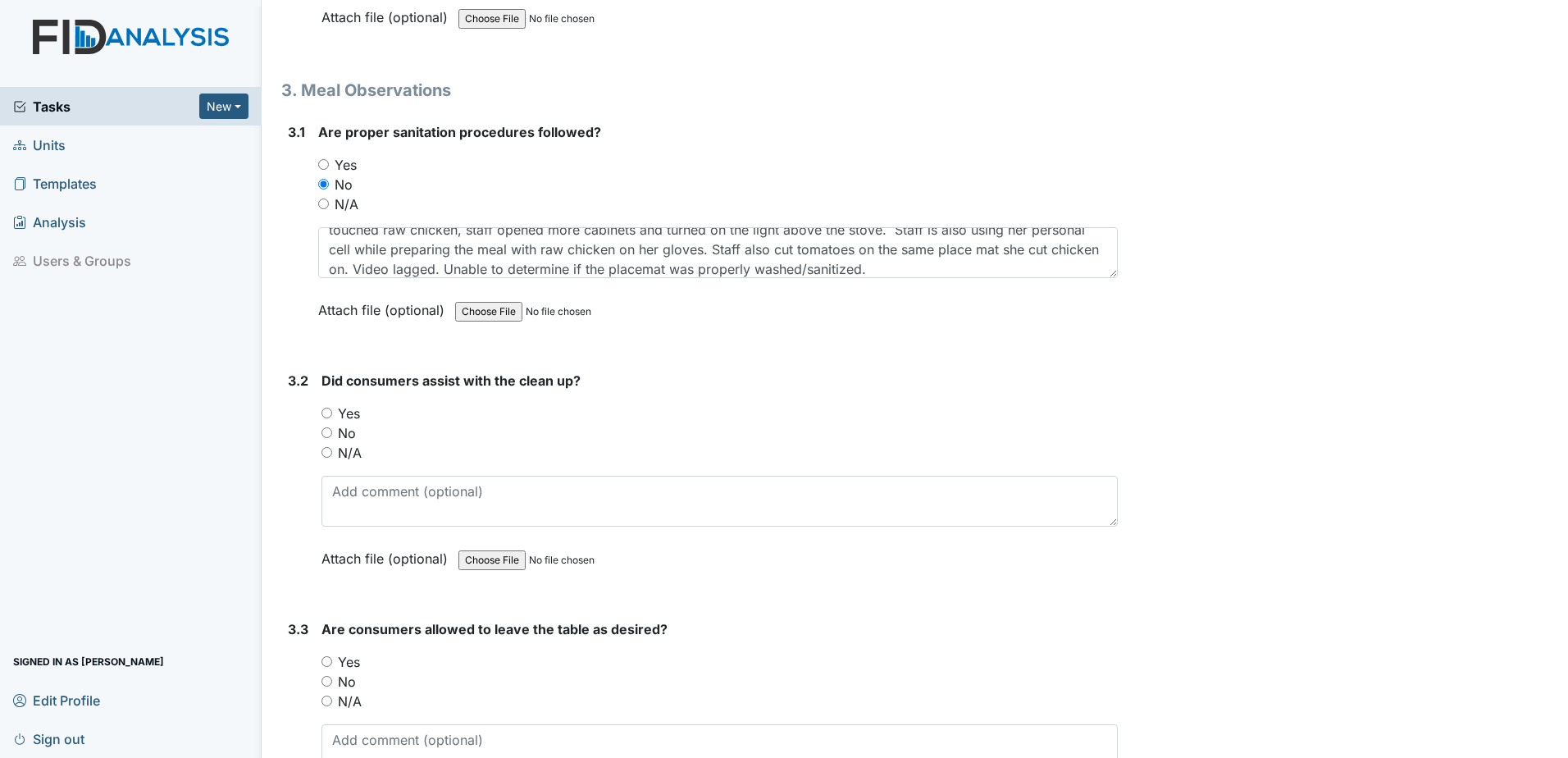
click at [328, 431] on input "No" at bounding box center [327, 433] width 11 height 11
radio input "true"
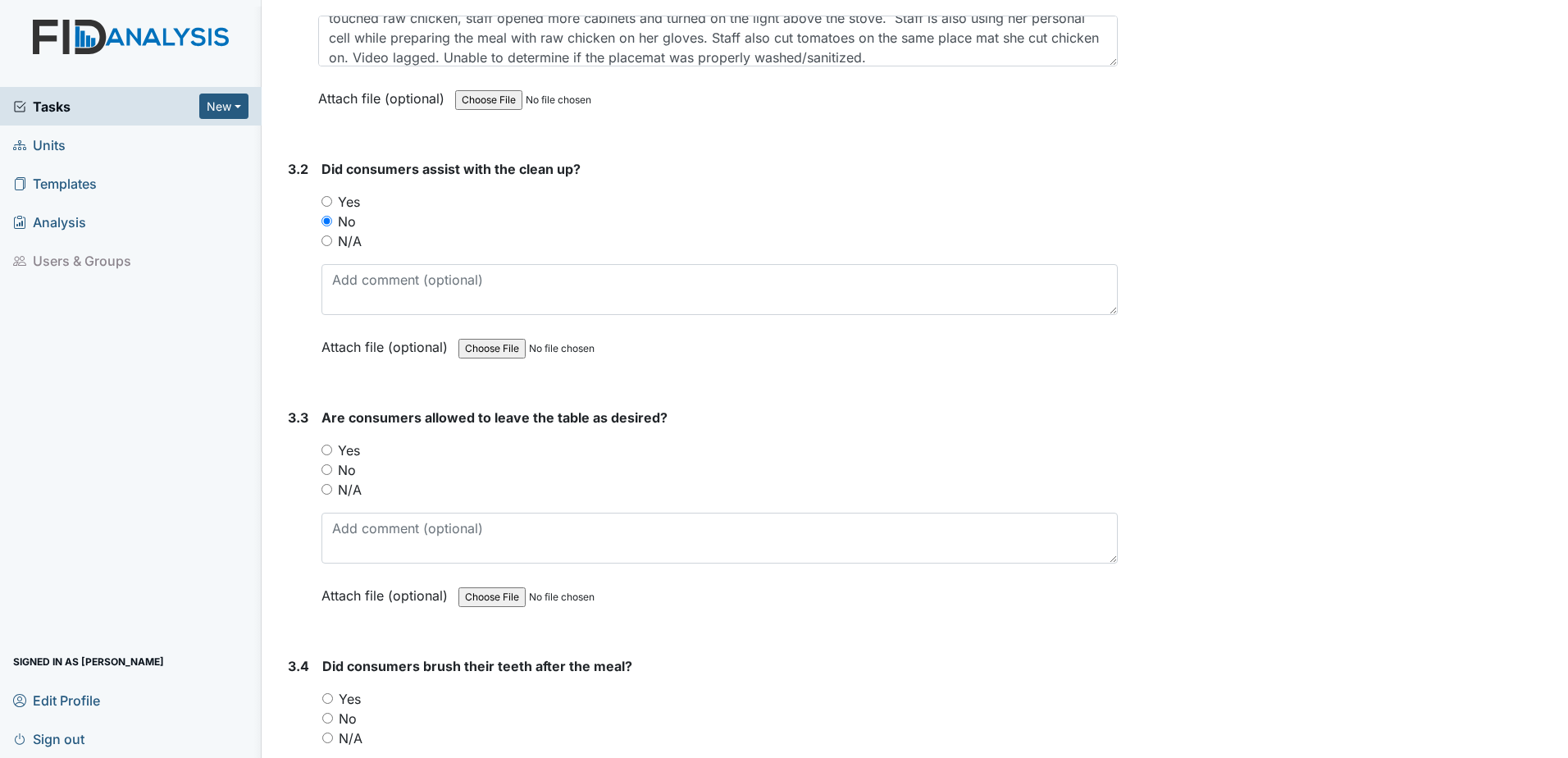
scroll to position [3200, 0]
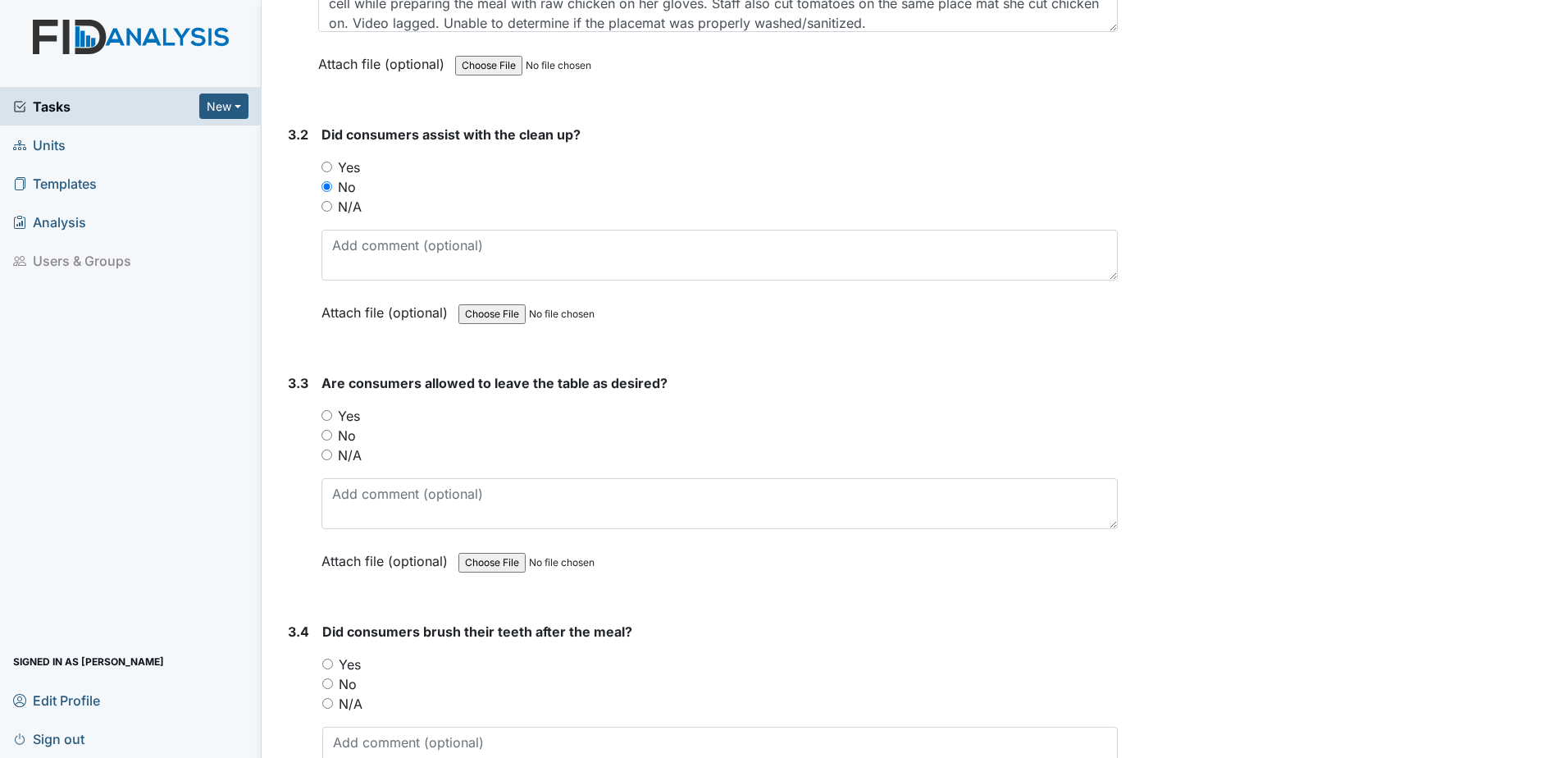
click at [320, 418] on div "3.3 Are consumers allowed to leave the table as desired? You must select one of…" at bounding box center [700, 484] width 837 height 222
click at [328, 414] on input "Yes" at bounding box center [327, 416] width 11 height 11
radio input "true"
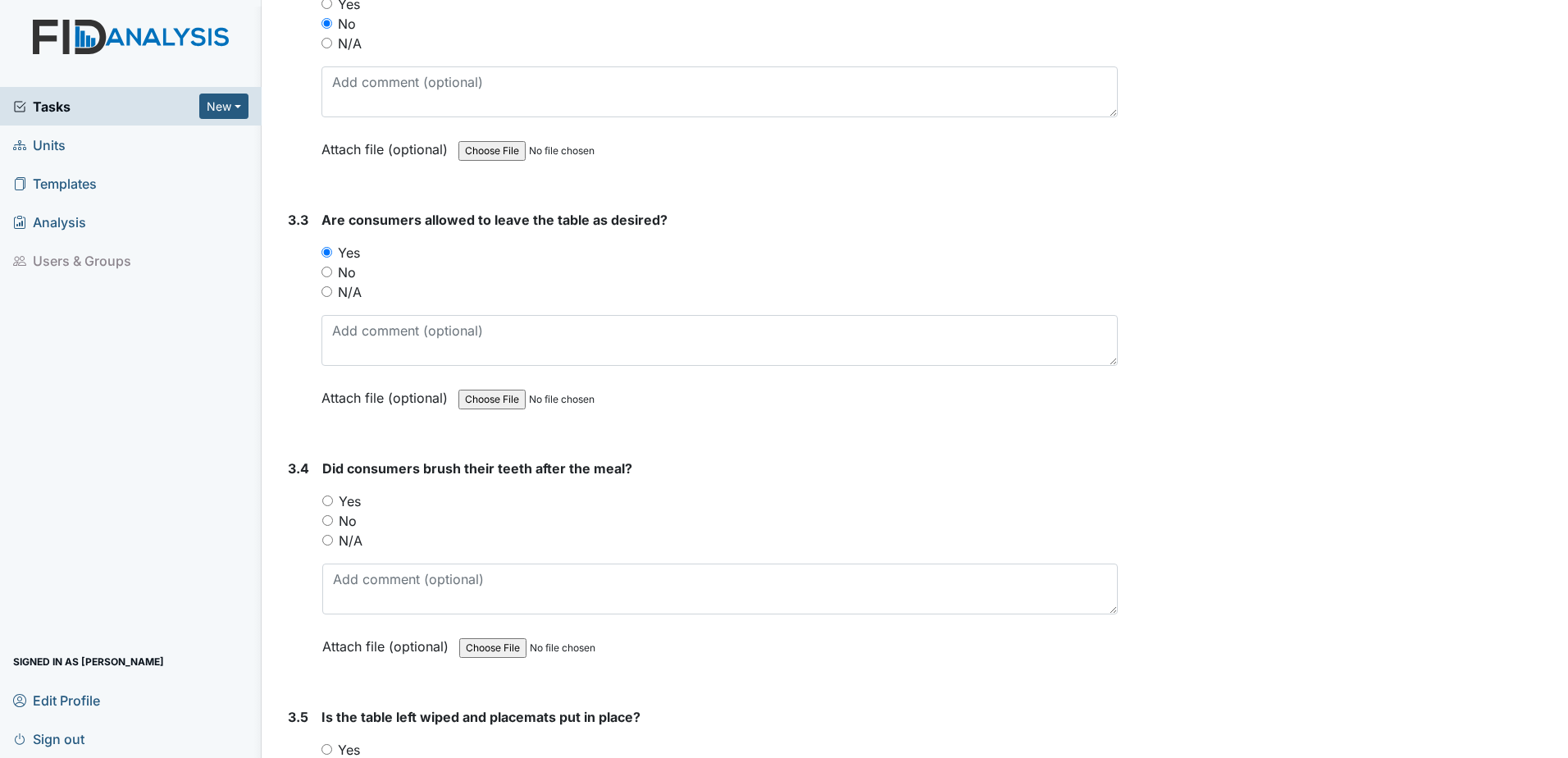
scroll to position [3364, 0]
click at [324, 501] on input "Yes" at bounding box center [328, 500] width 11 height 11
radio input "true"
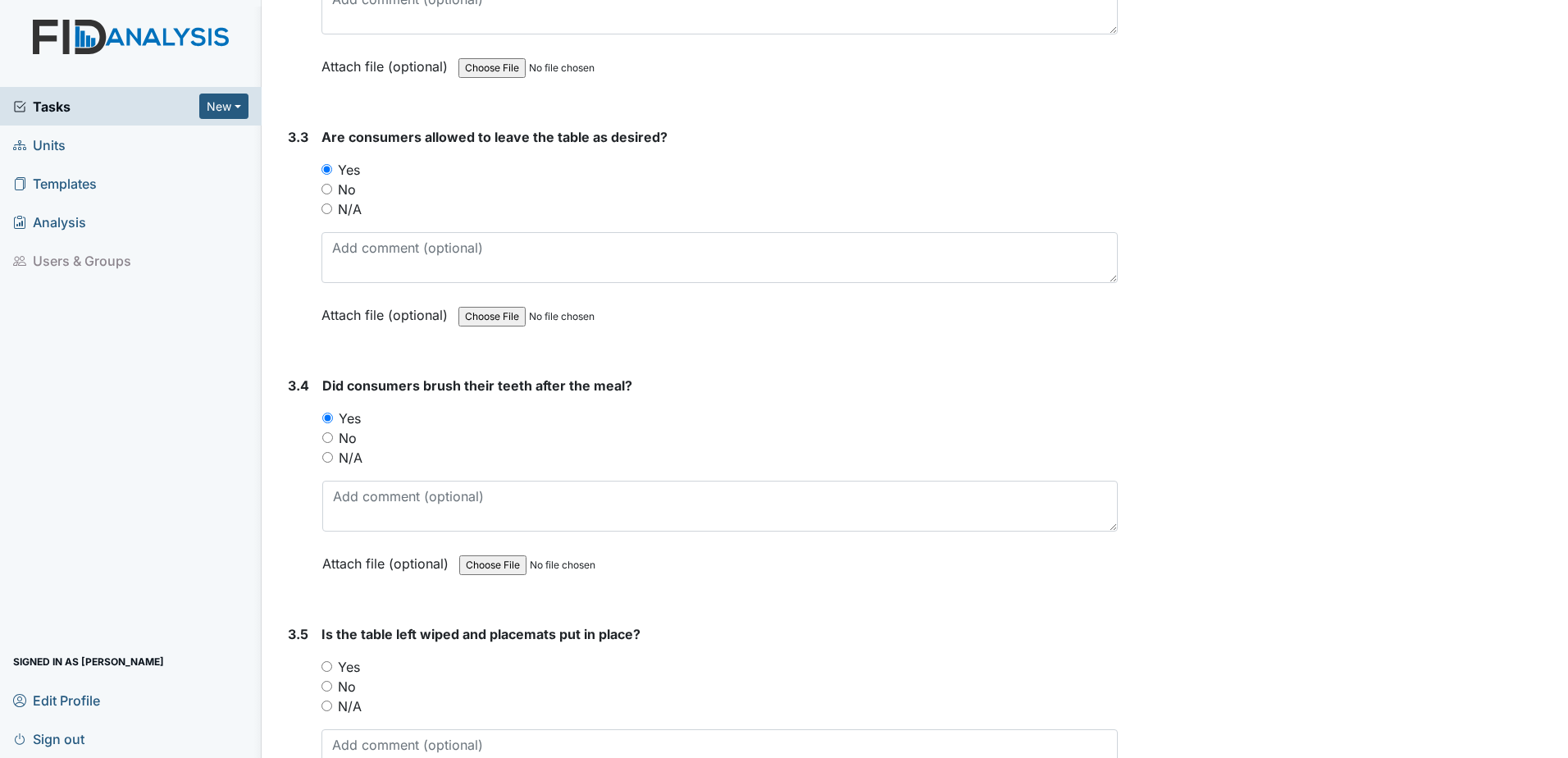
scroll to position [3529, 0]
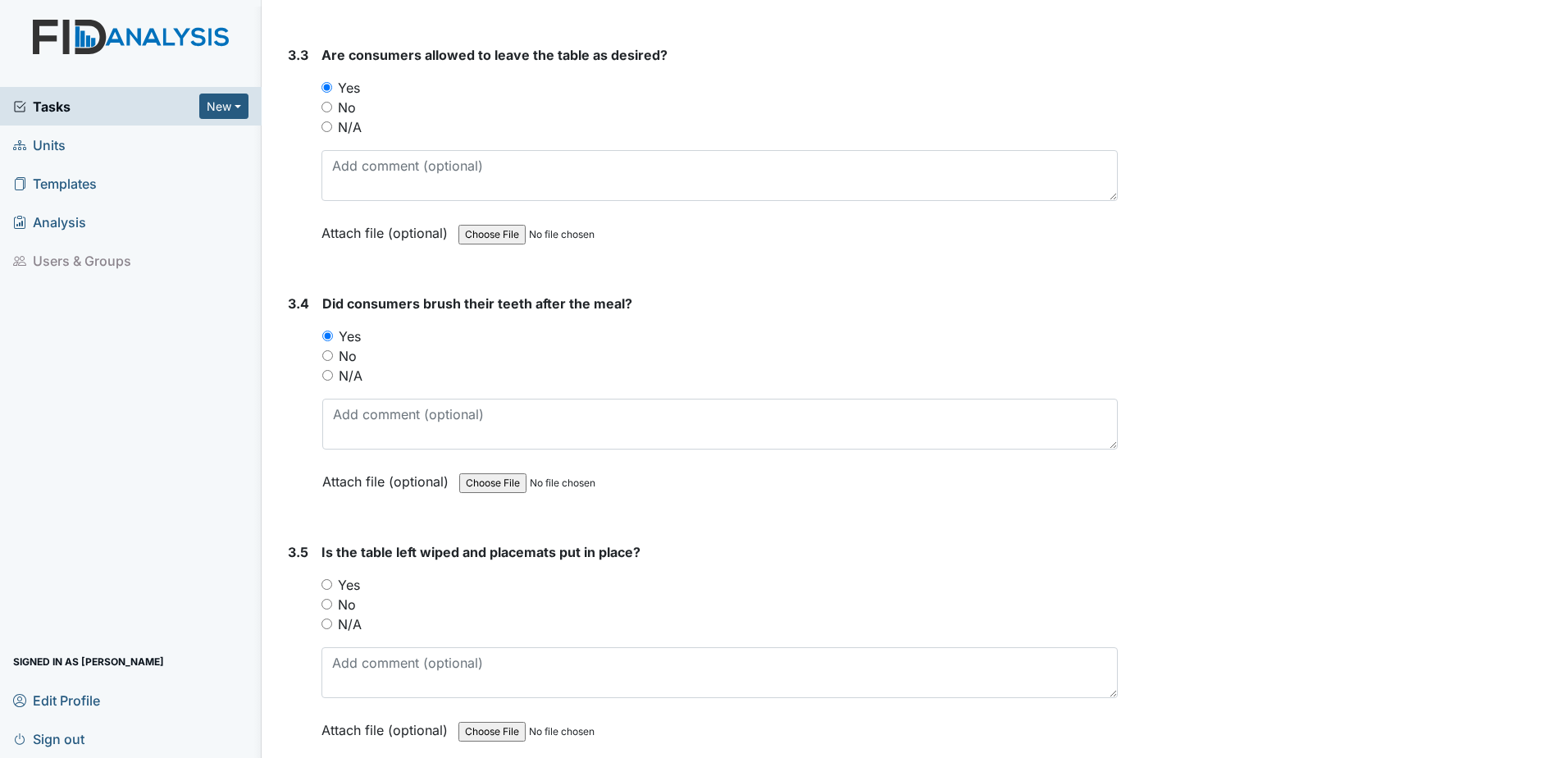
click at [323, 589] on input "Yes" at bounding box center [327, 585] width 11 height 11
radio input "true"
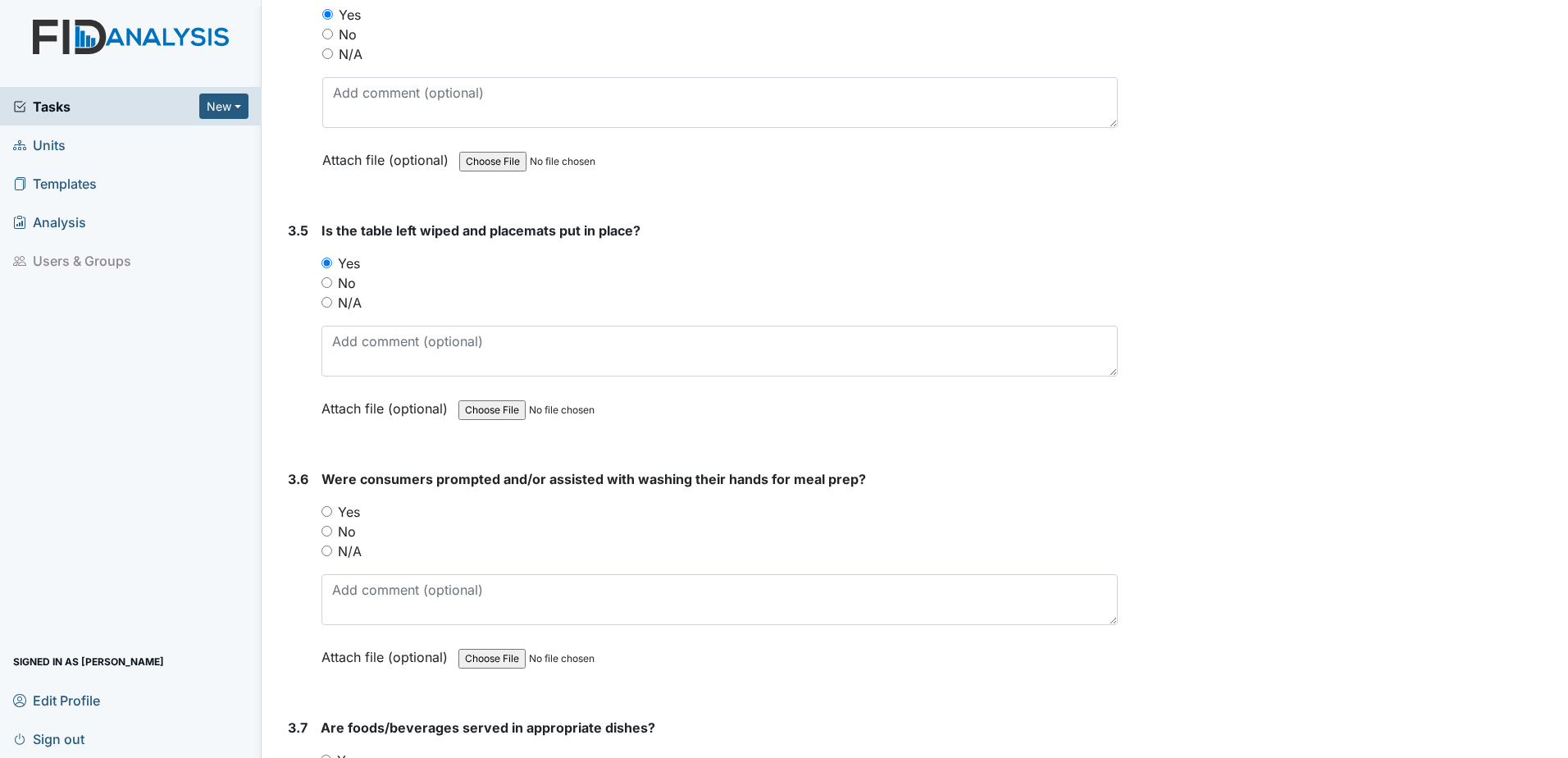
scroll to position [3856, 0]
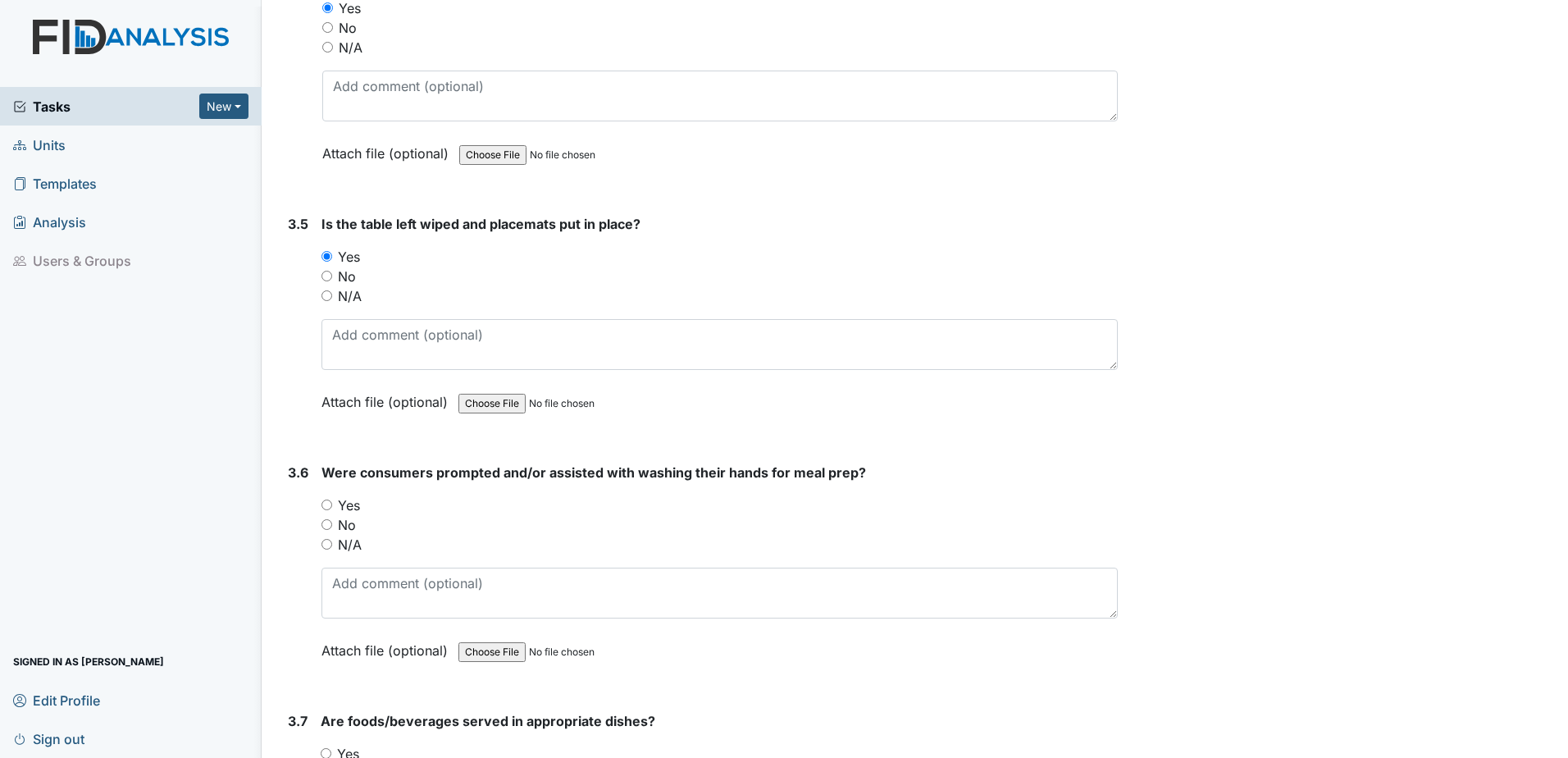
click at [322, 508] on input "Yes" at bounding box center [327, 505] width 11 height 11
radio input "true"
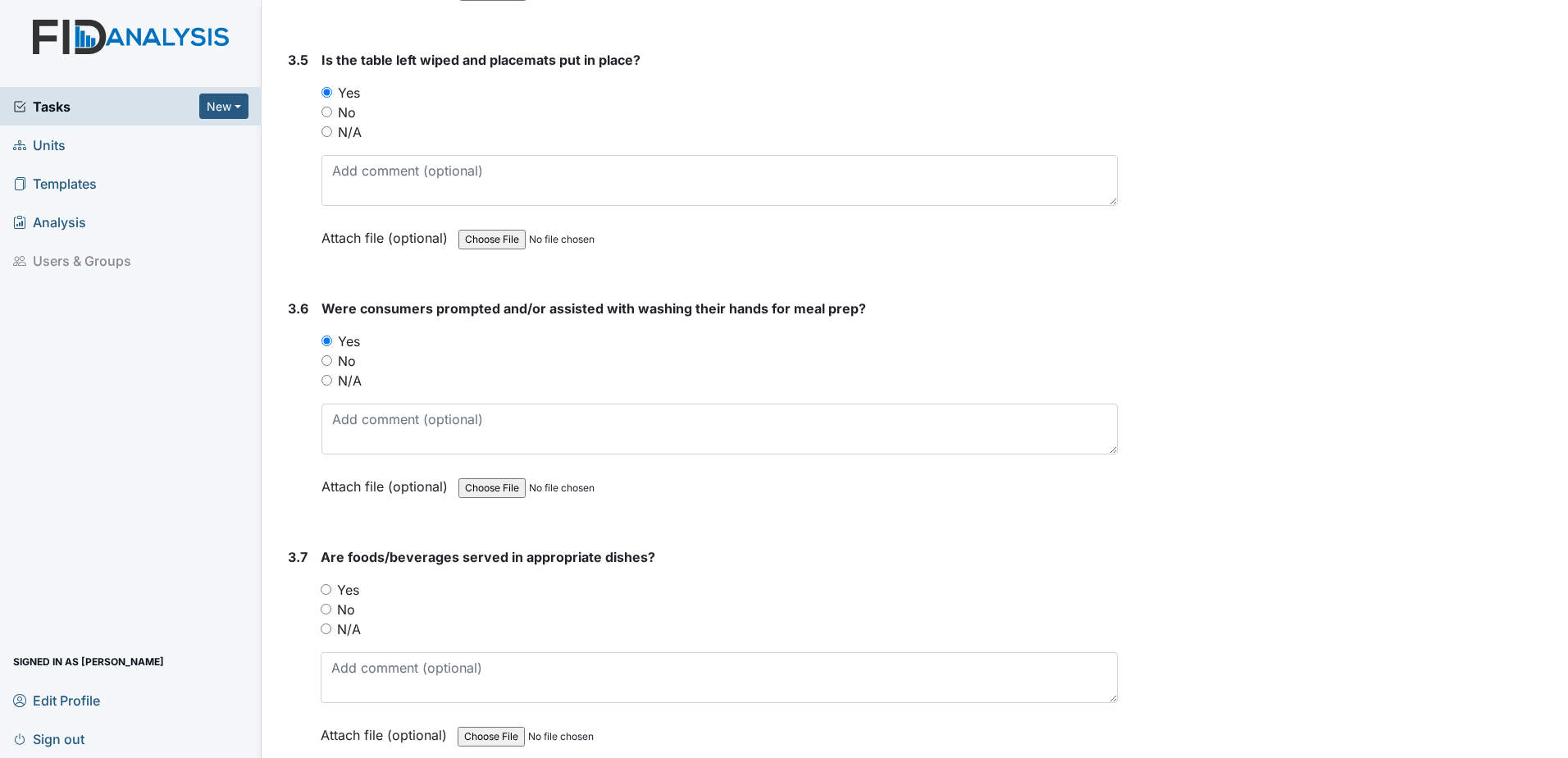
scroll to position [4185, 0]
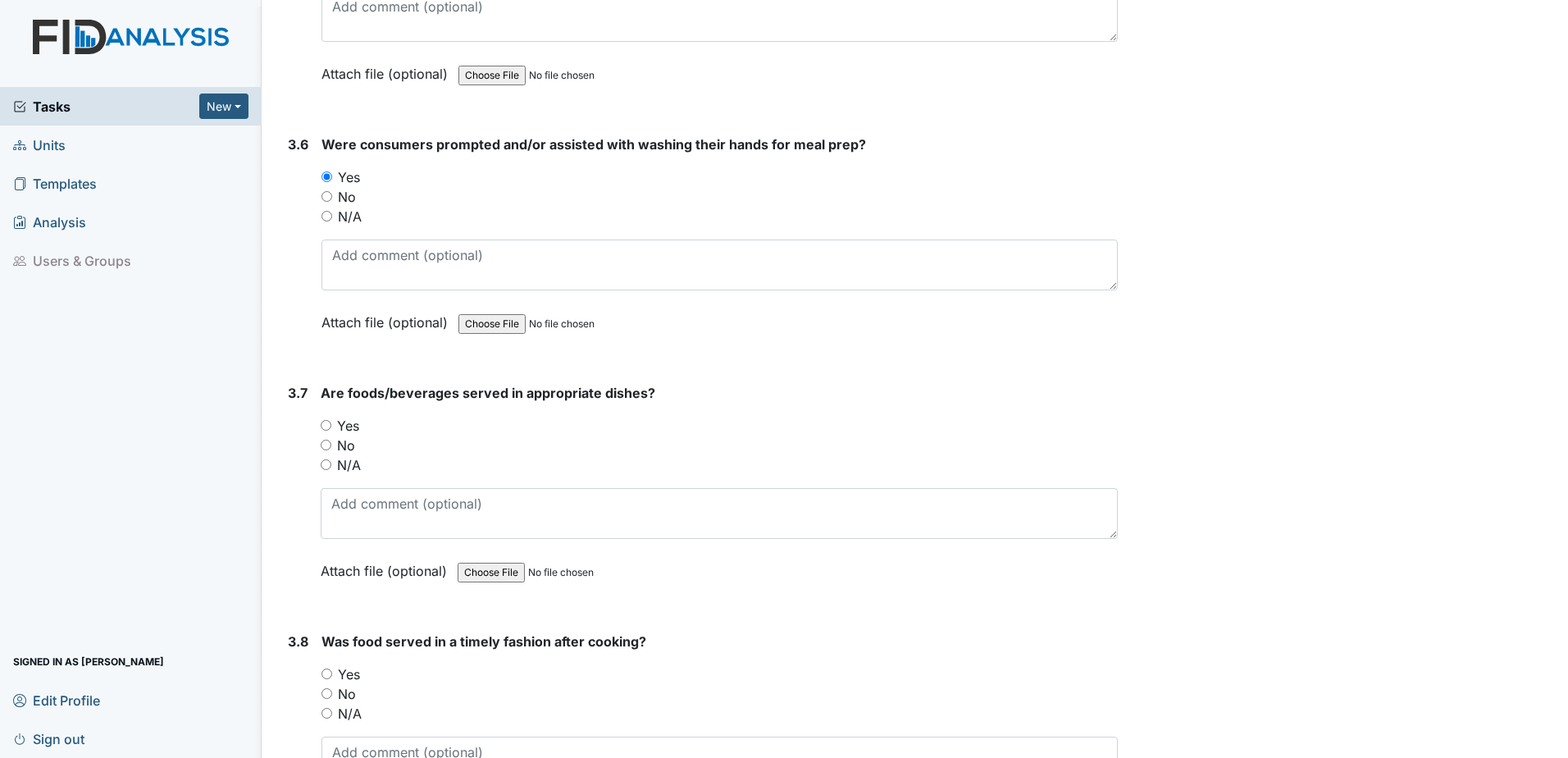
click at [327, 424] on input "Yes" at bounding box center [326, 426] width 11 height 11
radio input "true"
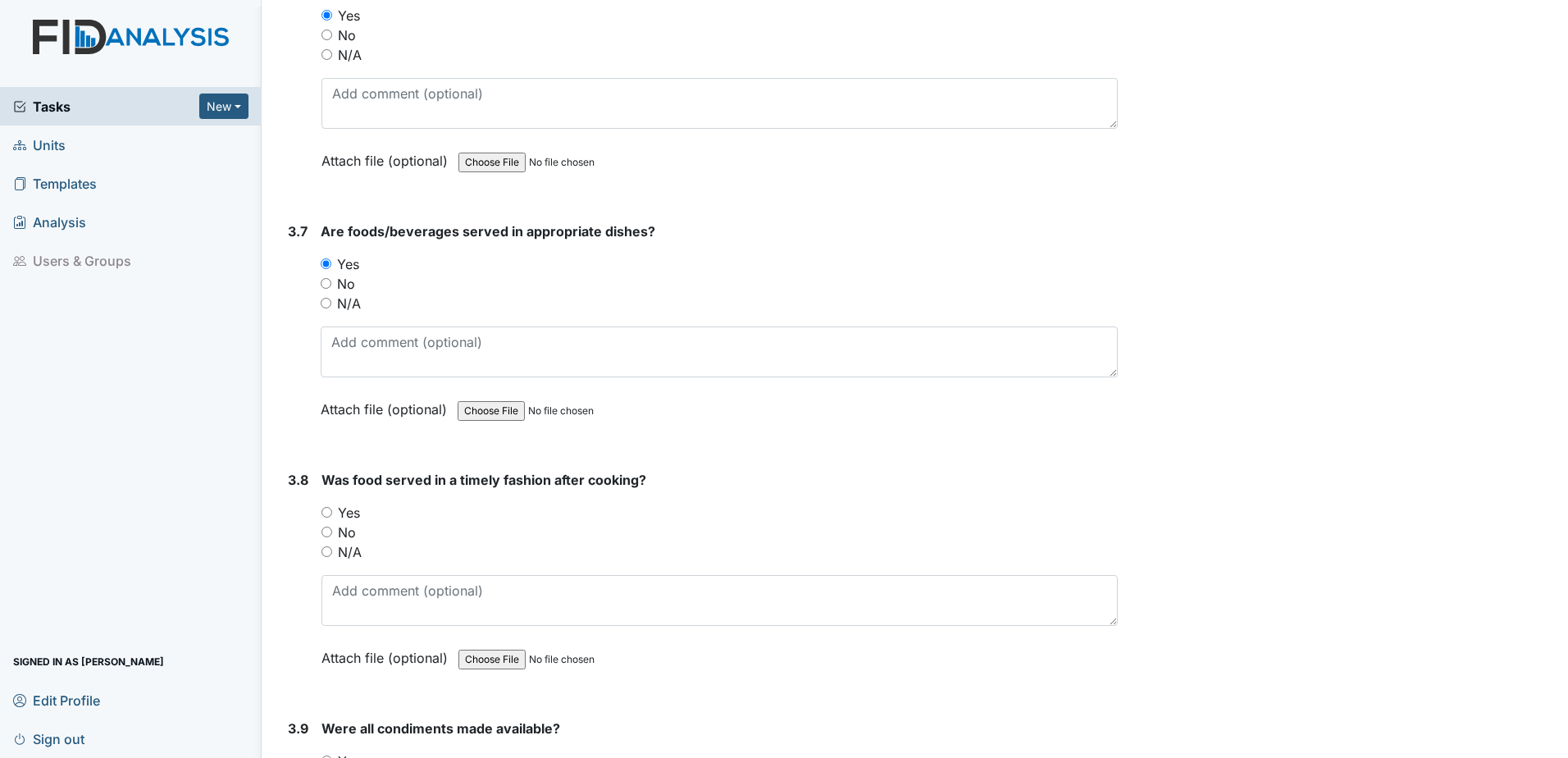
scroll to position [4431, 0]
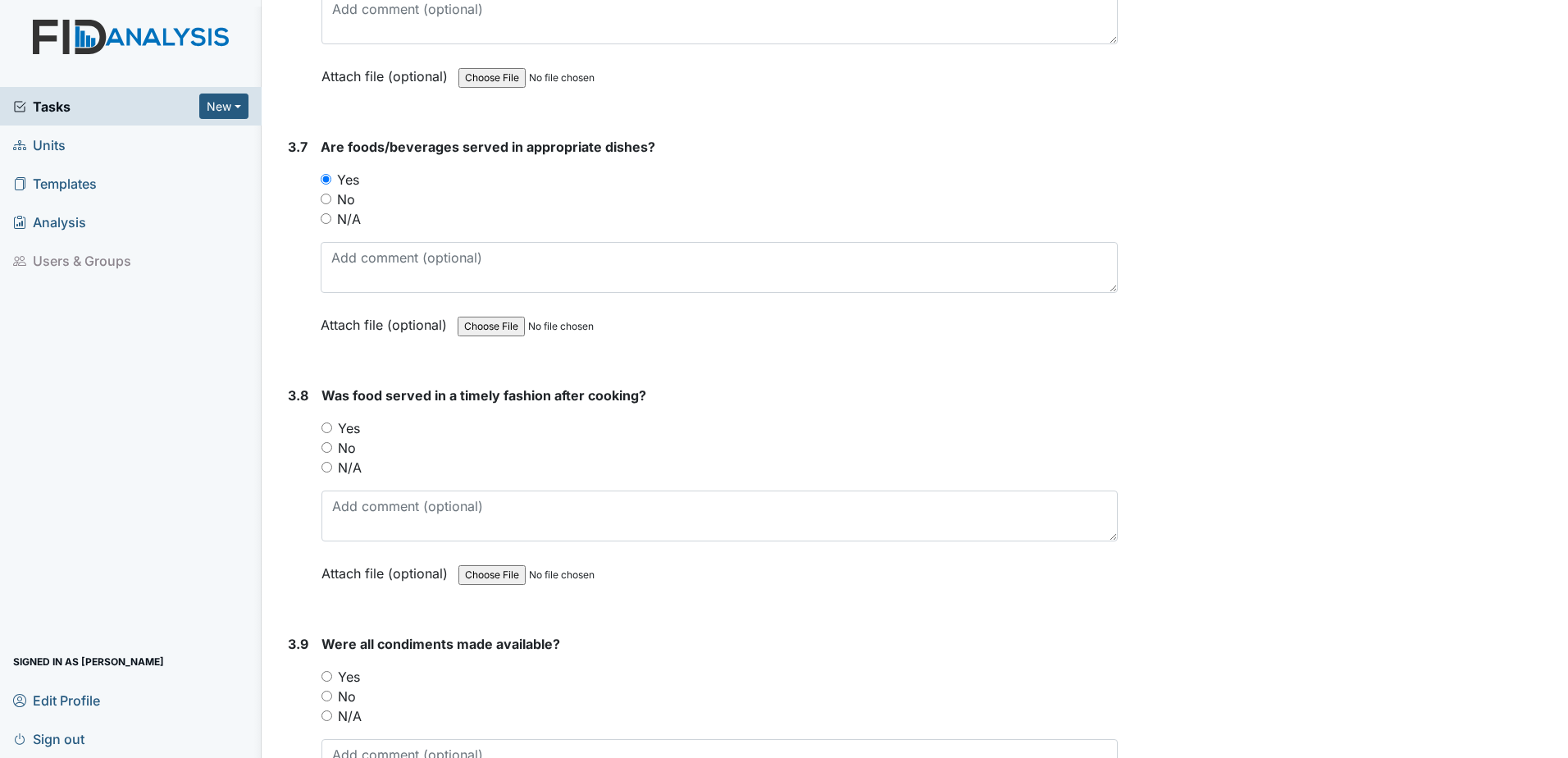
click at [327, 432] on input "Yes" at bounding box center [327, 428] width 11 height 11
radio input "true"
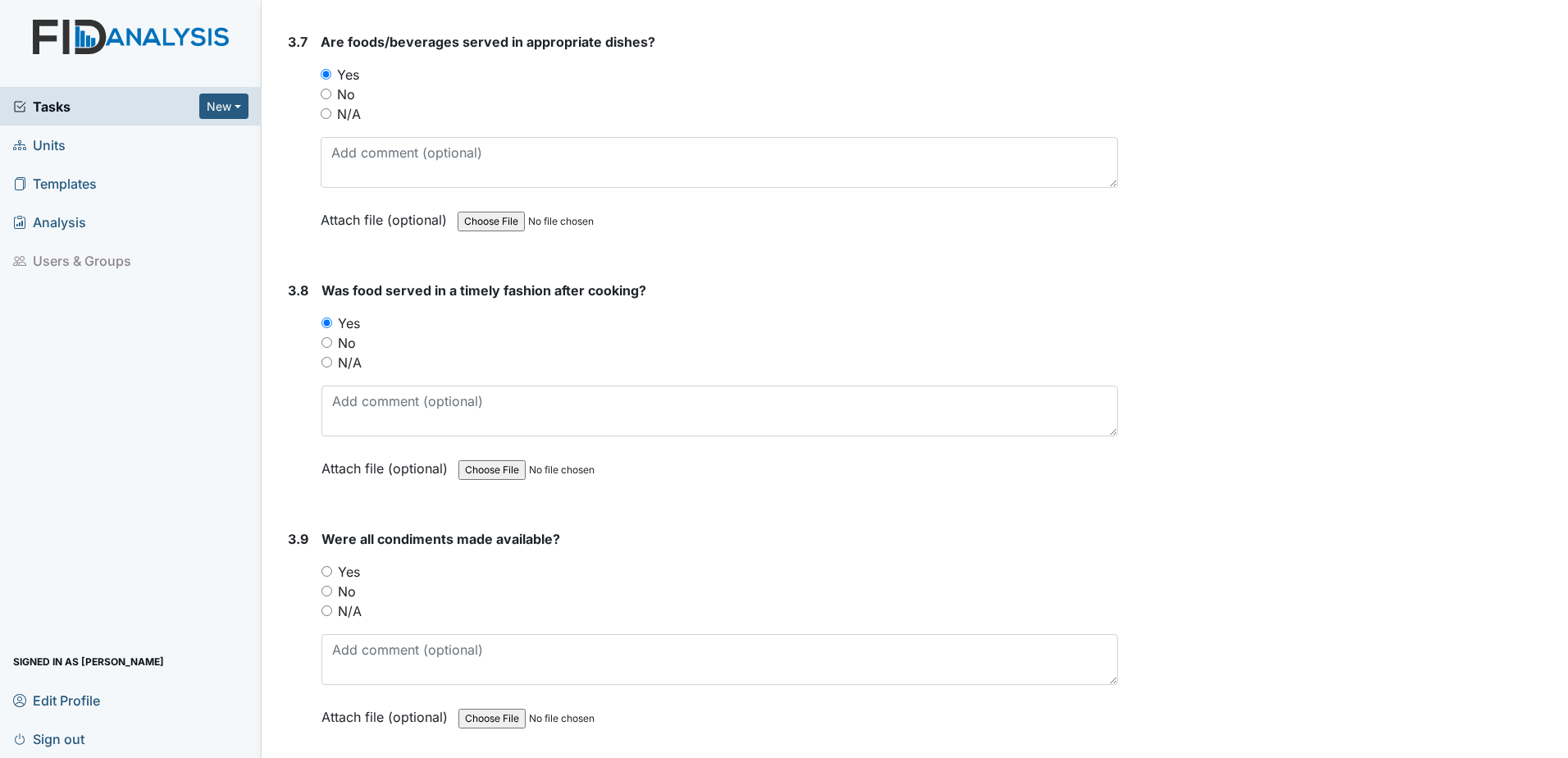
scroll to position [4595, 0]
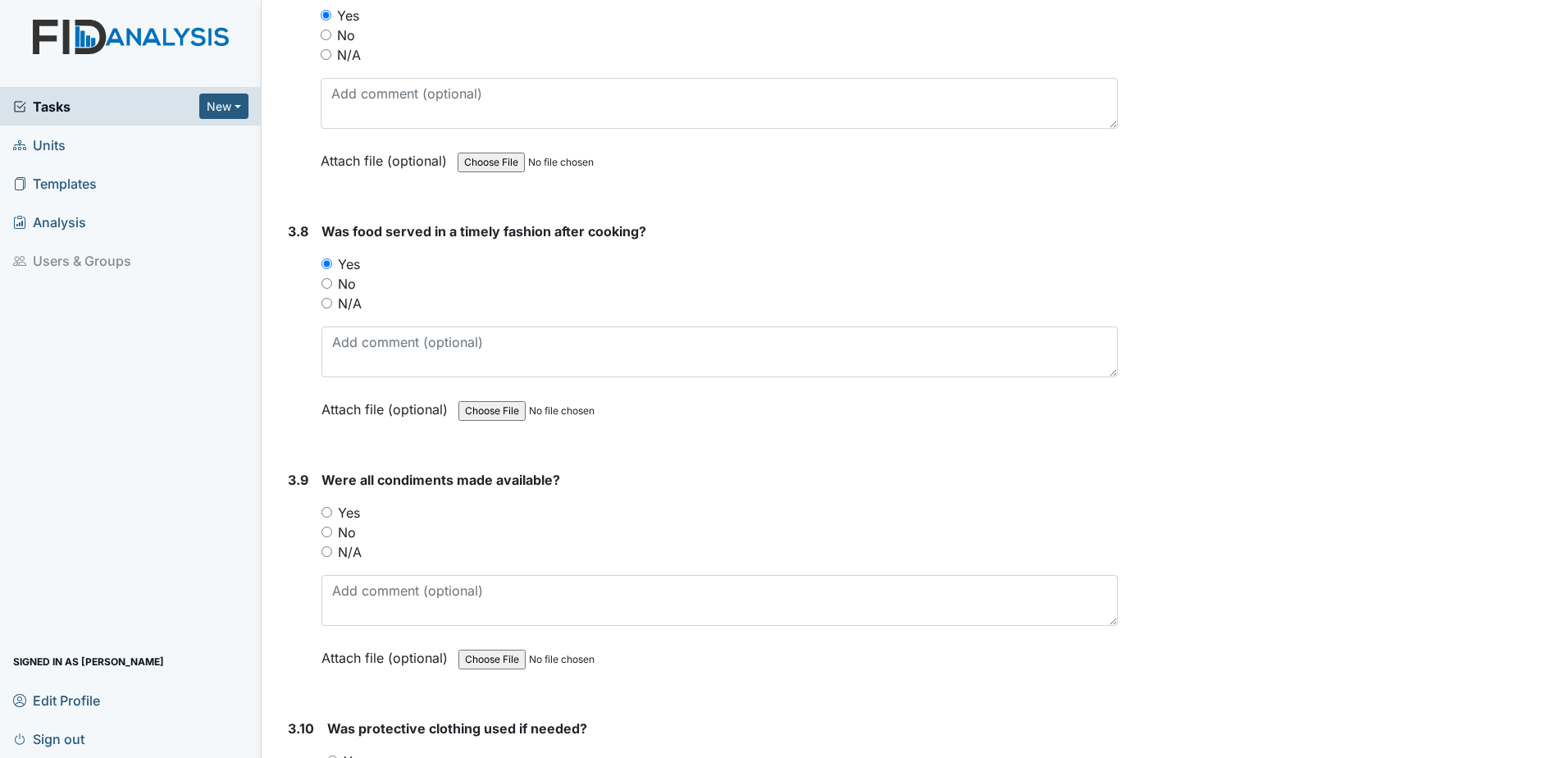
click at [323, 512] on input "Yes" at bounding box center [327, 513] width 11 height 11
radio input "true"
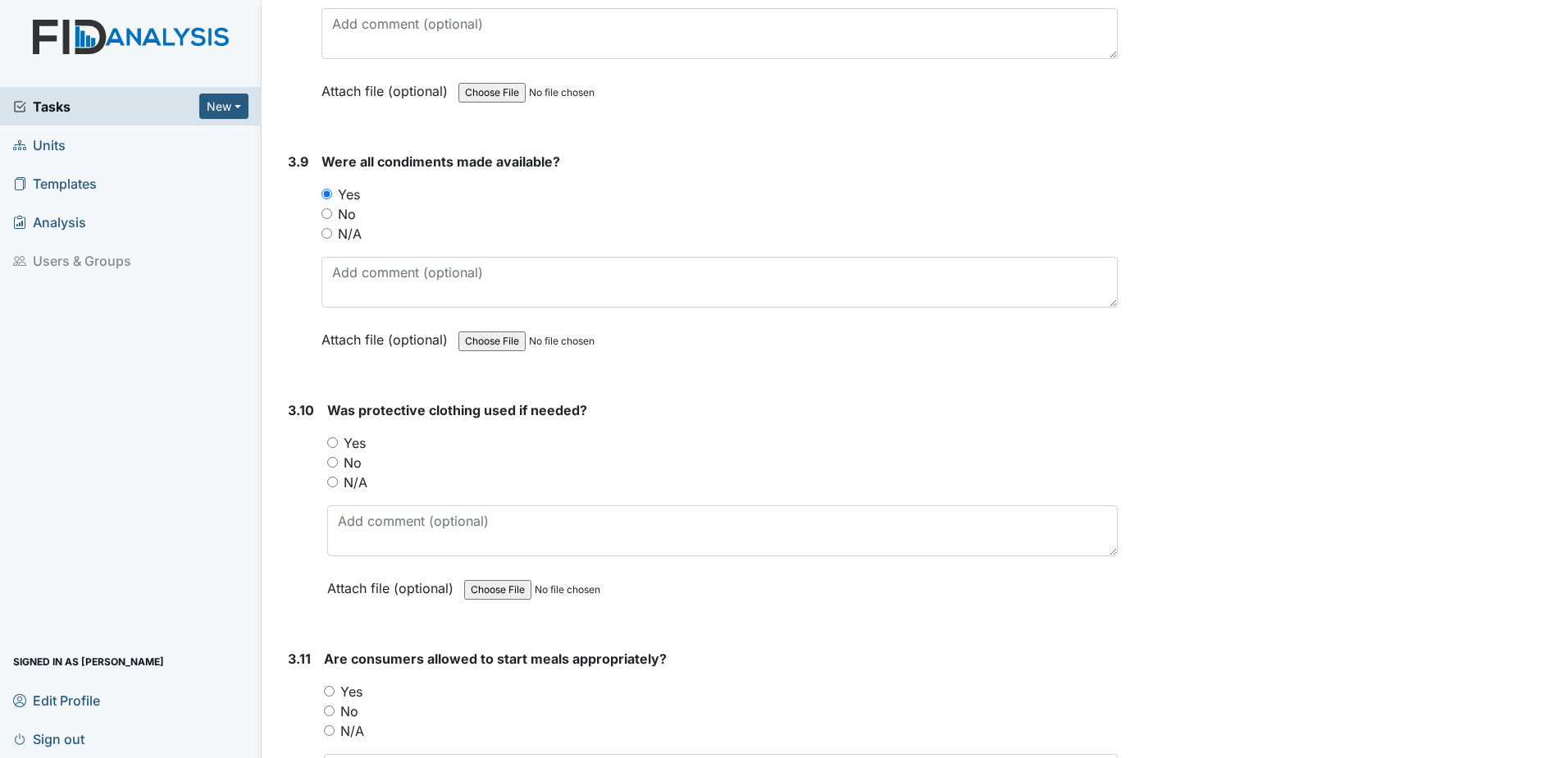
scroll to position [4923, 0]
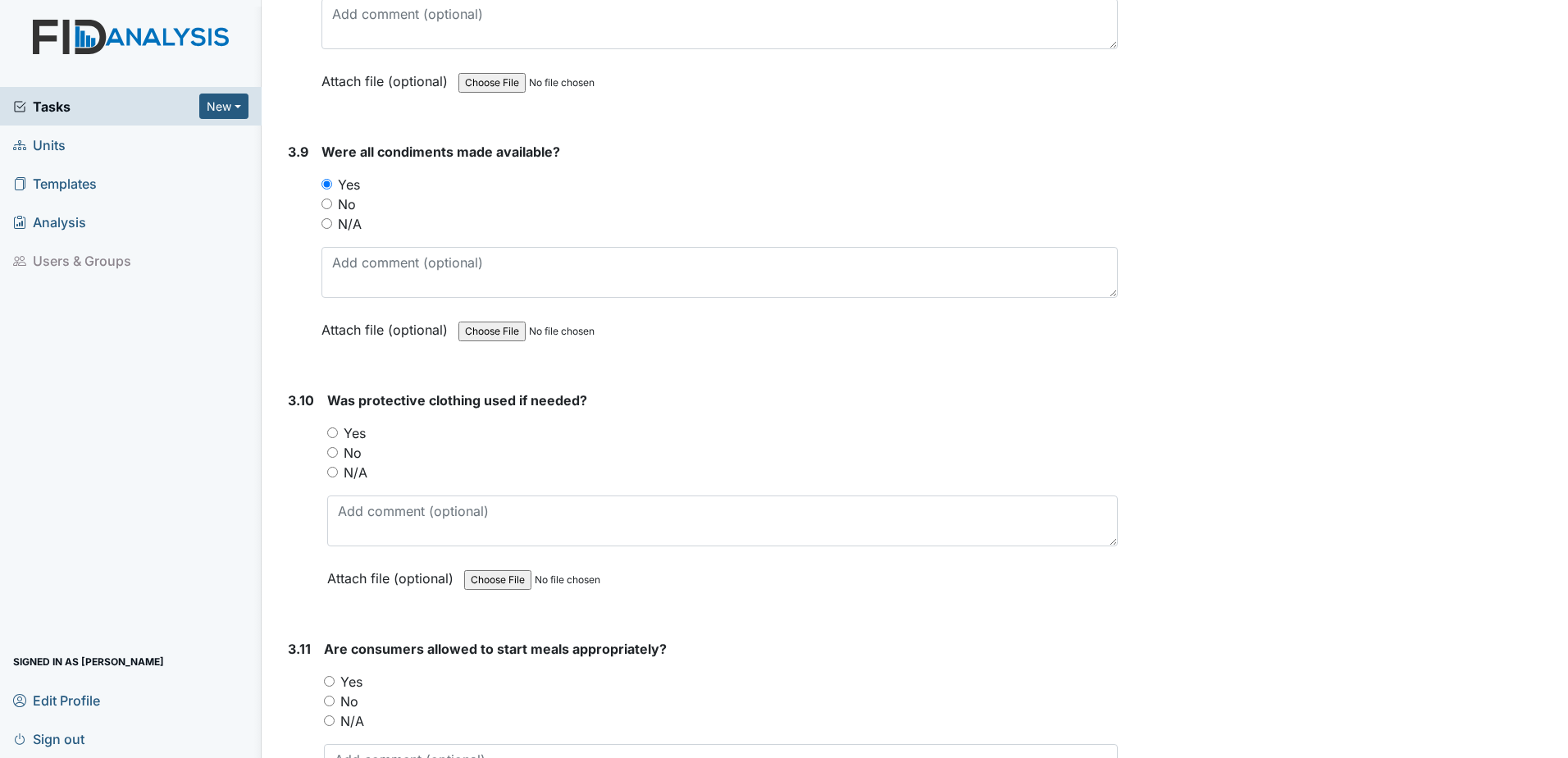
click at [334, 431] on input "Yes" at bounding box center [333, 433] width 11 height 11
radio input "true"
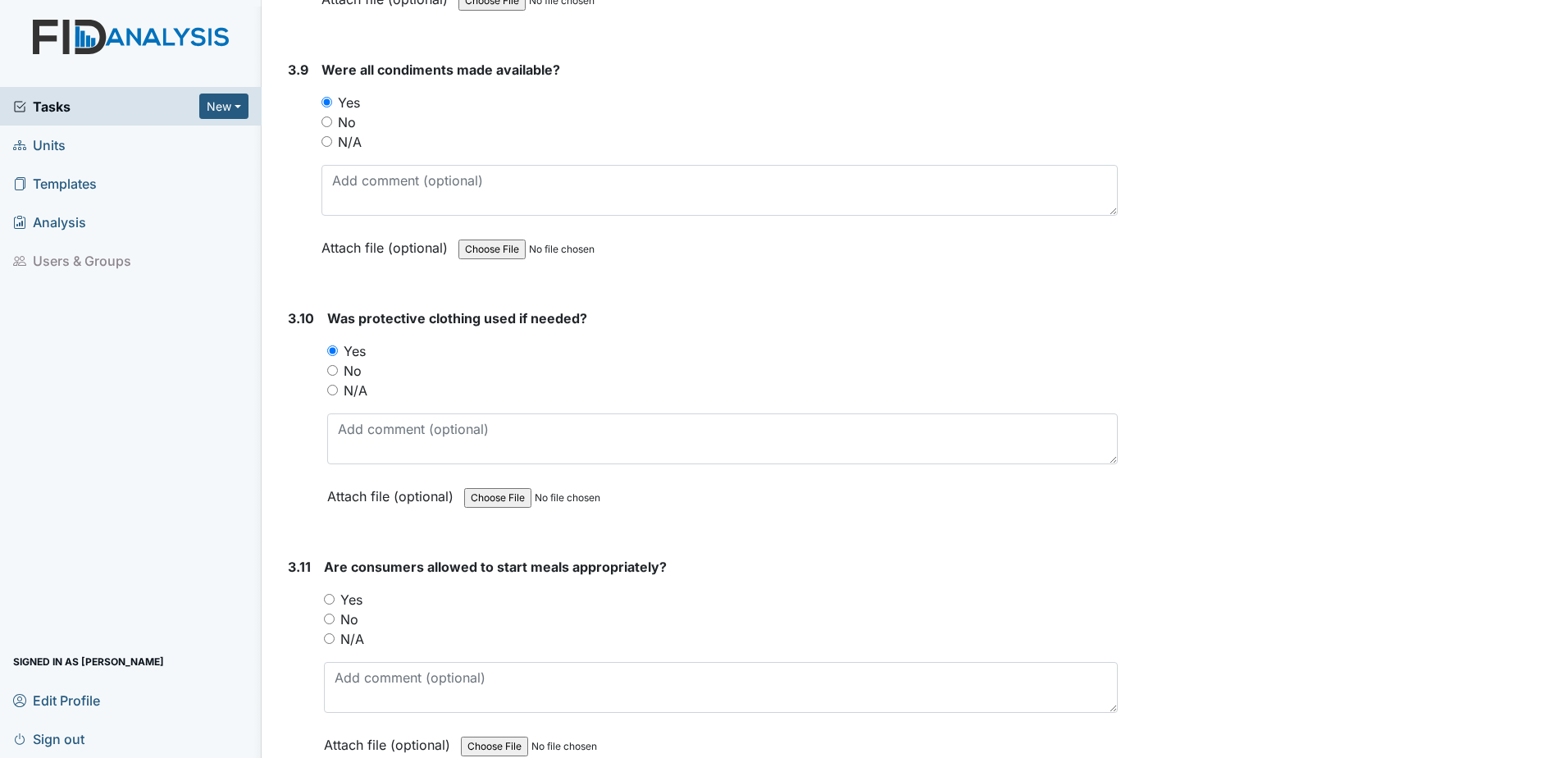
scroll to position [5087, 0]
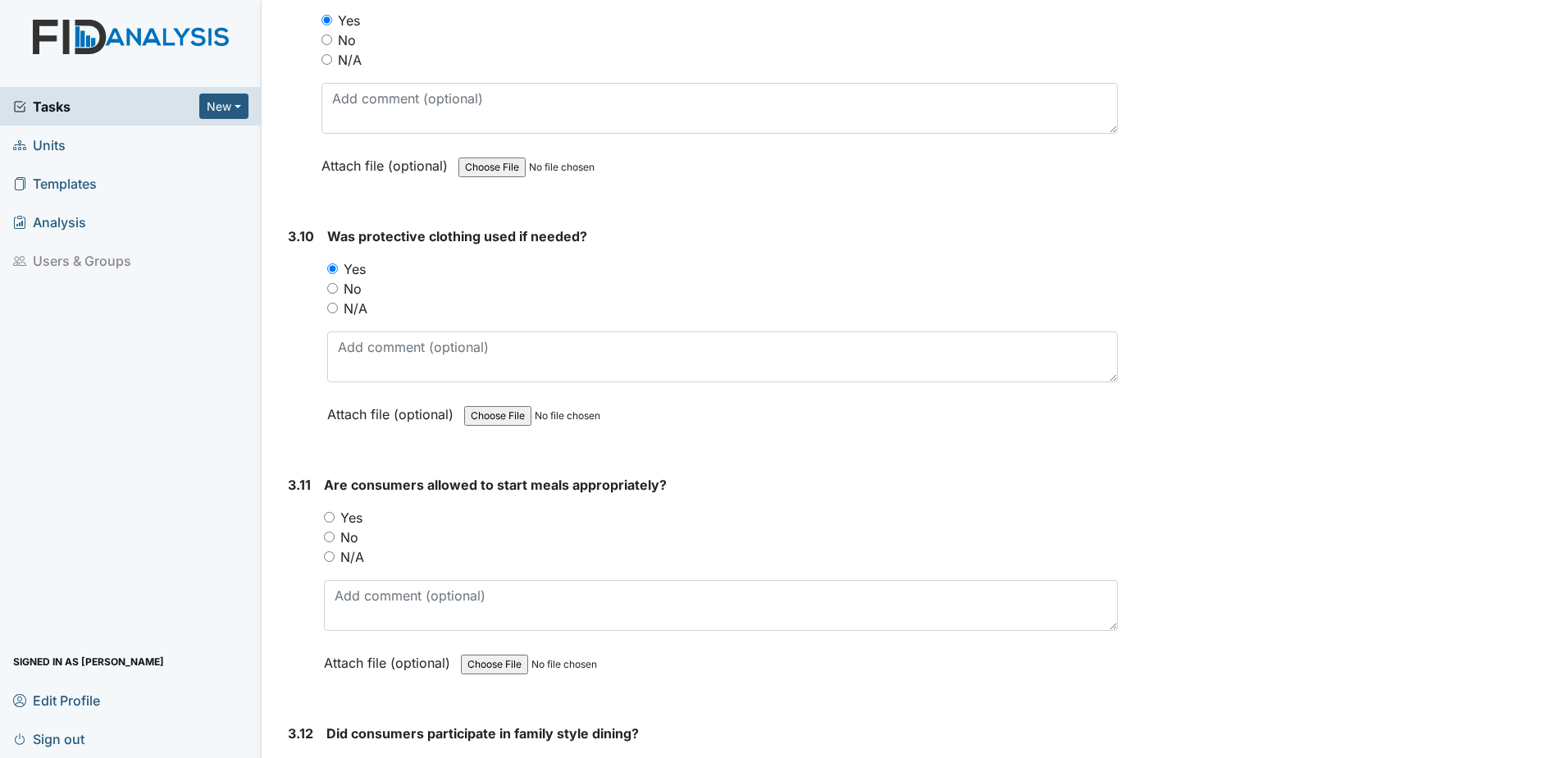
click at [330, 519] on input "Yes" at bounding box center [329, 517] width 11 height 11
radio input "true"
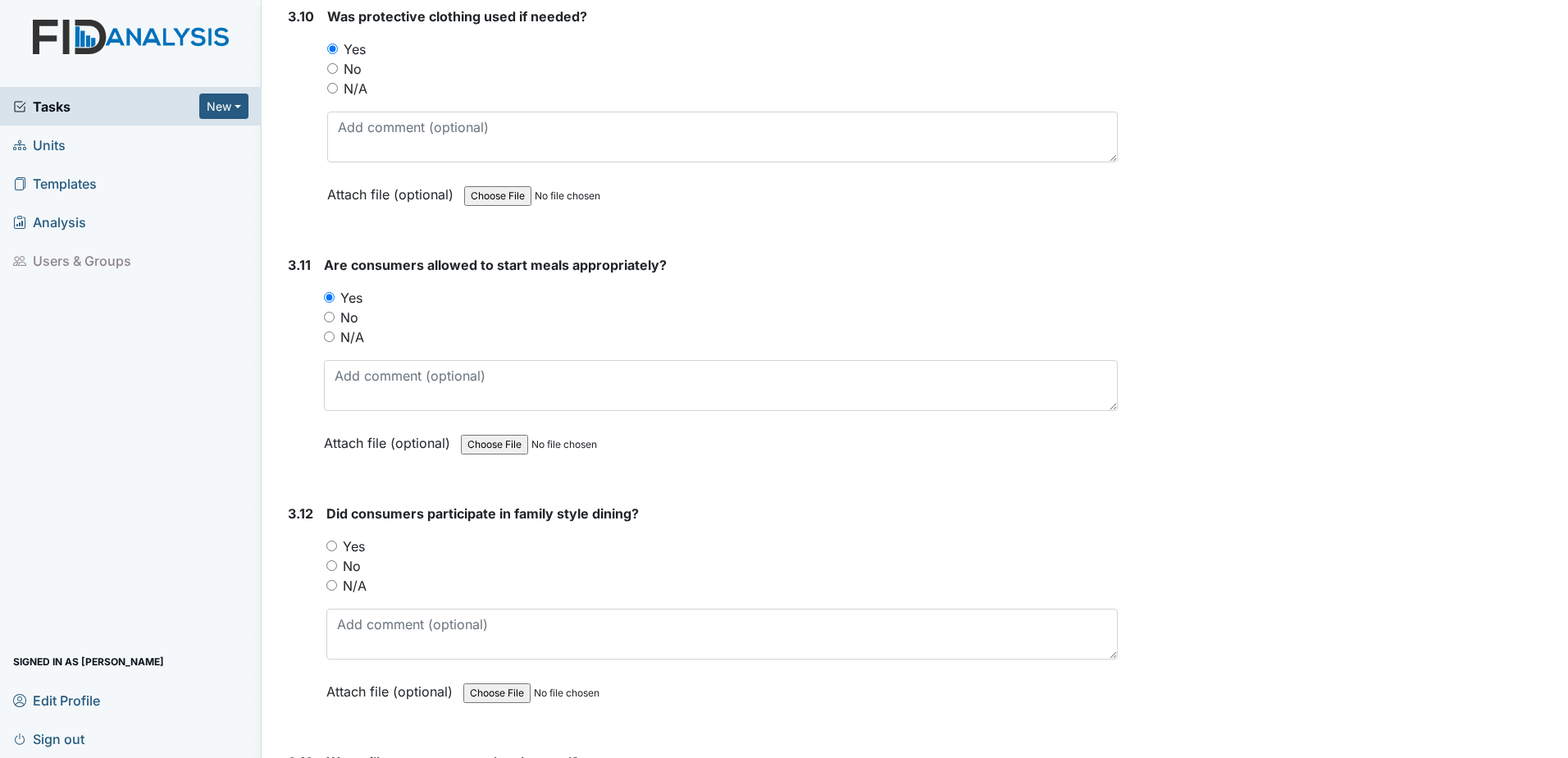
scroll to position [5333, 0]
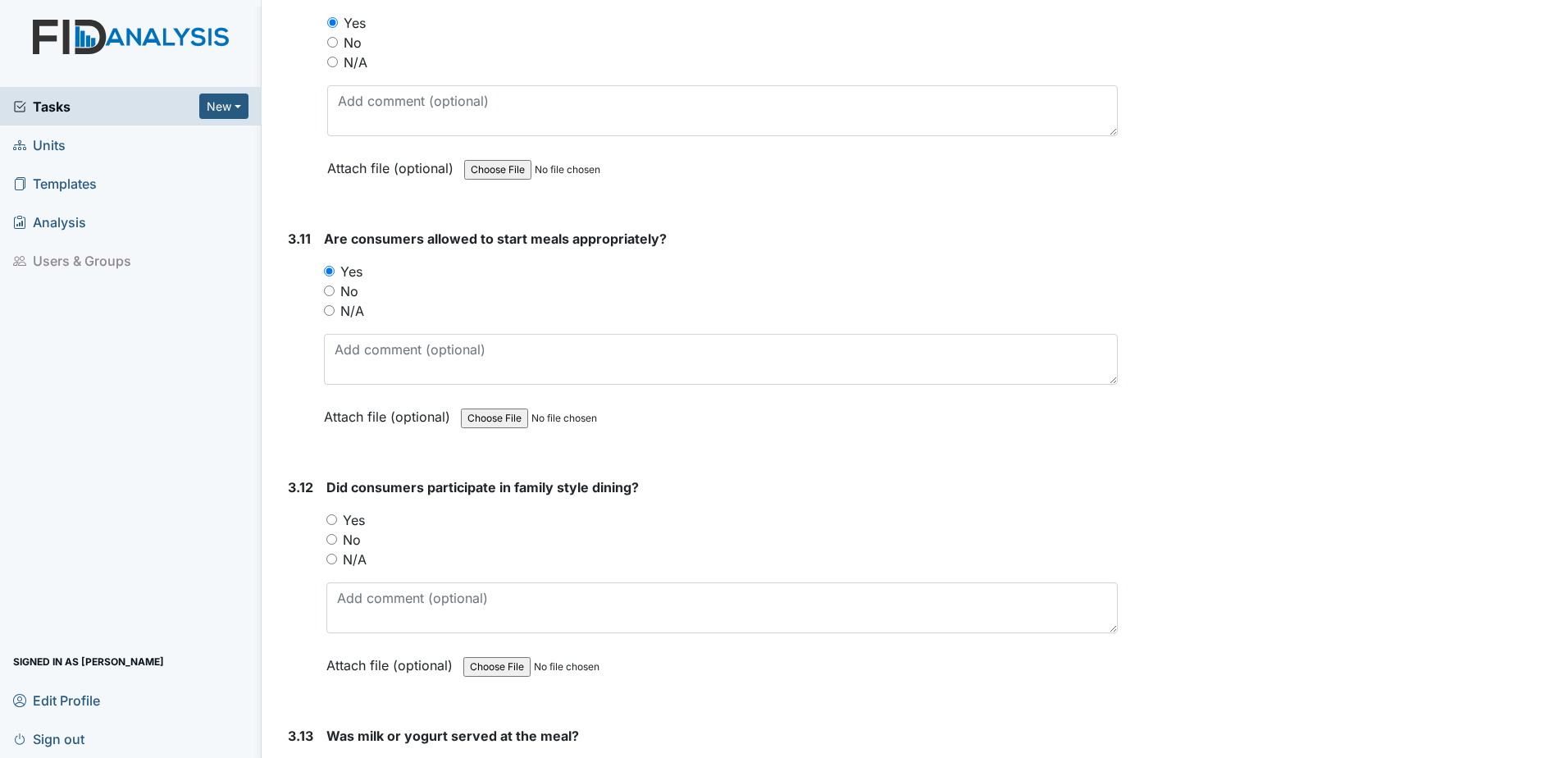
click at [333, 538] on input "No" at bounding box center [332, 539] width 11 height 11
radio input "true"
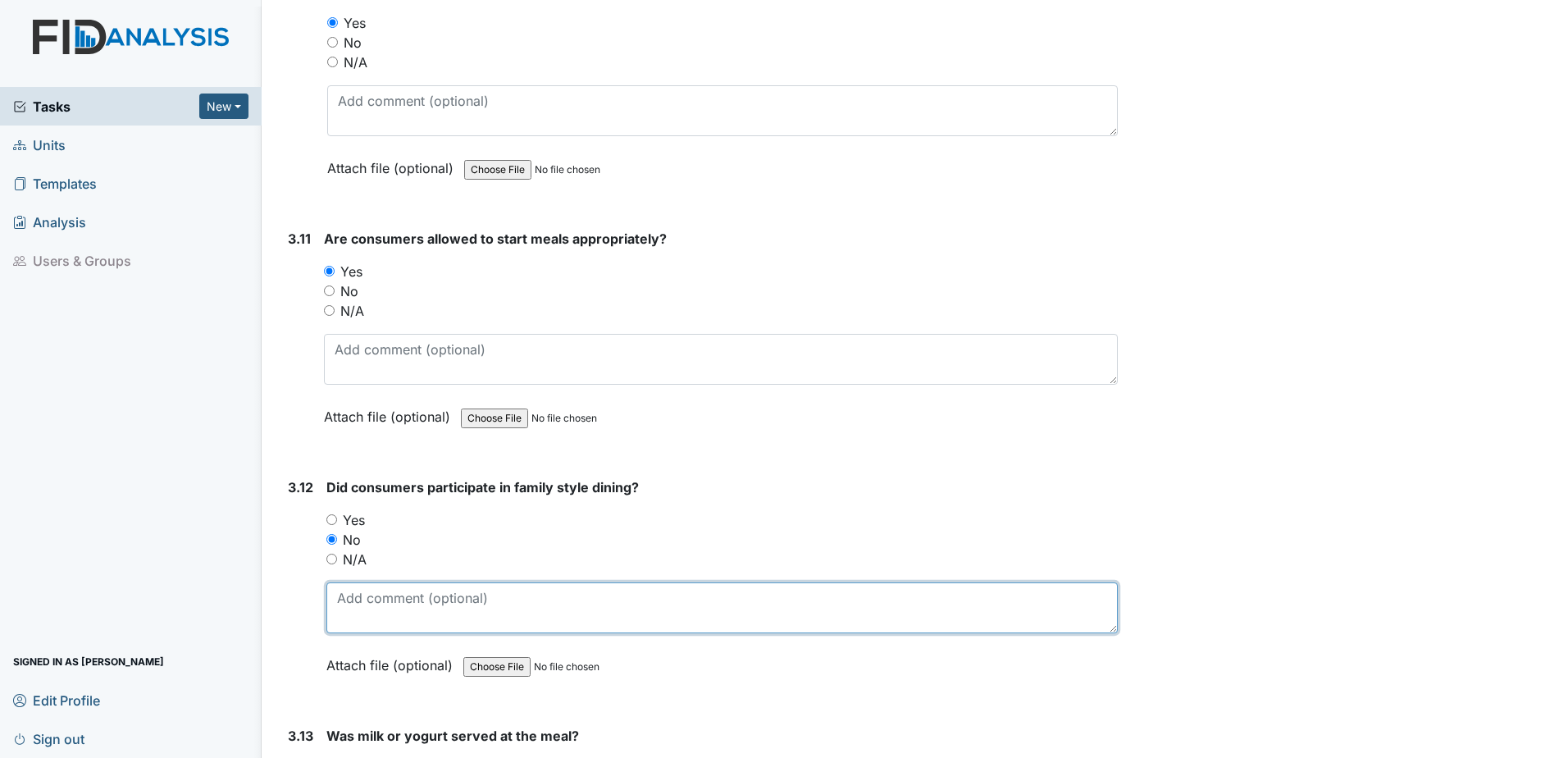
click at [368, 613] on textarea at bounding box center [722, 608] width 791 height 51
type textarea "m"
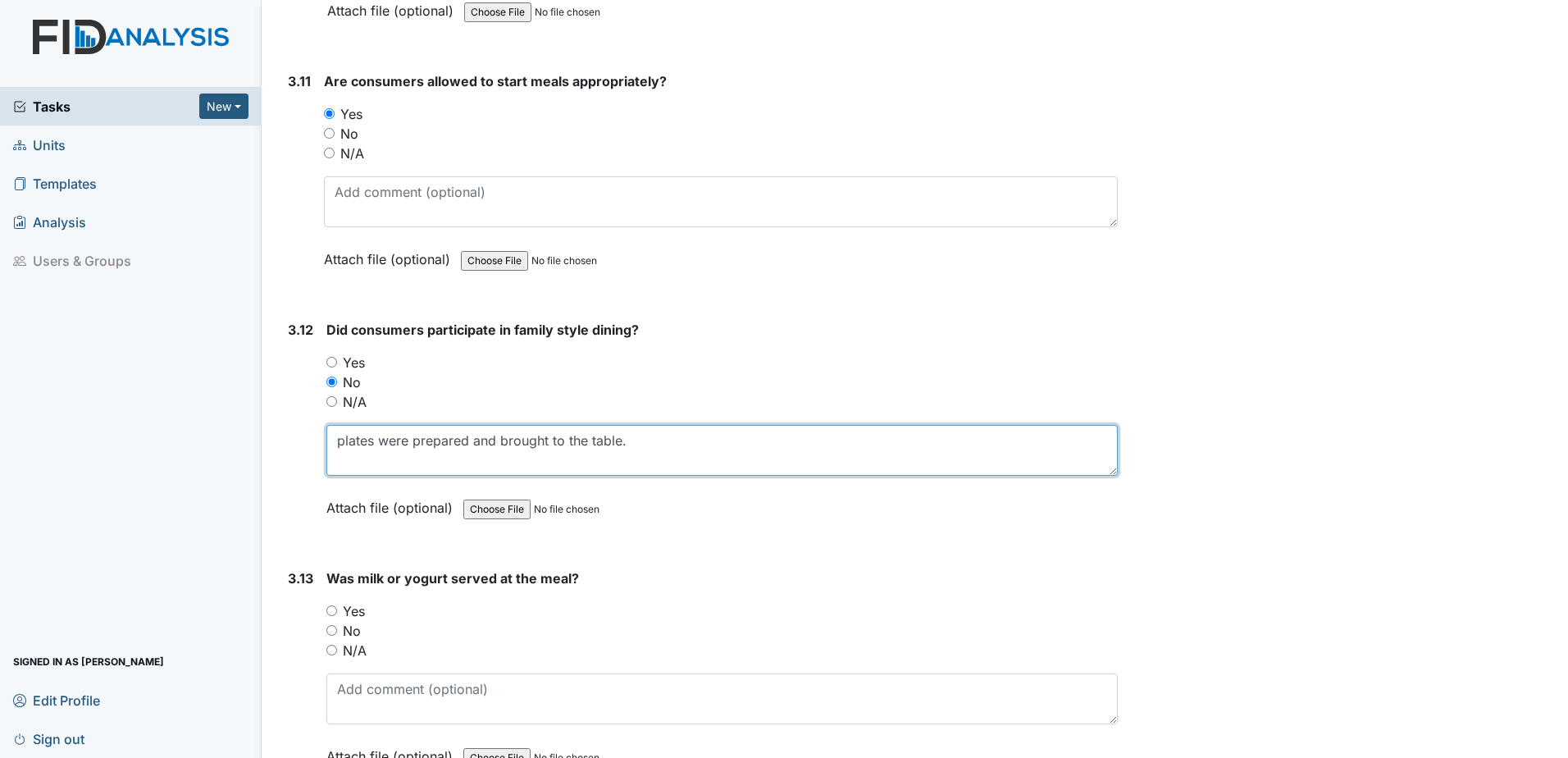
scroll to position [5498, 0]
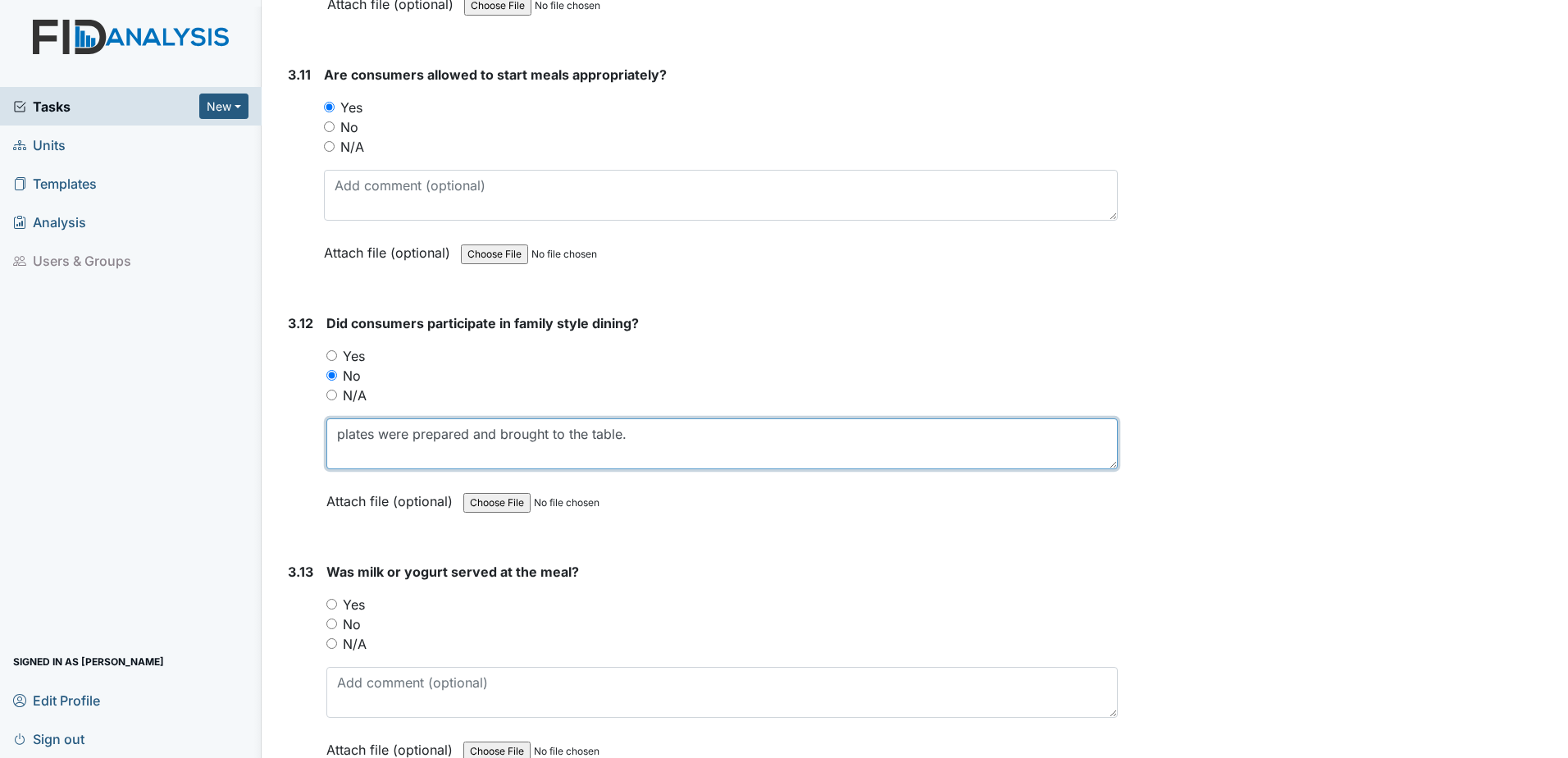
type textarea "plates were prepared and brought to the table."
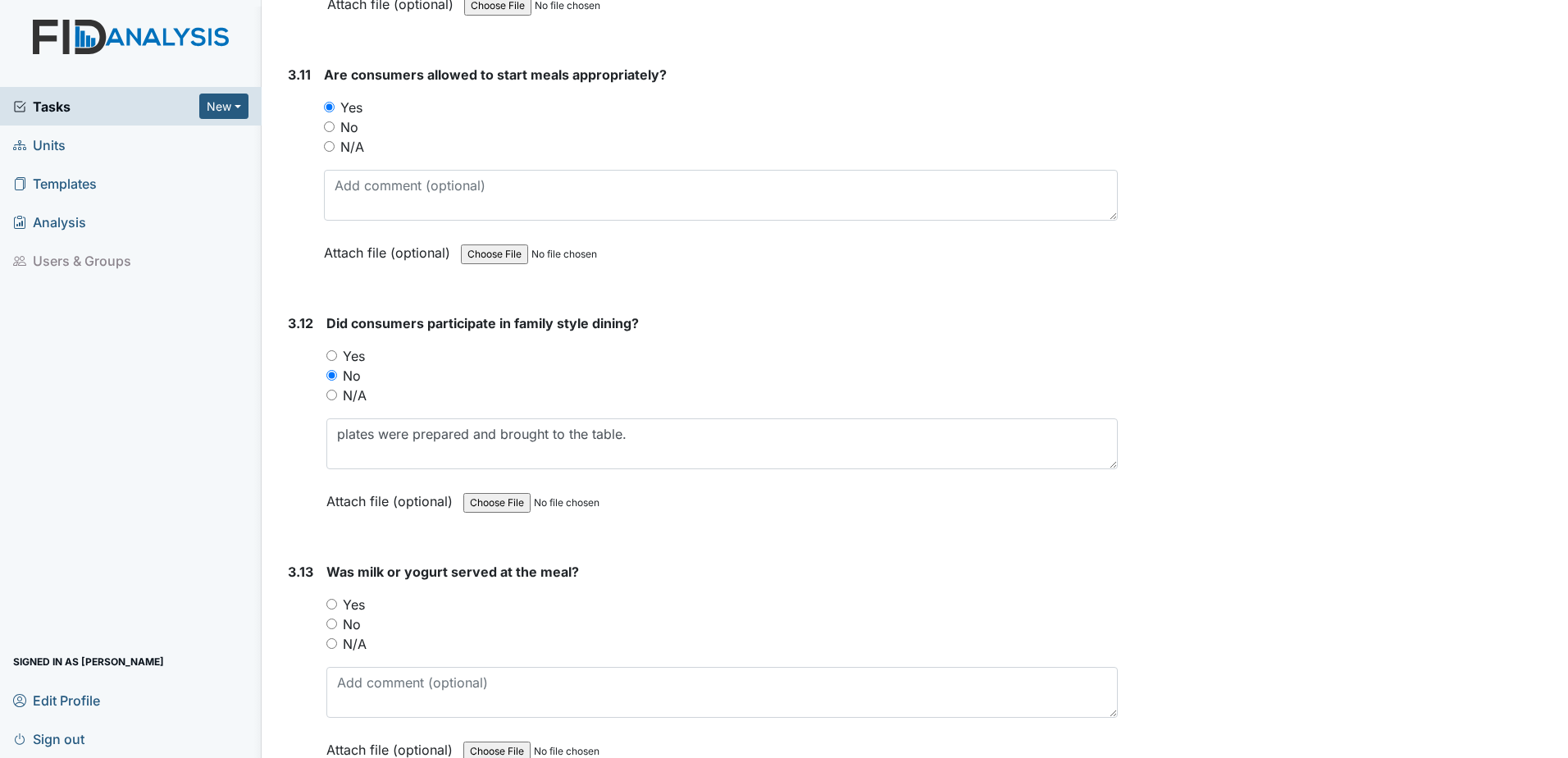
click at [330, 605] on input "Yes" at bounding box center [332, 605] width 11 height 11
radio input "true"
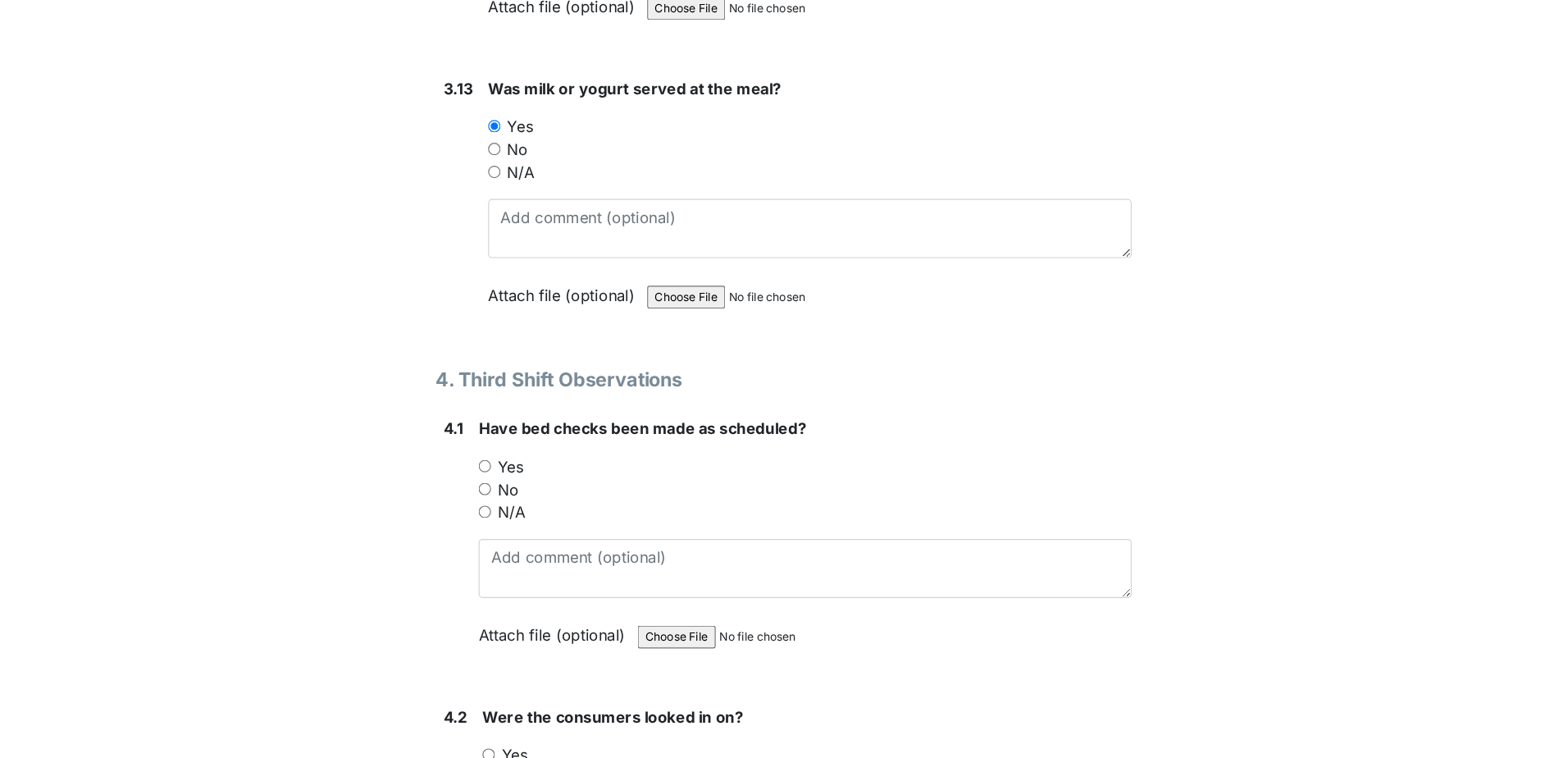
scroll to position [53, 0]
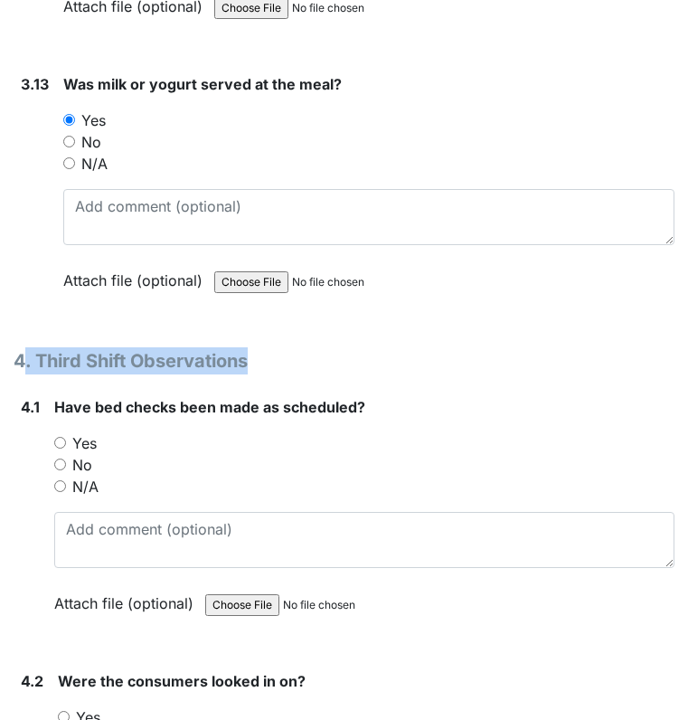
drag, startPoint x: 25, startPoint y: 358, endPoint x: 276, endPoint y: 373, distance: 250.9
click at [276, 373] on h1 "4. Third Shift Observations" at bounding box center [344, 360] width 661 height 27
drag, startPoint x: 96, startPoint y: 401, endPoint x: 374, endPoint y: 419, distance: 279.0
click at [374, 419] on div "Have bed checks been made as scheduled? You must select one of the below option…" at bounding box center [364, 511] width 620 height 230
drag, startPoint x: 374, startPoint y: 419, endPoint x: 384, endPoint y: 438, distance: 21.4
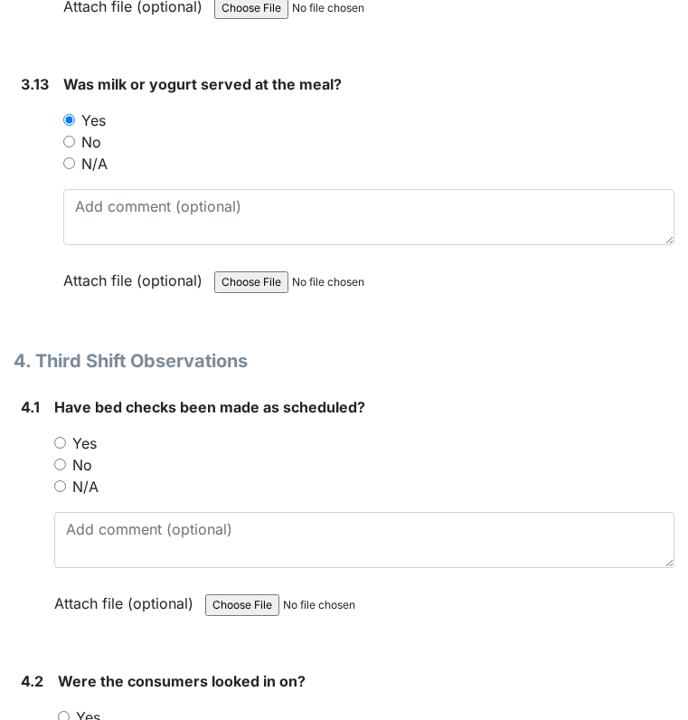
click at [384, 438] on div "Yes" at bounding box center [364, 443] width 620 height 22
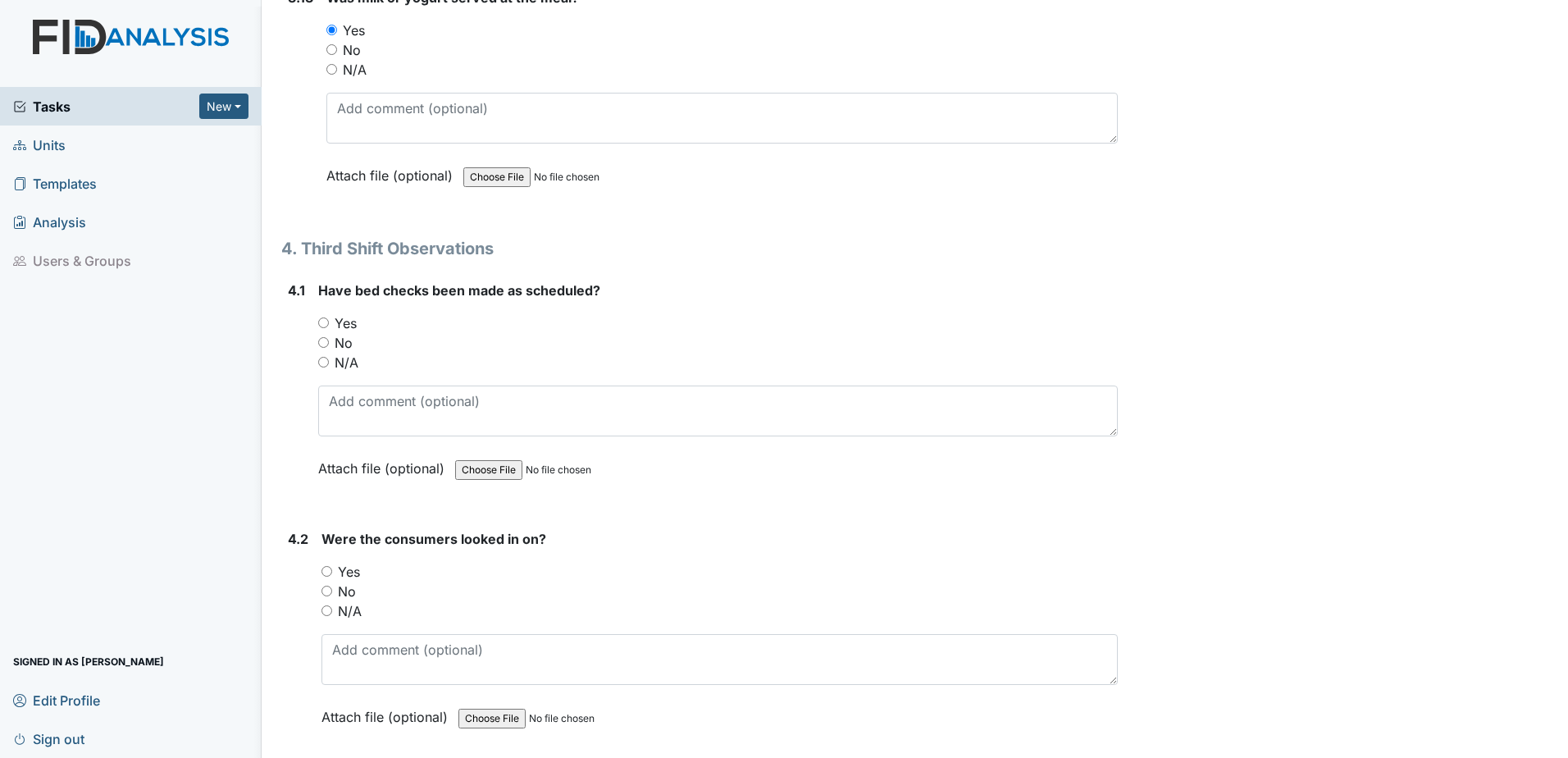
click at [323, 326] on input "Yes" at bounding box center [324, 323] width 11 height 11
radio input "true"
click at [318, 565] on div "4.2 Were the consumers looked in on? You must select one of the below options. …" at bounding box center [700, 640] width 837 height 222
click at [320, 573] on div "4.2 Were the consumers looked in on? You must select one of the below options. …" at bounding box center [700, 640] width 837 height 222
click at [320, 576] on div "4.2 Were the consumers looked in on? You must select one of the below options. …" at bounding box center [700, 640] width 837 height 222
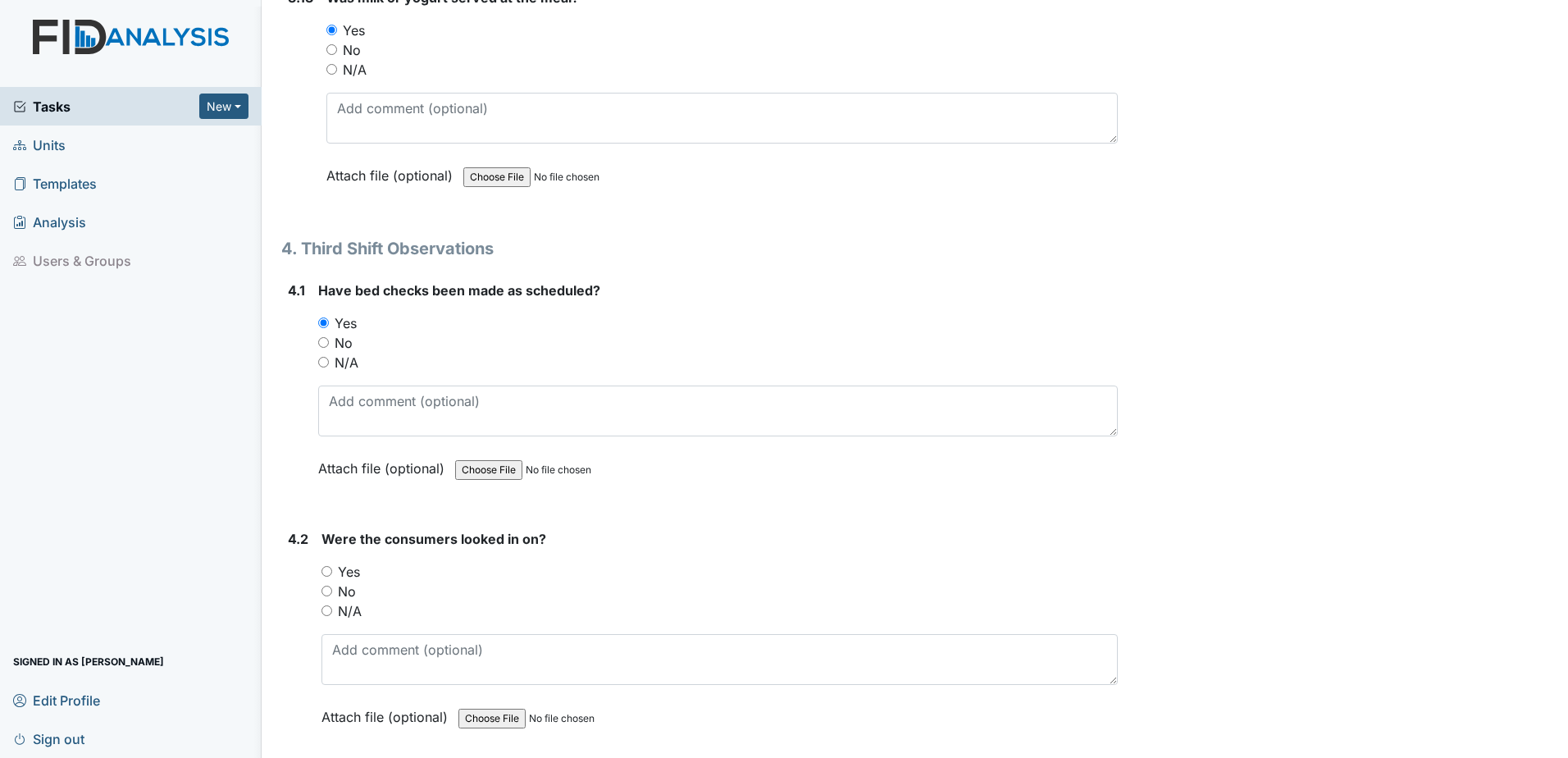
click at [323, 576] on input "Yes" at bounding box center [327, 572] width 11 height 11
radio input "true"
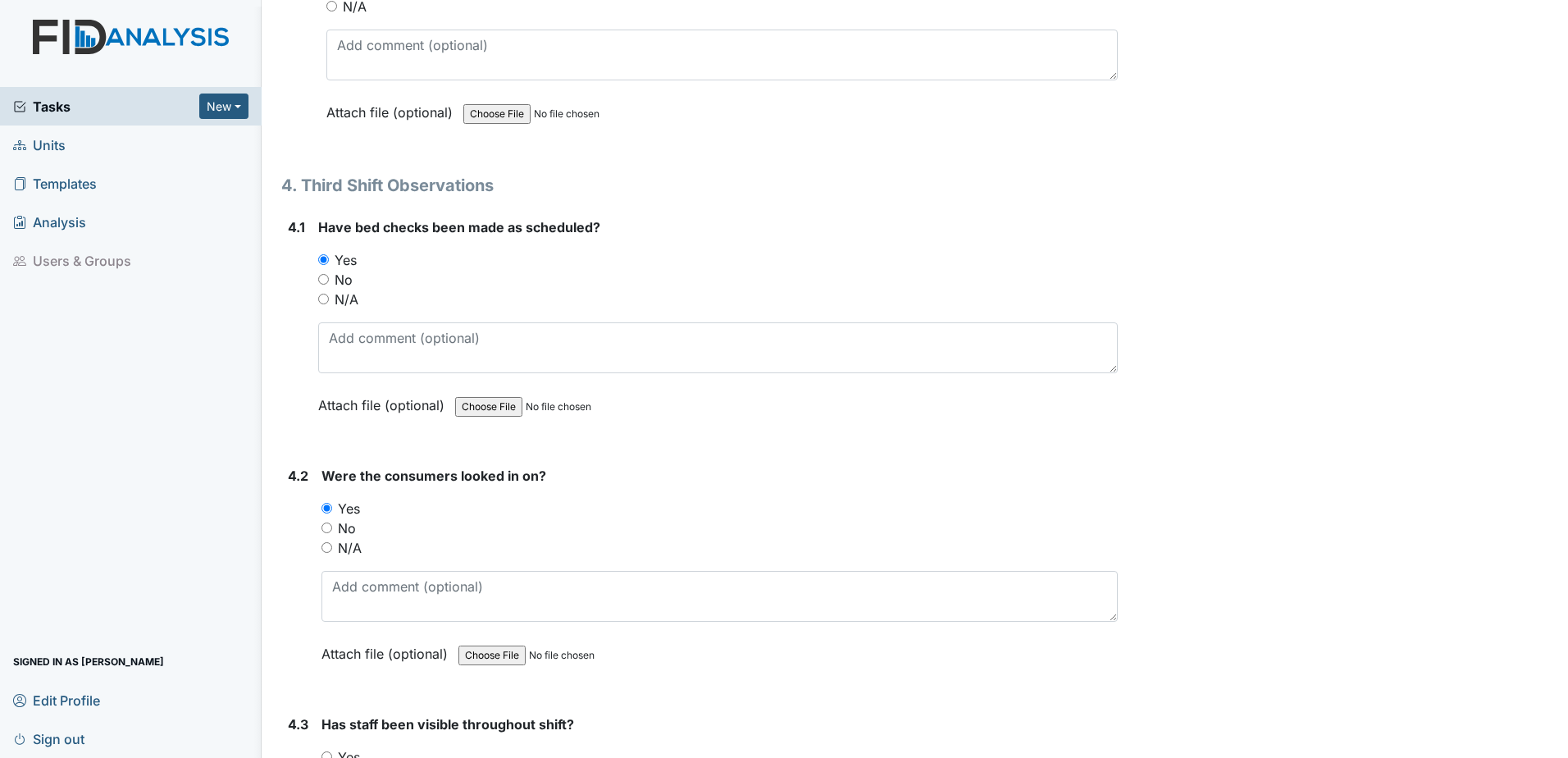
scroll to position [6318, 0]
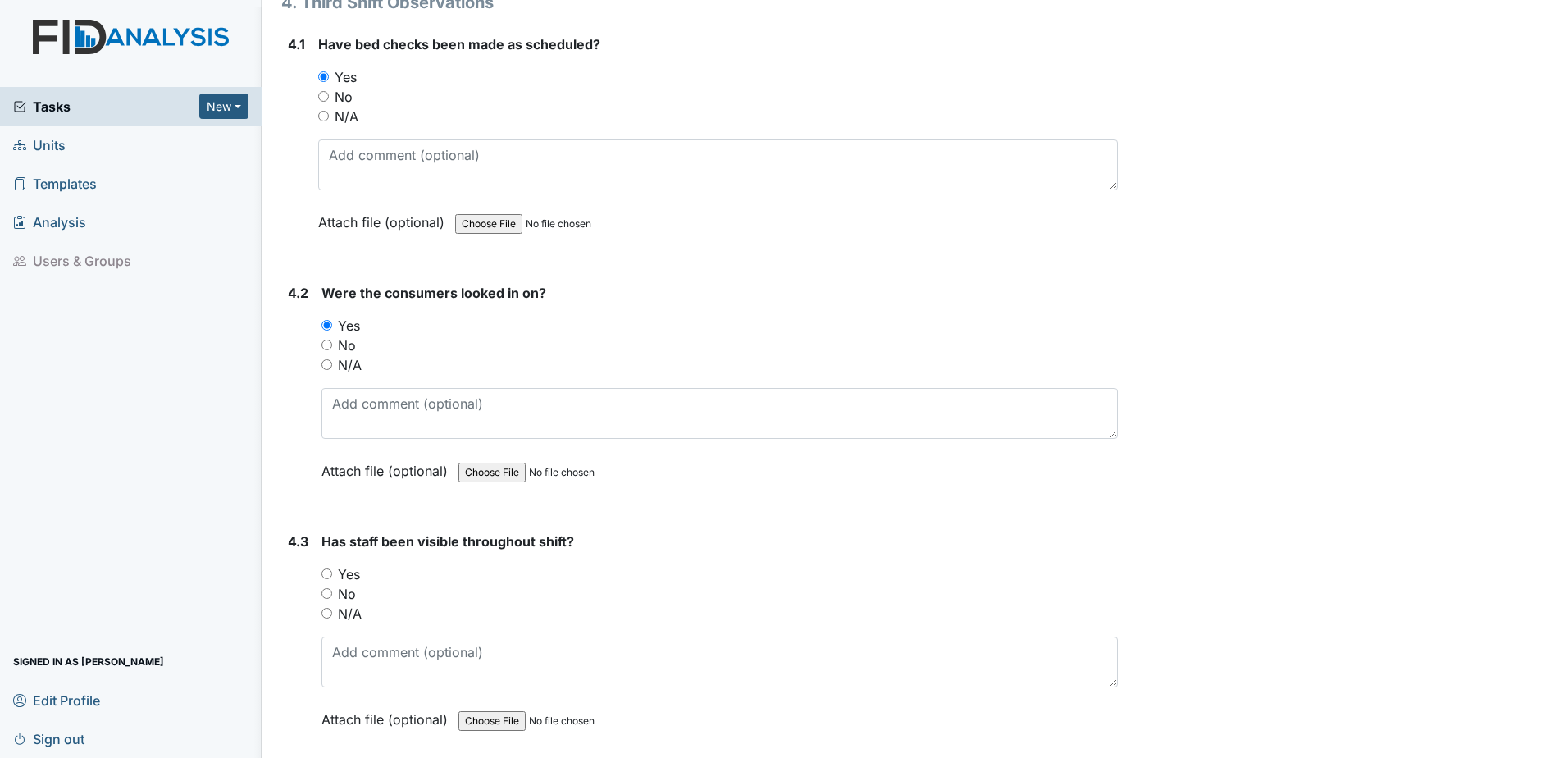
click at [323, 576] on input "Yes" at bounding box center [327, 574] width 11 height 11
radio input "true"
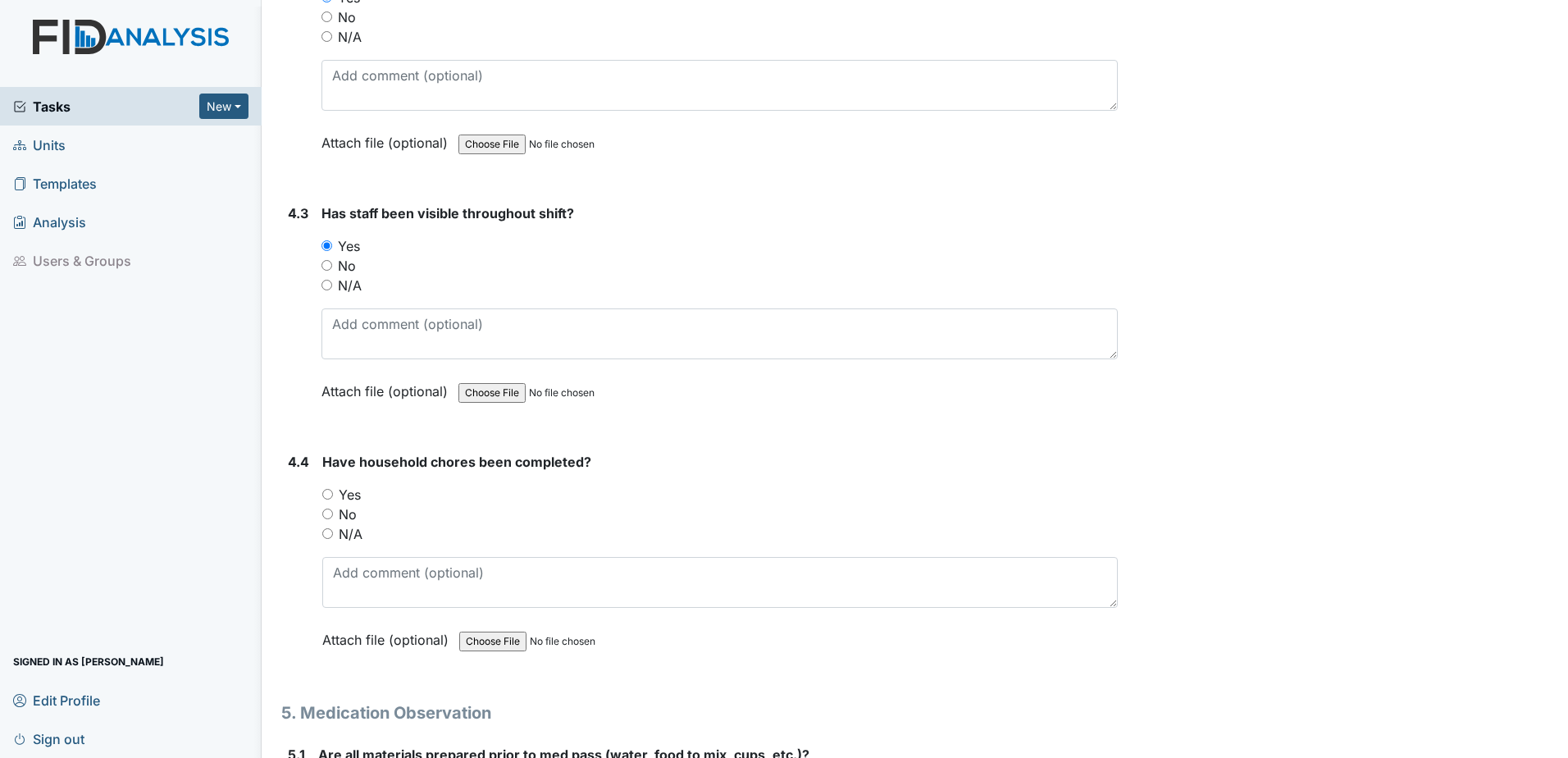
click at [334, 499] on div "Yes" at bounding box center [720, 495] width 796 height 20
click at [329, 493] on input "Yes" at bounding box center [328, 495] width 11 height 11
radio input "true"
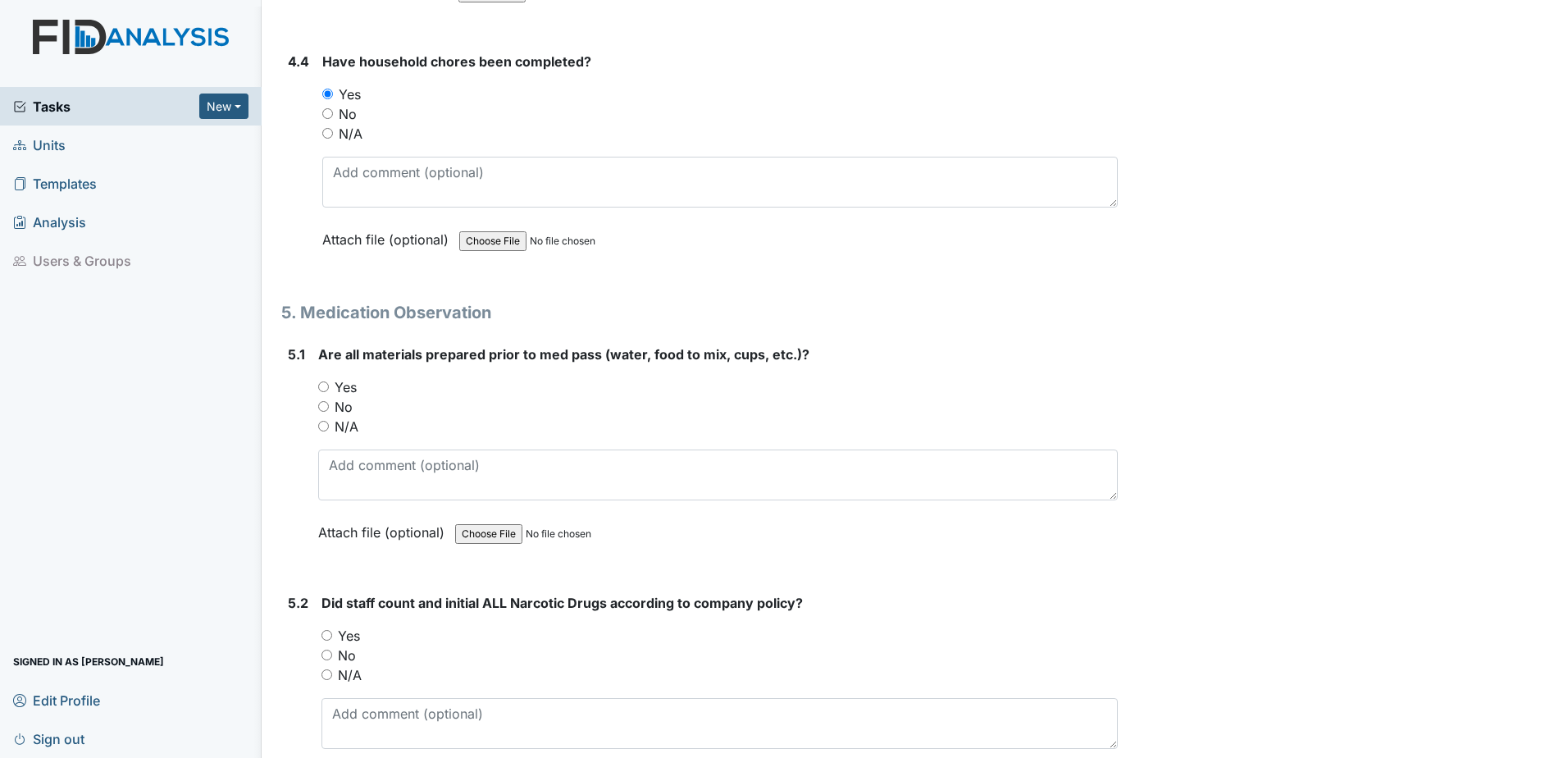
scroll to position [7057, 0]
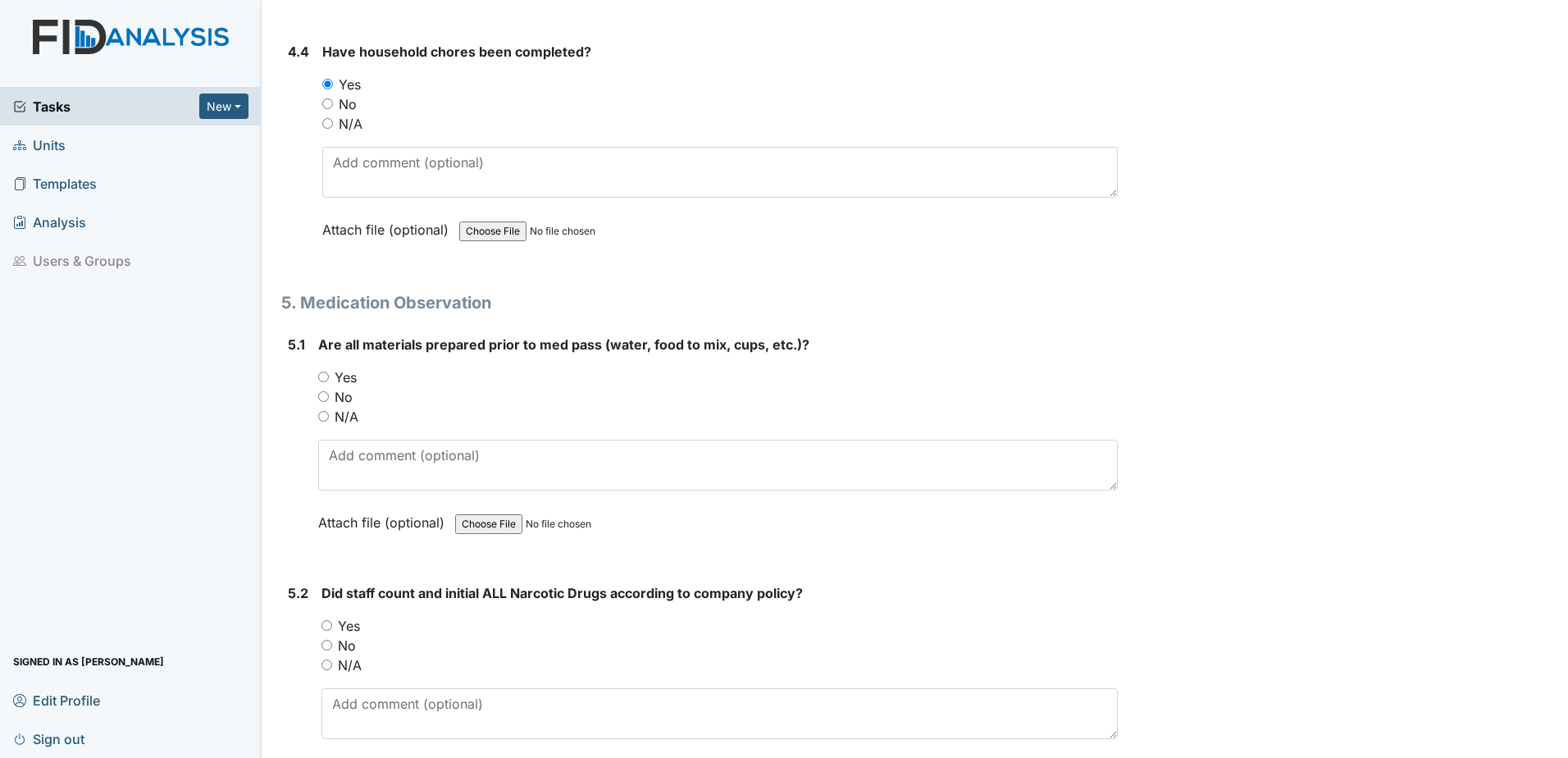
click at [321, 370] on div "Yes" at bounding box center [718, 378] width 799 height 20
click at [323, 377] on input "Yes" at bounding box center [324, 377] width 11 height 11
radio input "true"
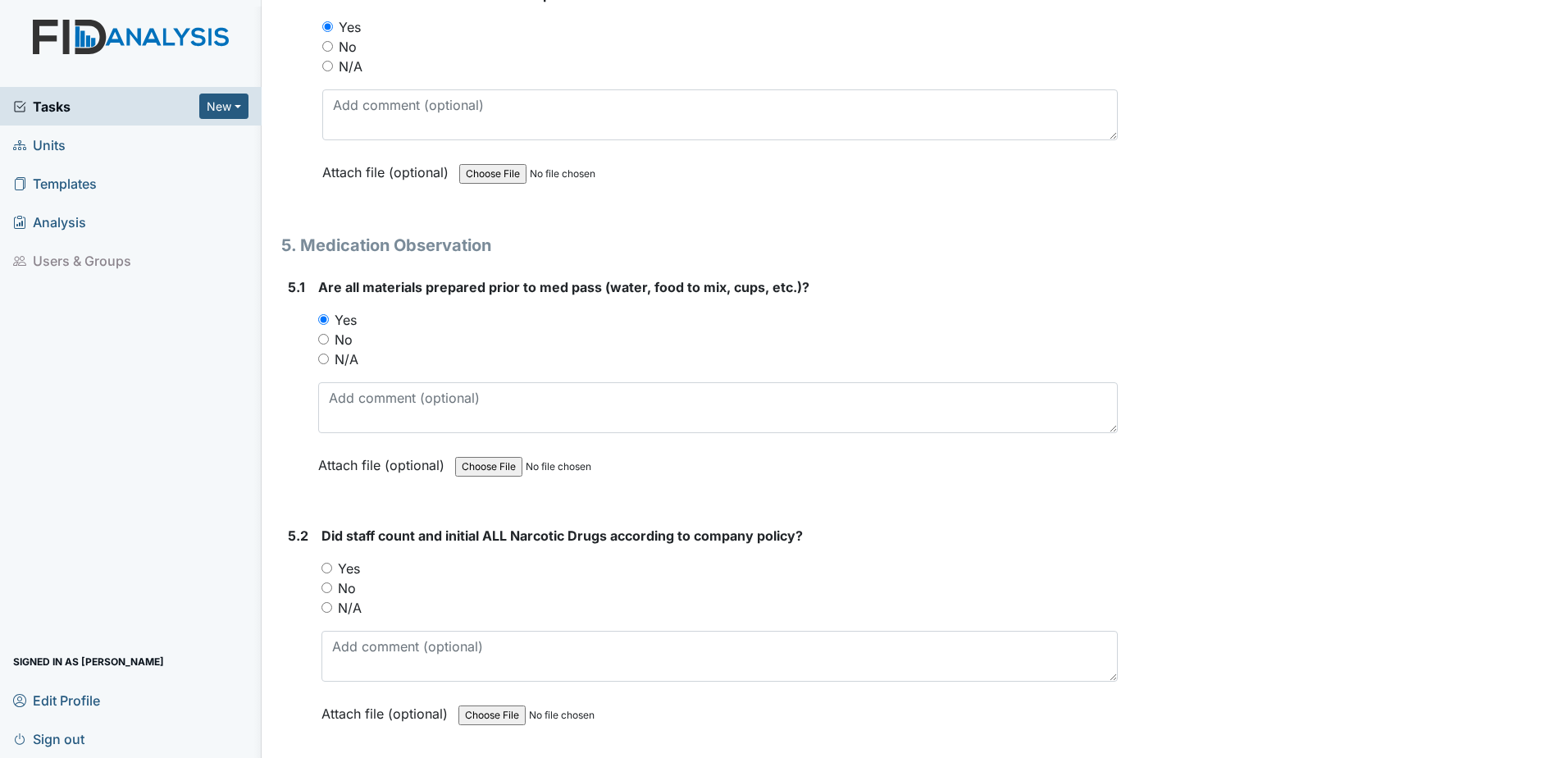
scroll to position [7139, 0]
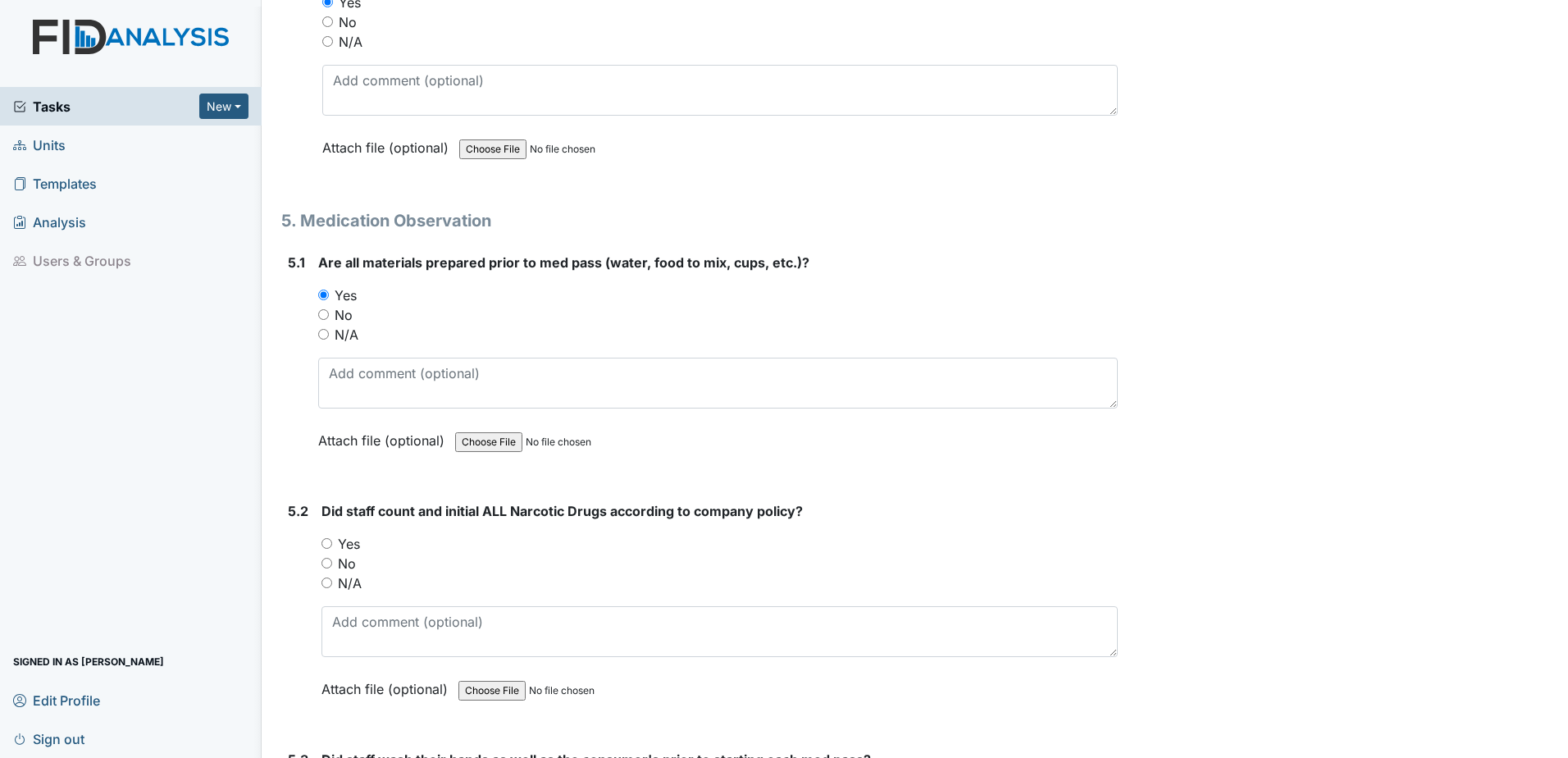
click at [329, 544] on input "Yes" at bounding box center [327, 544] width 11 height 11
radio input "true"
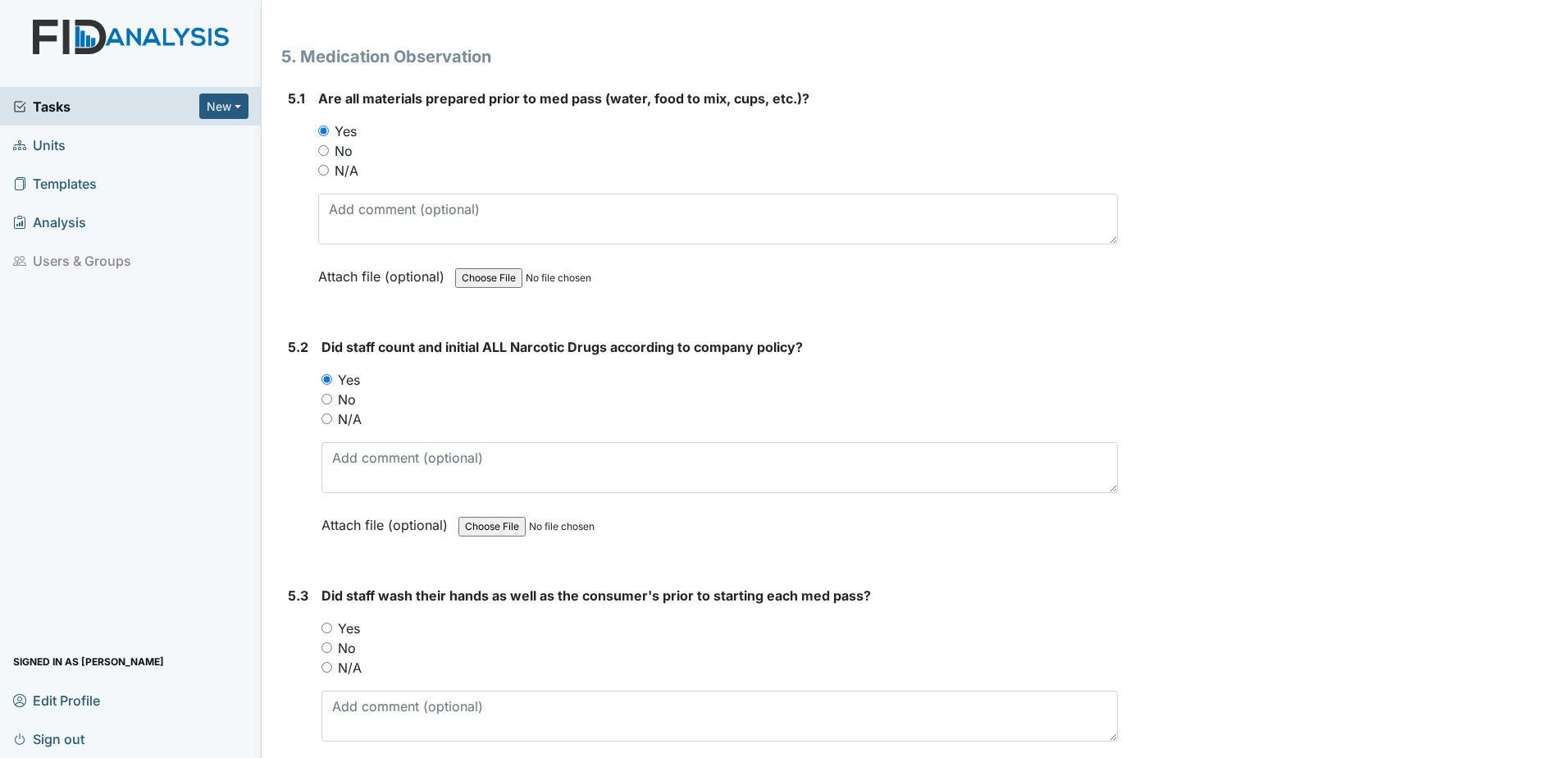
scroll to position [7385, 0]
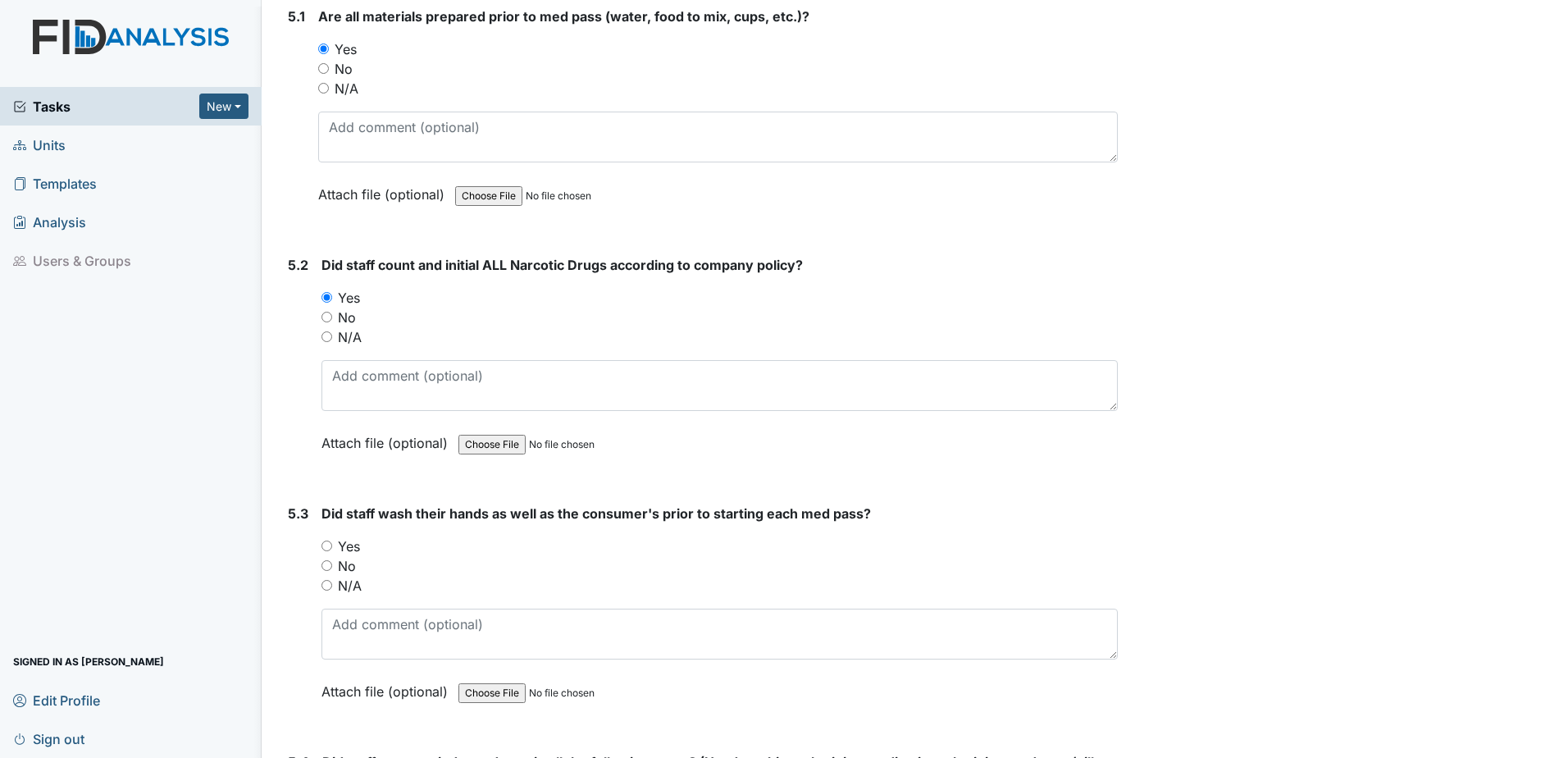
click at [328, 545] on input "Yes" at bounding box center [327, 546] width 11 height 11
radio input "true"
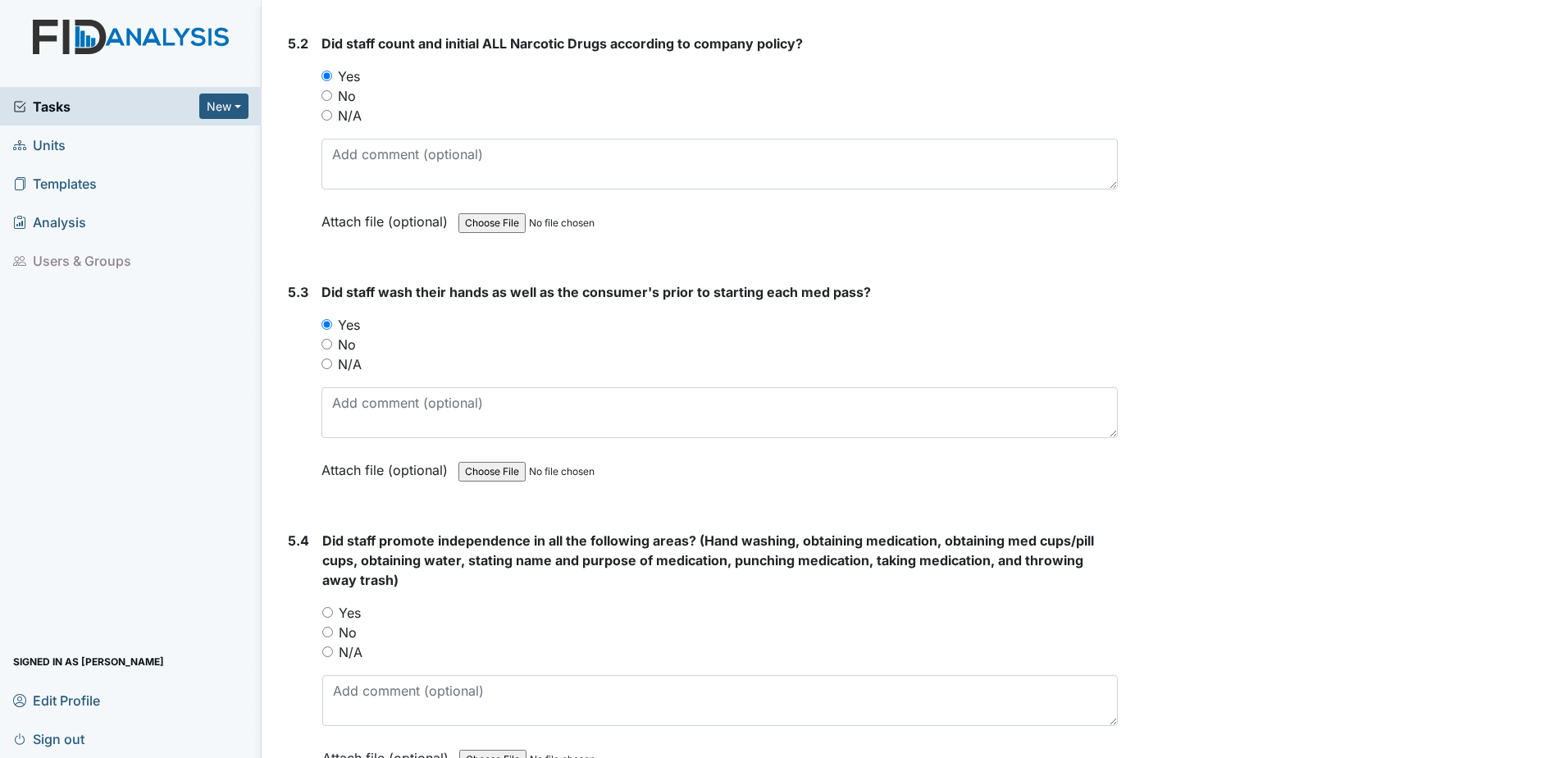
scroll to position [7631, 0]
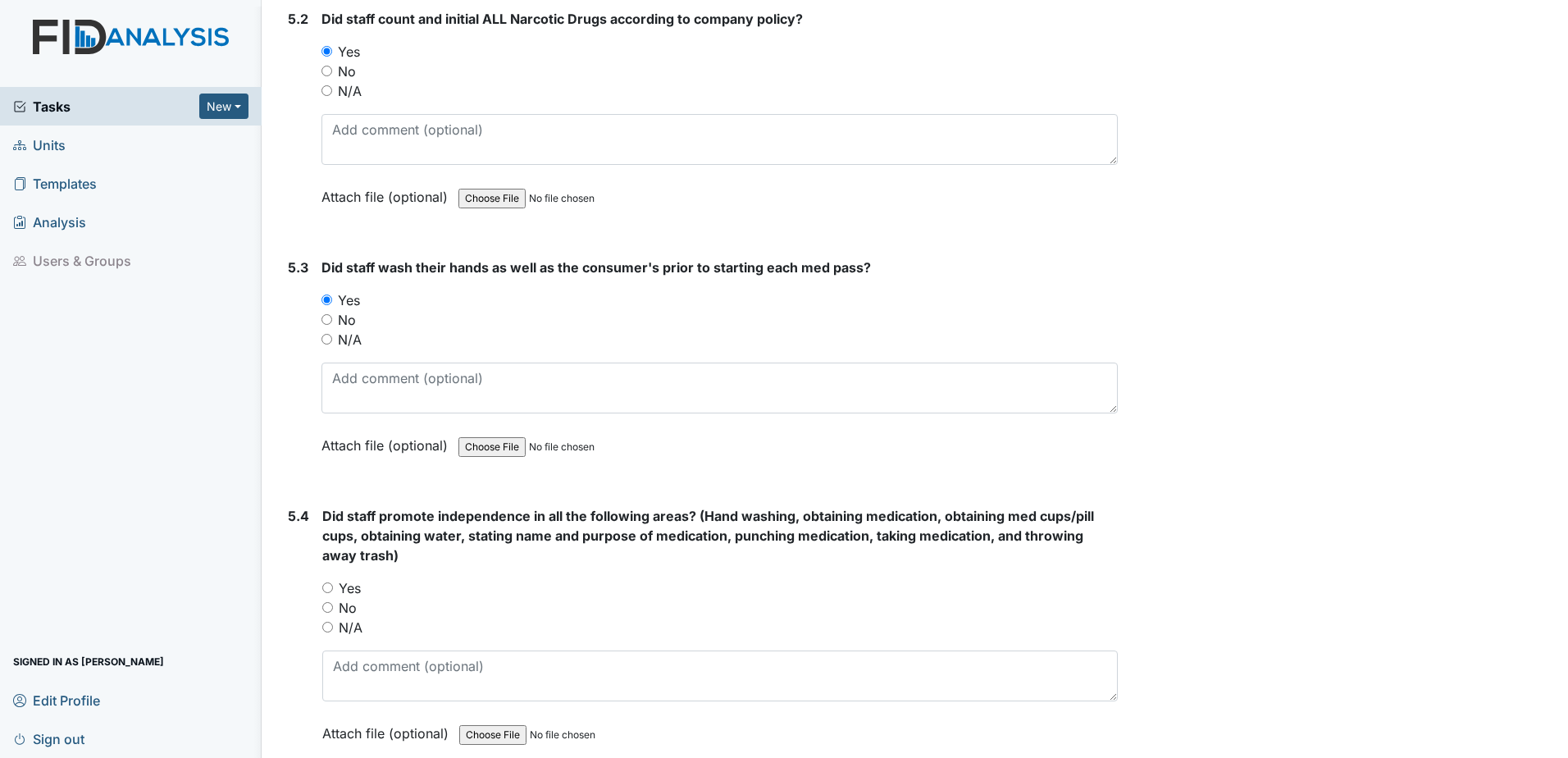
click at [328, 585] on input "Yes" at bounding box center [328, 588] width 11 height 11
radio input "true"
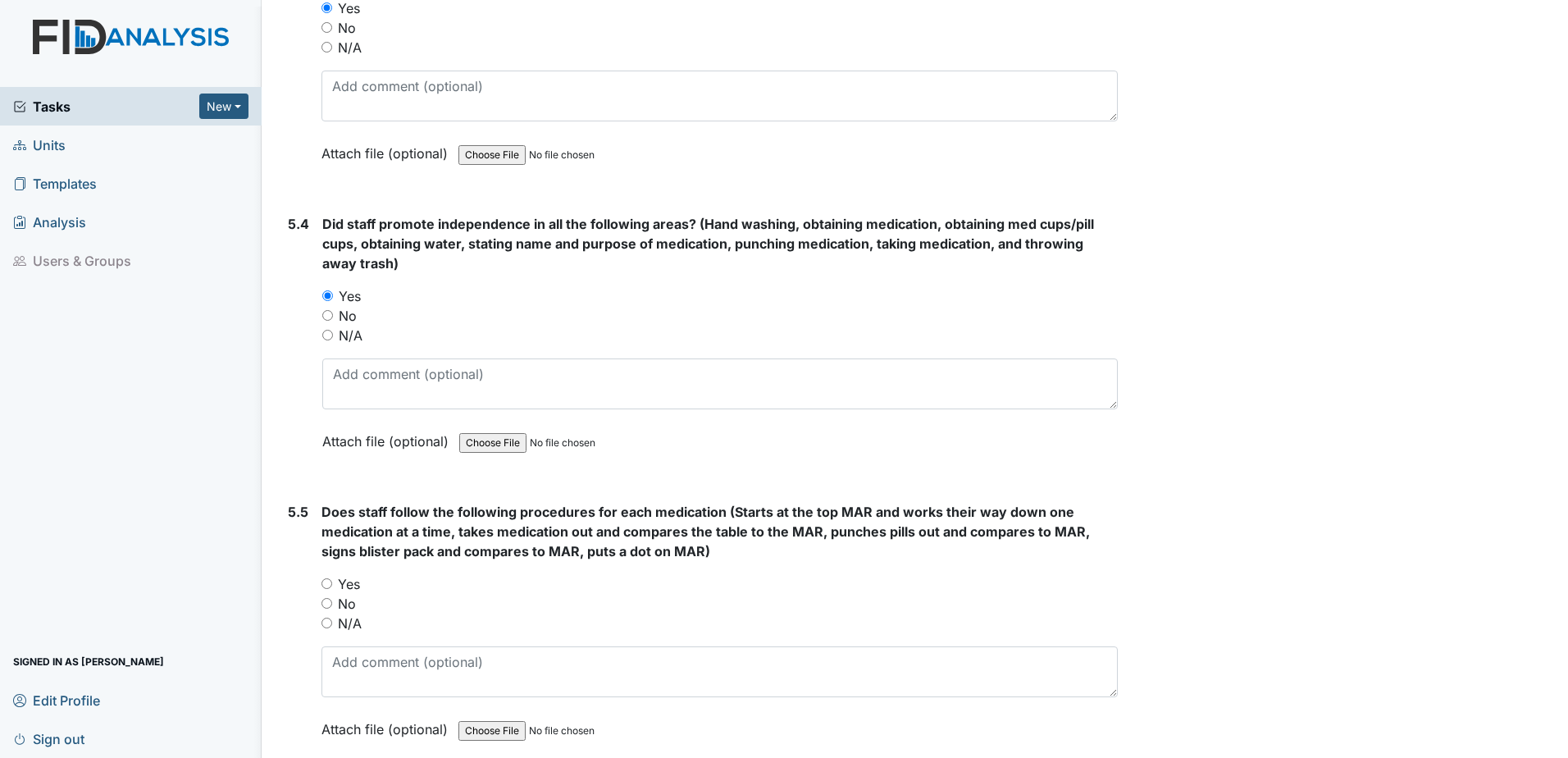
scroll to position [7959, 0]
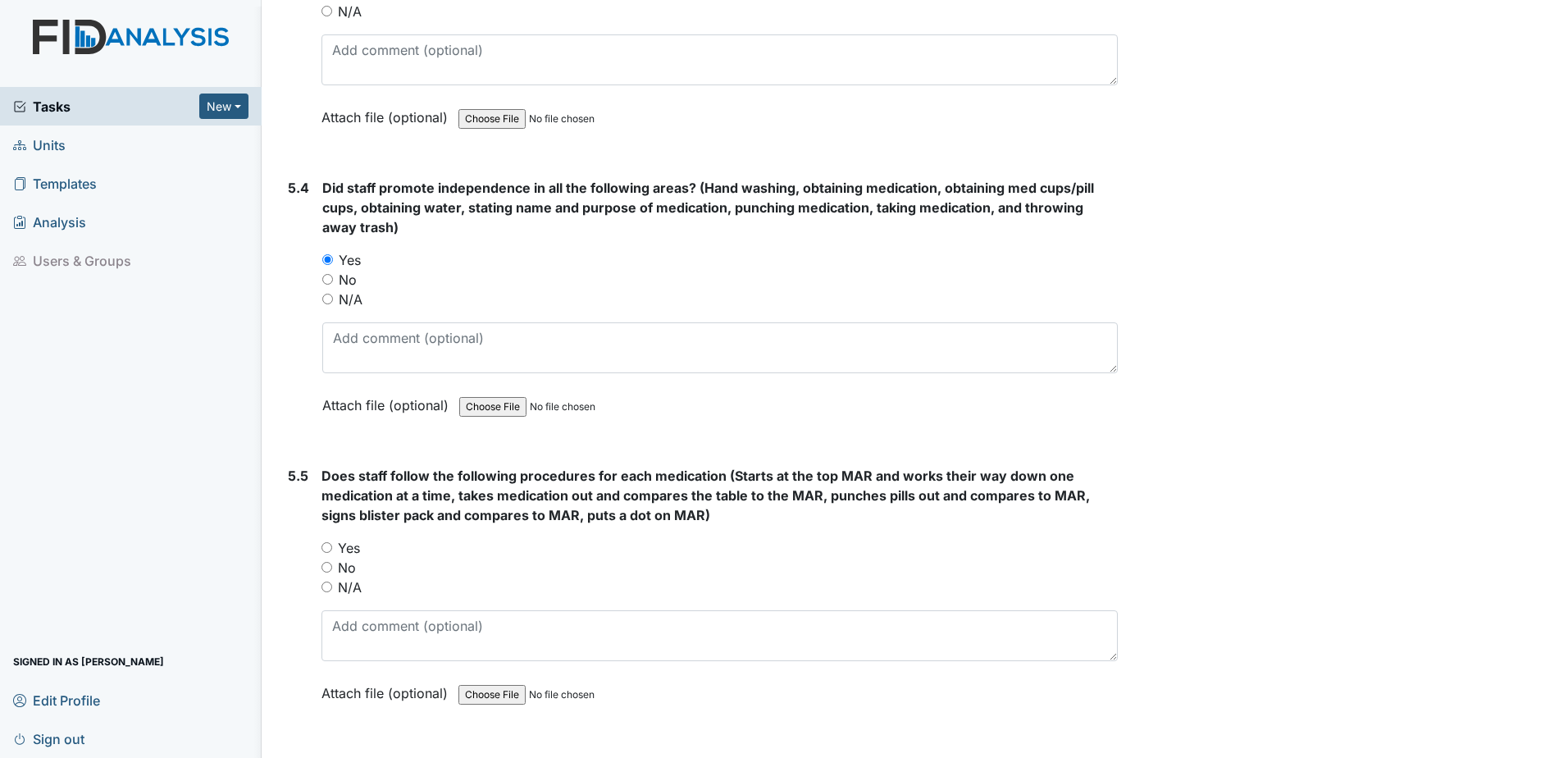
click at [328, 585] on input "N/A" at bounding box center [327, 587] width 11 height 11
radio input "true"
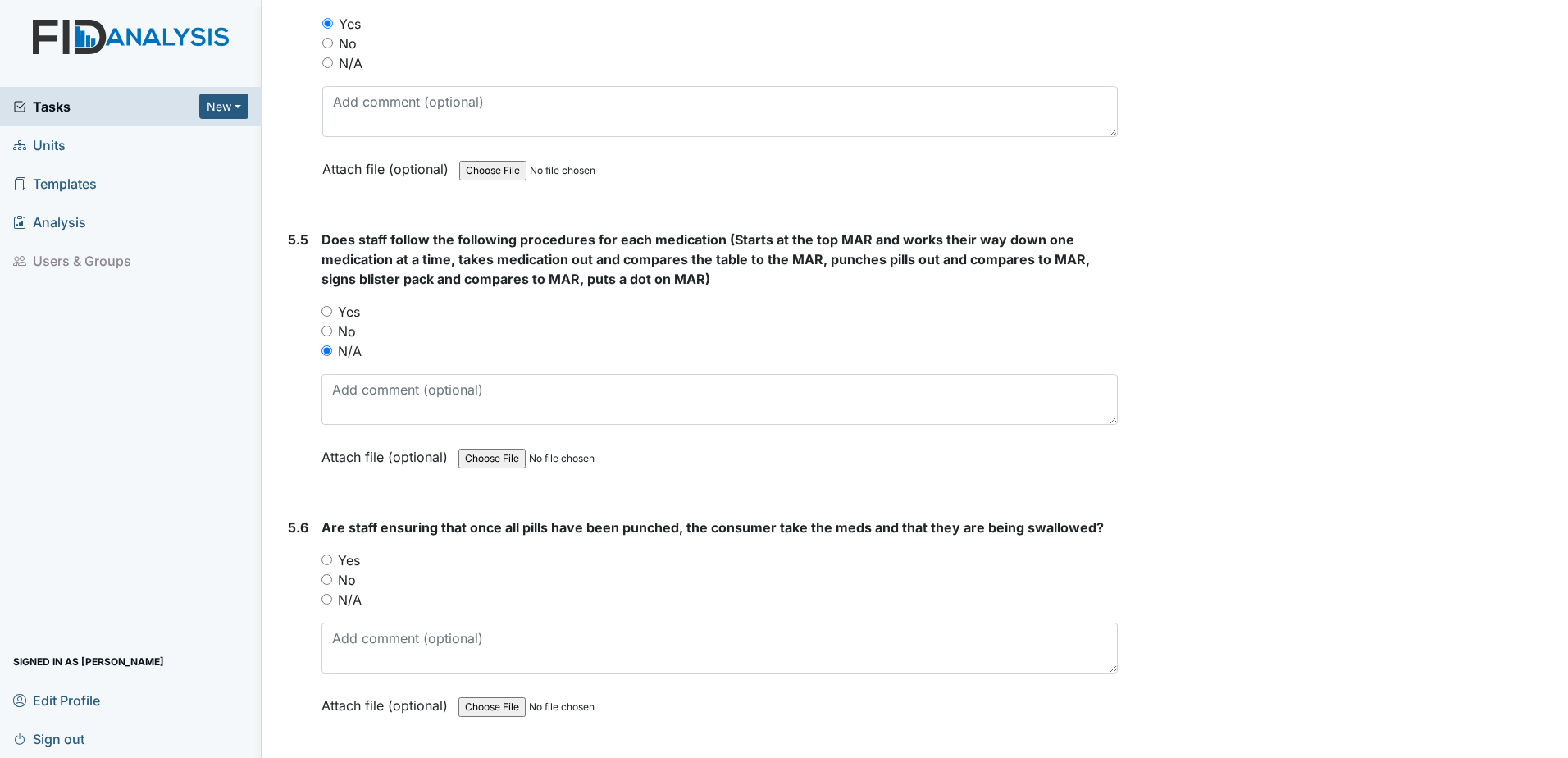
scroll to position [8205, 0]
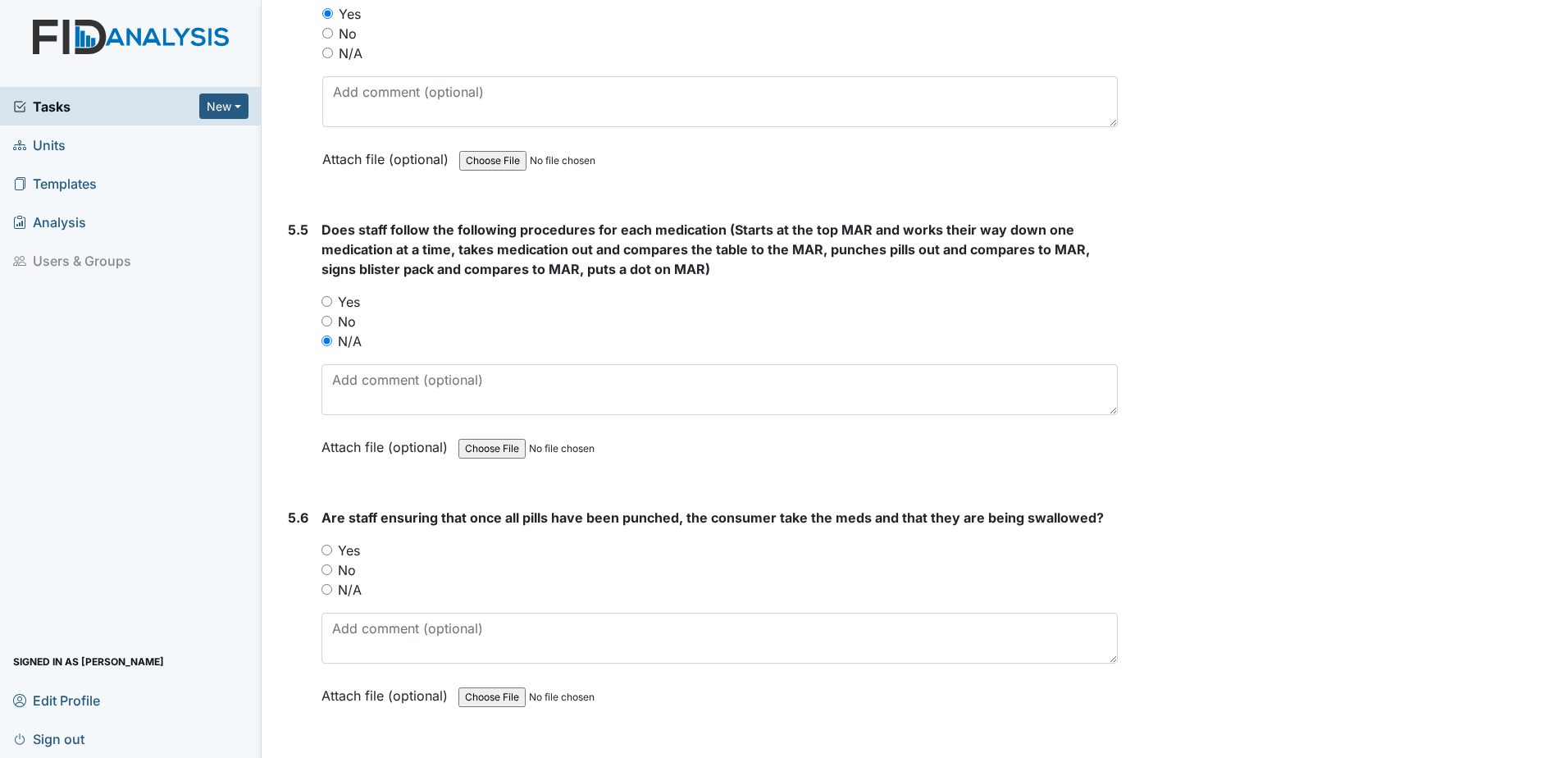
click at [328, 551] on input "Yes" at bounding box center [327, 550] width 11 height 11
radio input "true"
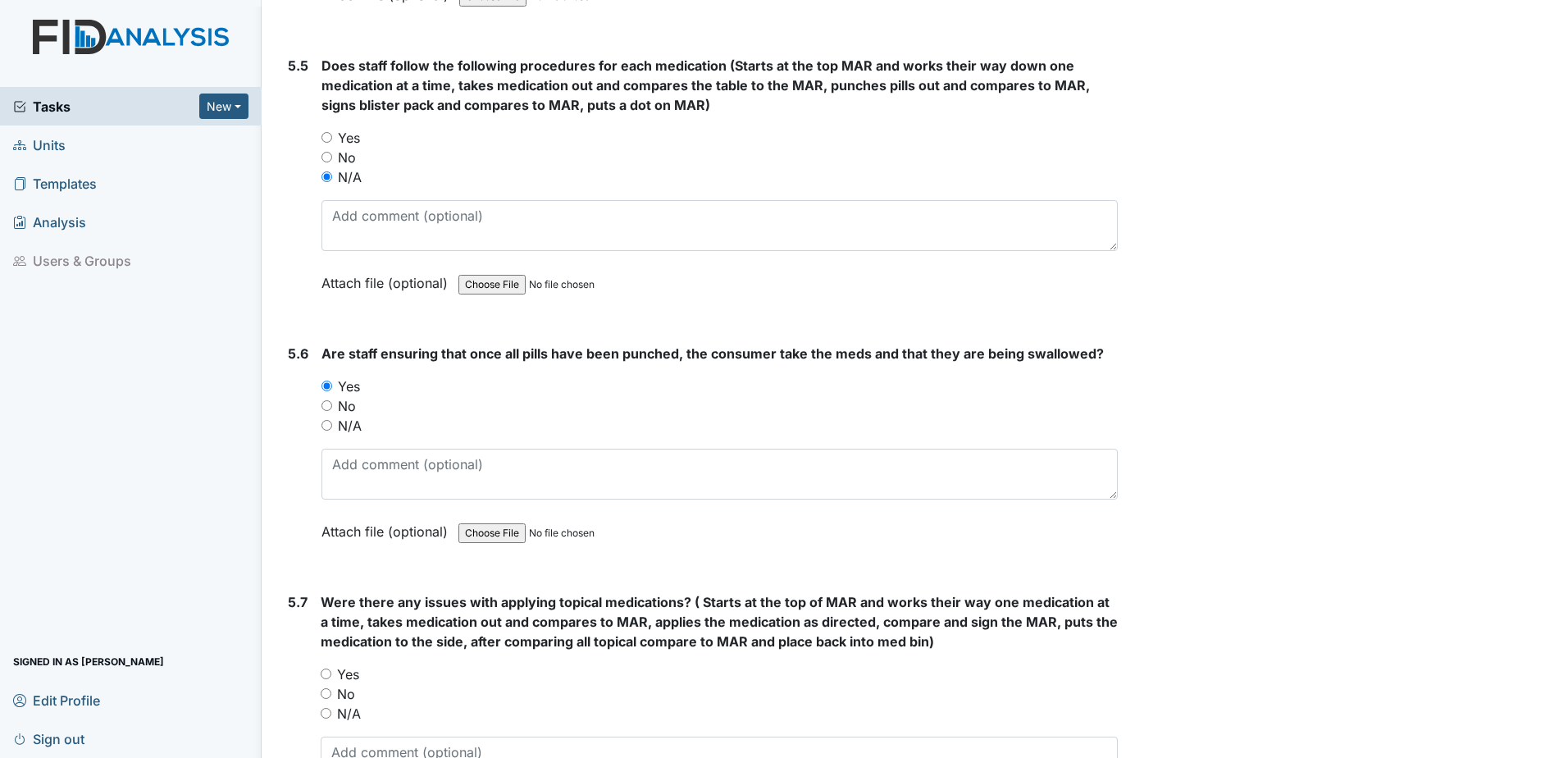
scroll to position [8451, 0]
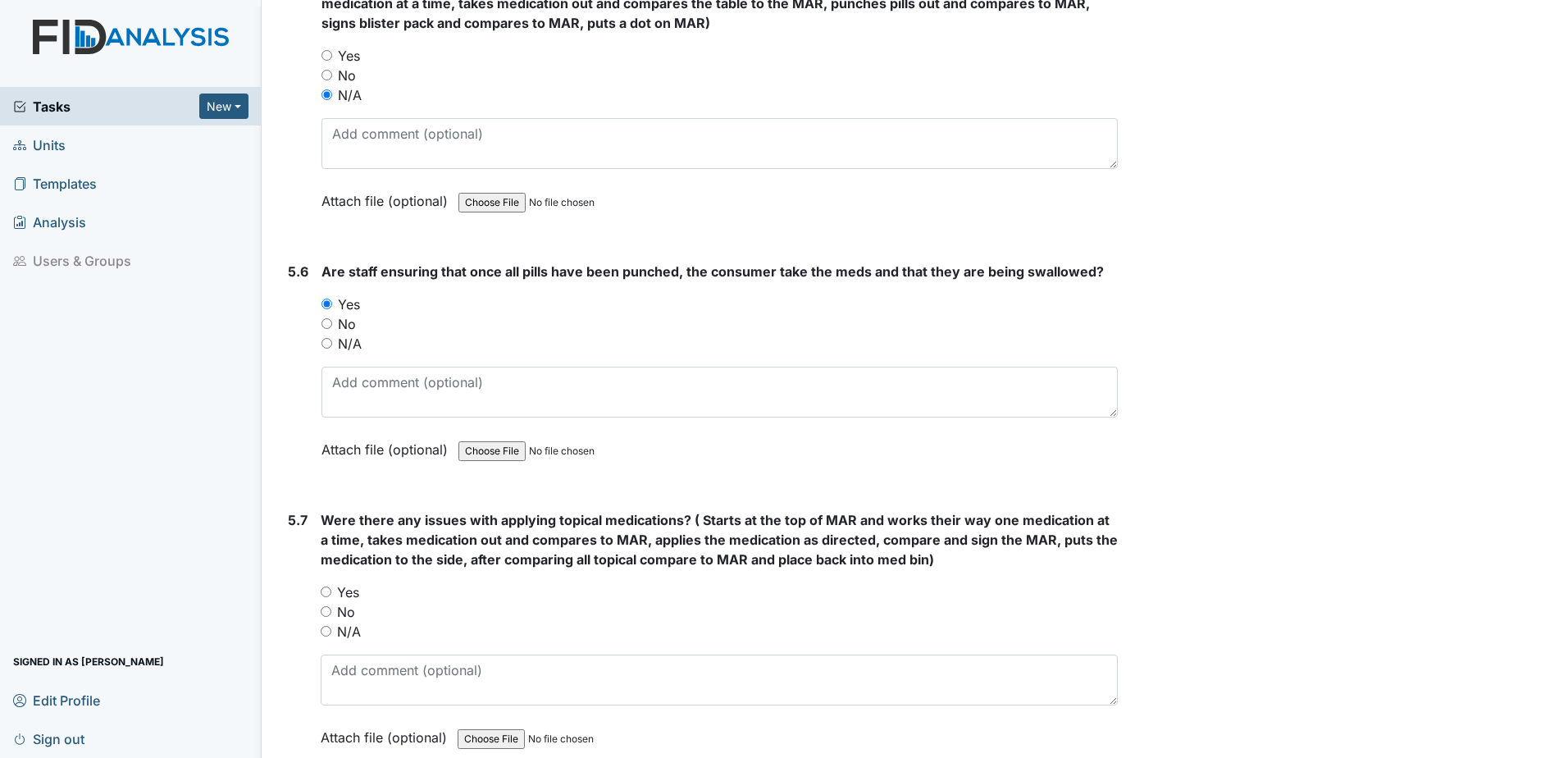
click at [325, 631] on input "N/A" at bounding box center [326, 632] width 11 height 11
radio input "true"
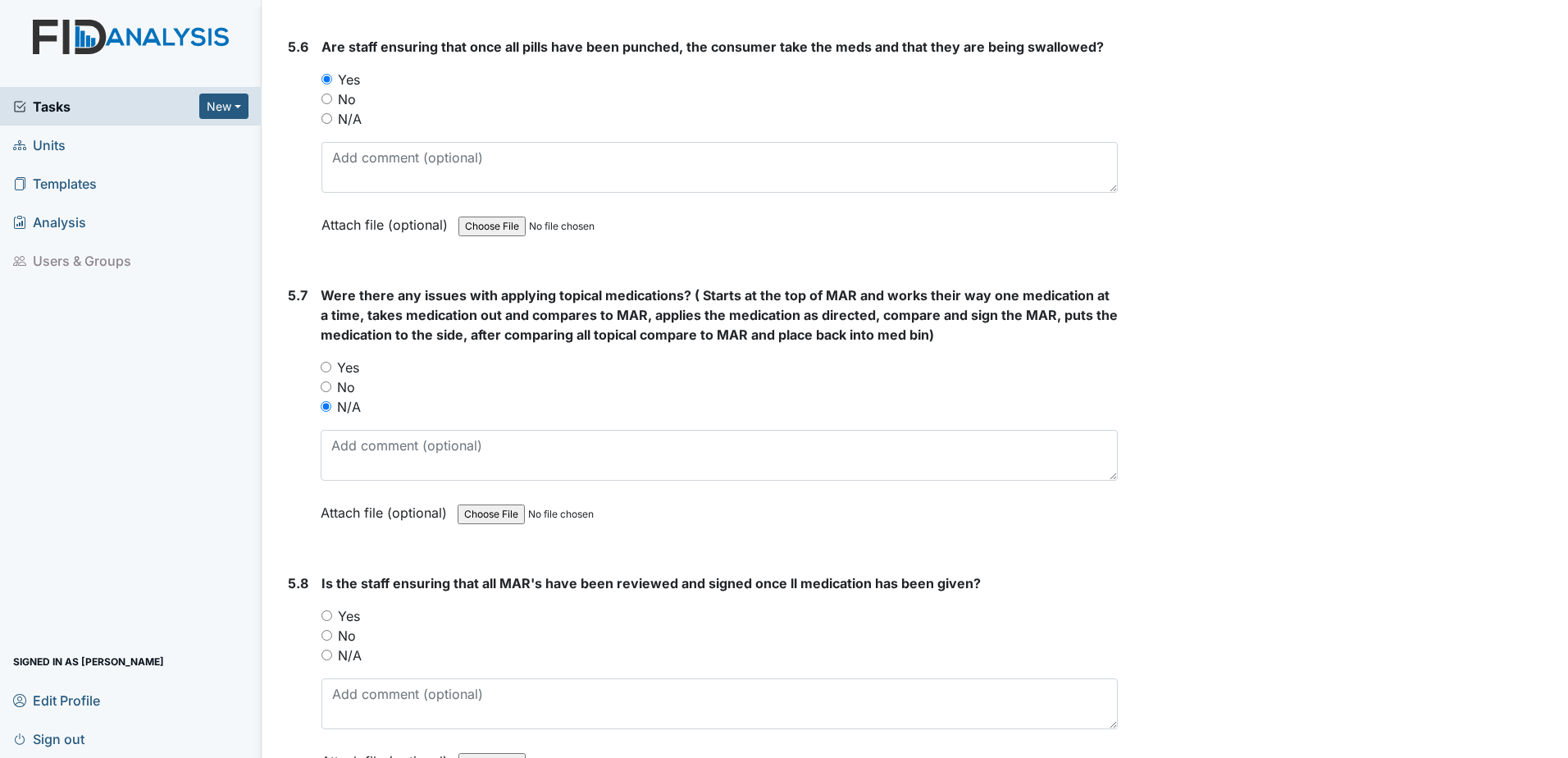
scroll to position [8697, 0]
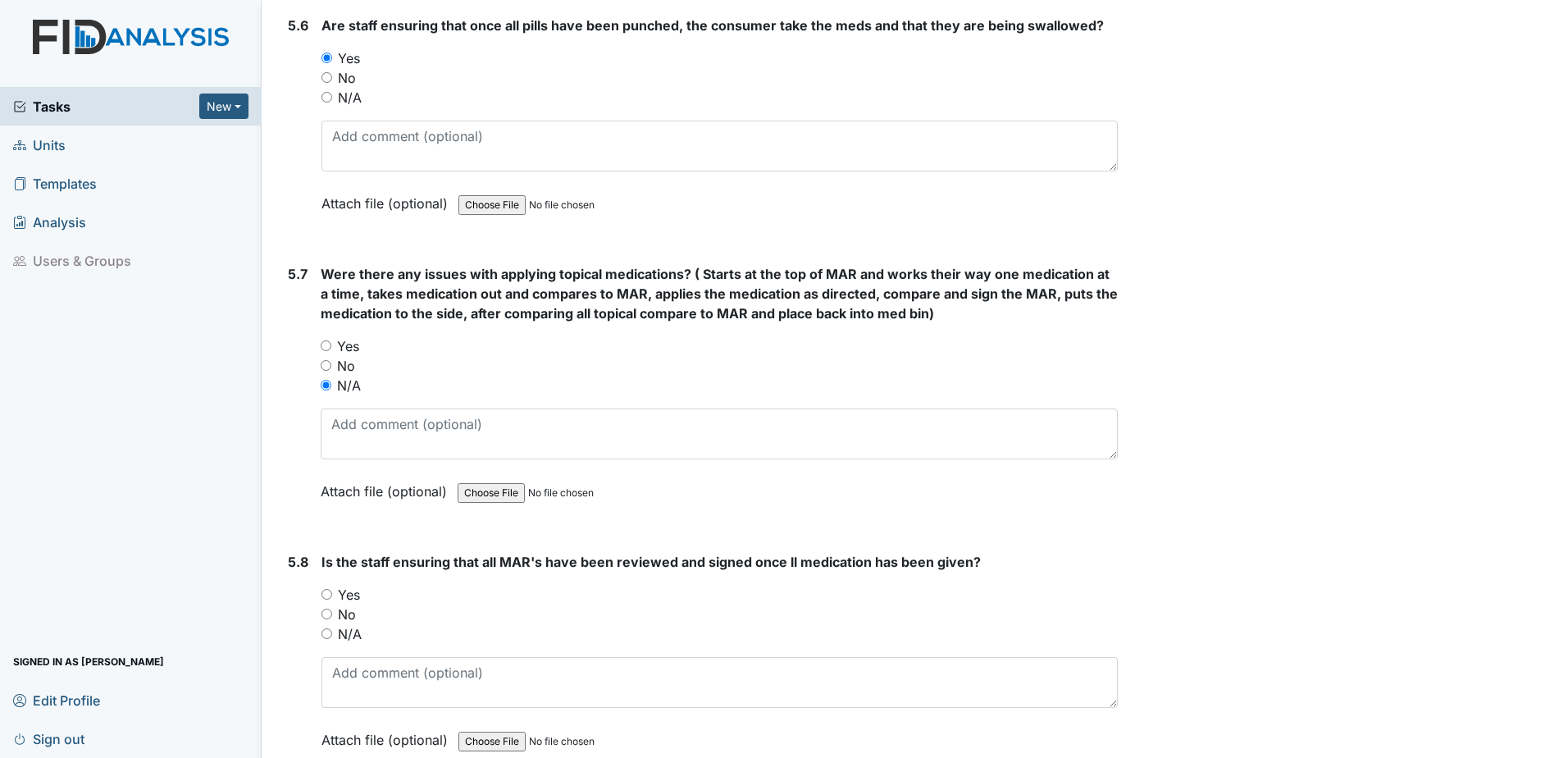
click at [324, 597] on input "Yes" at bounding box center [327, 595] width 11 height 11
radio input "true"
click at [327, 615] on input "No" at bounding box center [327, 615] width 11 height 11
radio input "true"
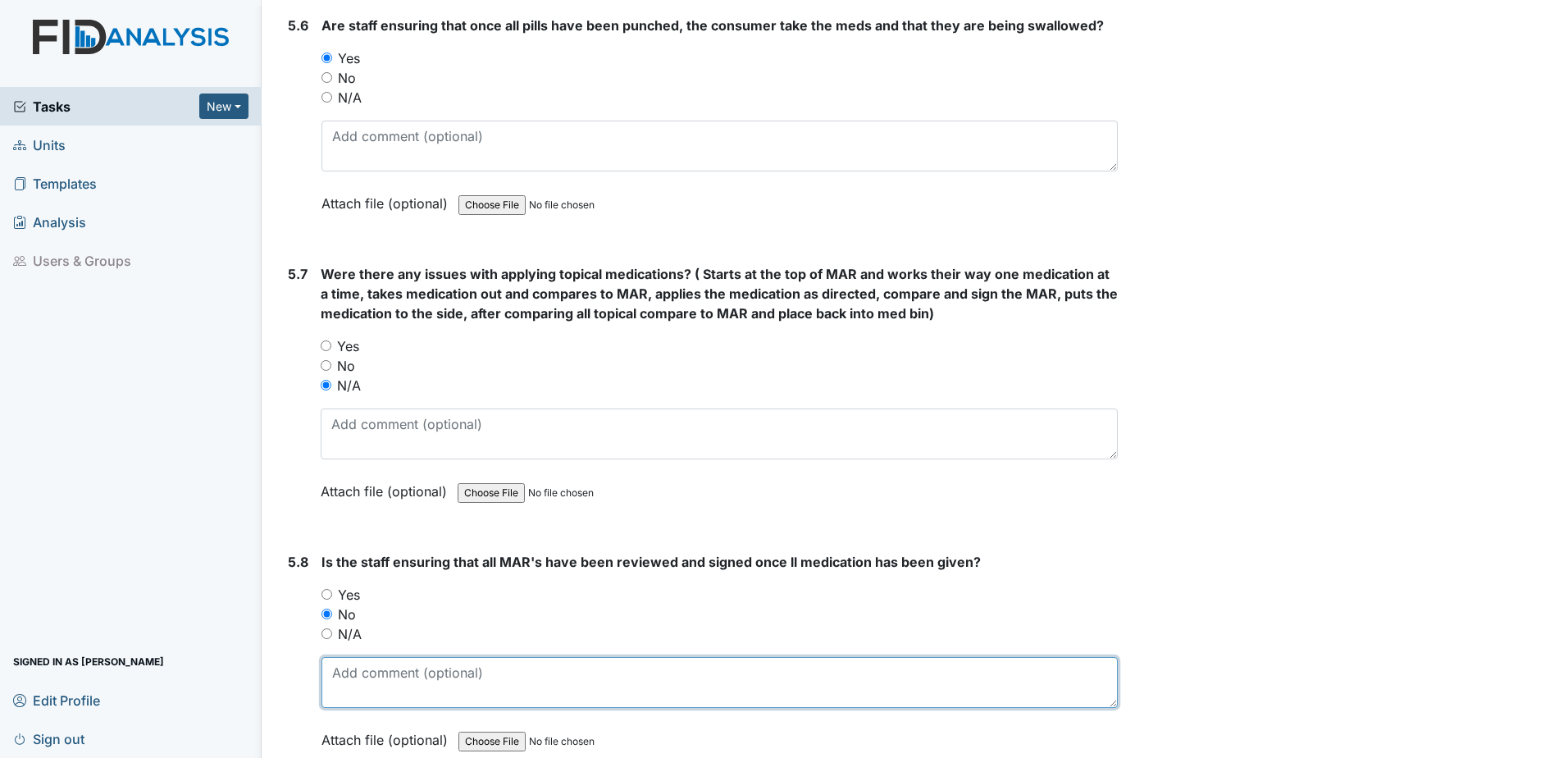
click at [354, 664] on textarea at bounding box center [720, 683] width 797 height 51
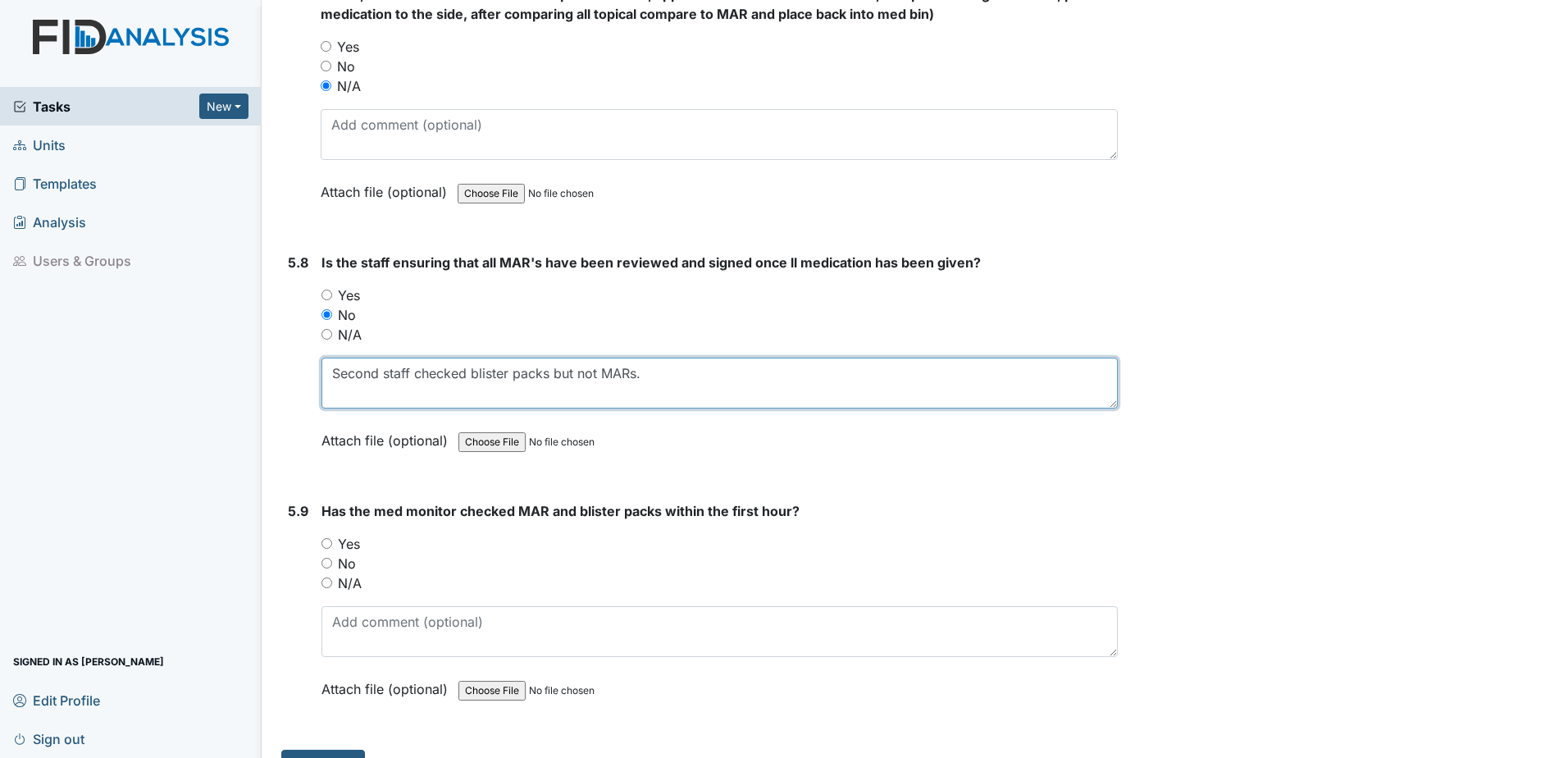
scroll to position [9026, 0]
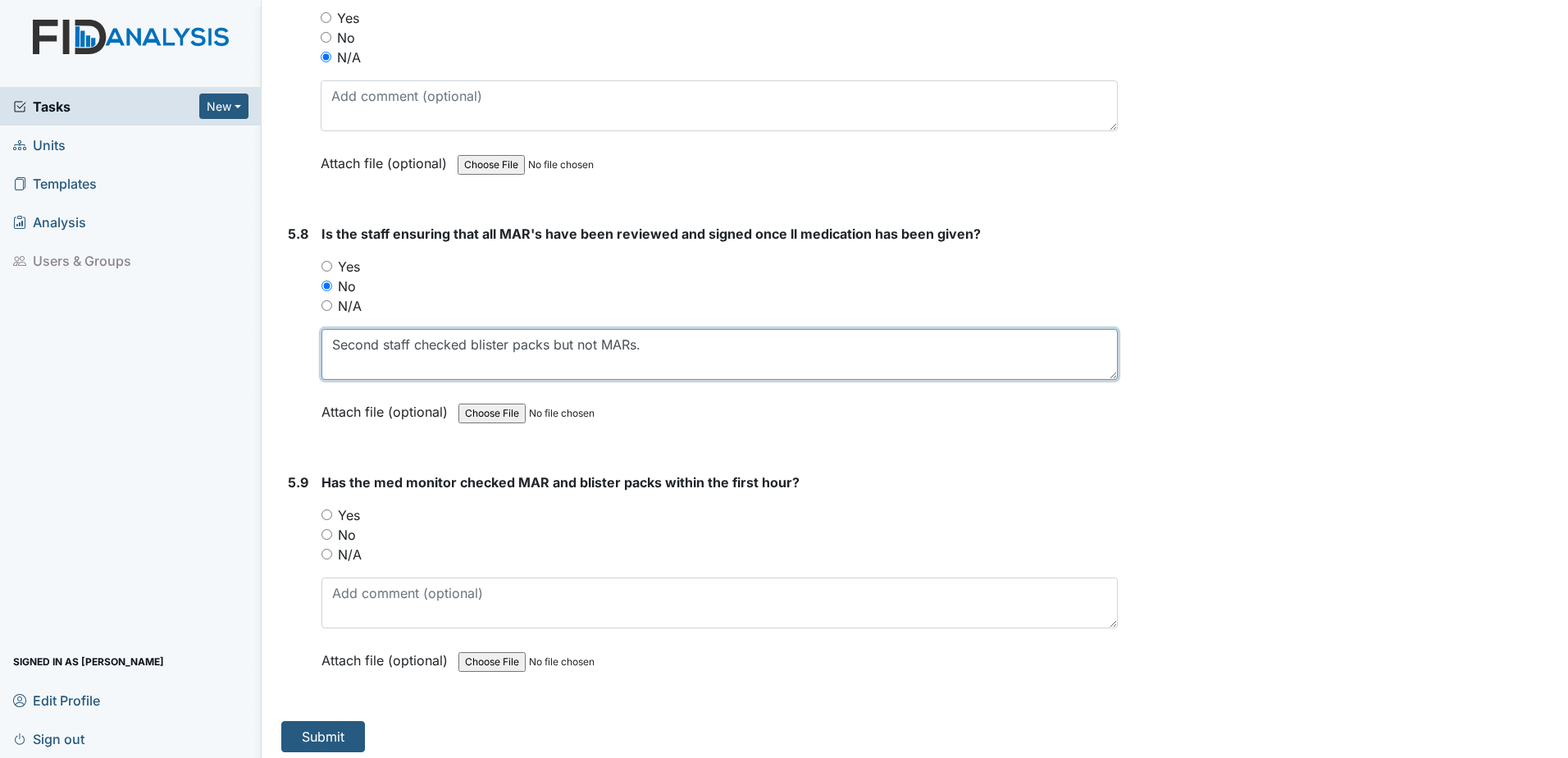
type textarea "Second staff checked blister packs but not MARs."
click at [328, 517] on input "Yes" at bounding box center [327, 515] width 11 height 11
radio input "true"
click at [326, 542] on div "No" at bounding box center [720, 536] width 797 height 20
click at [327, 534] on input "No" at bounding box center [327, 535] width 11 height 11
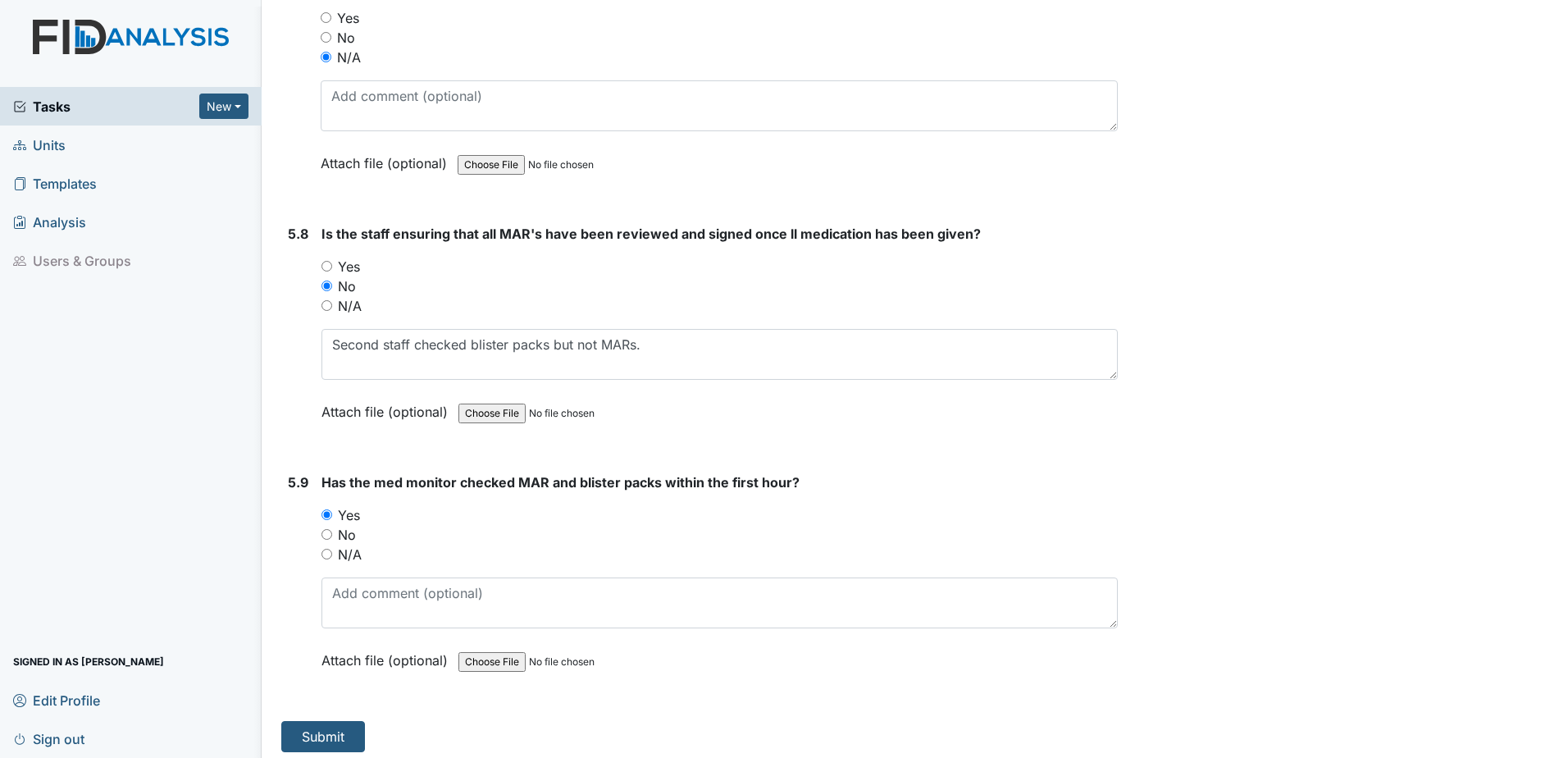
radio input "true"
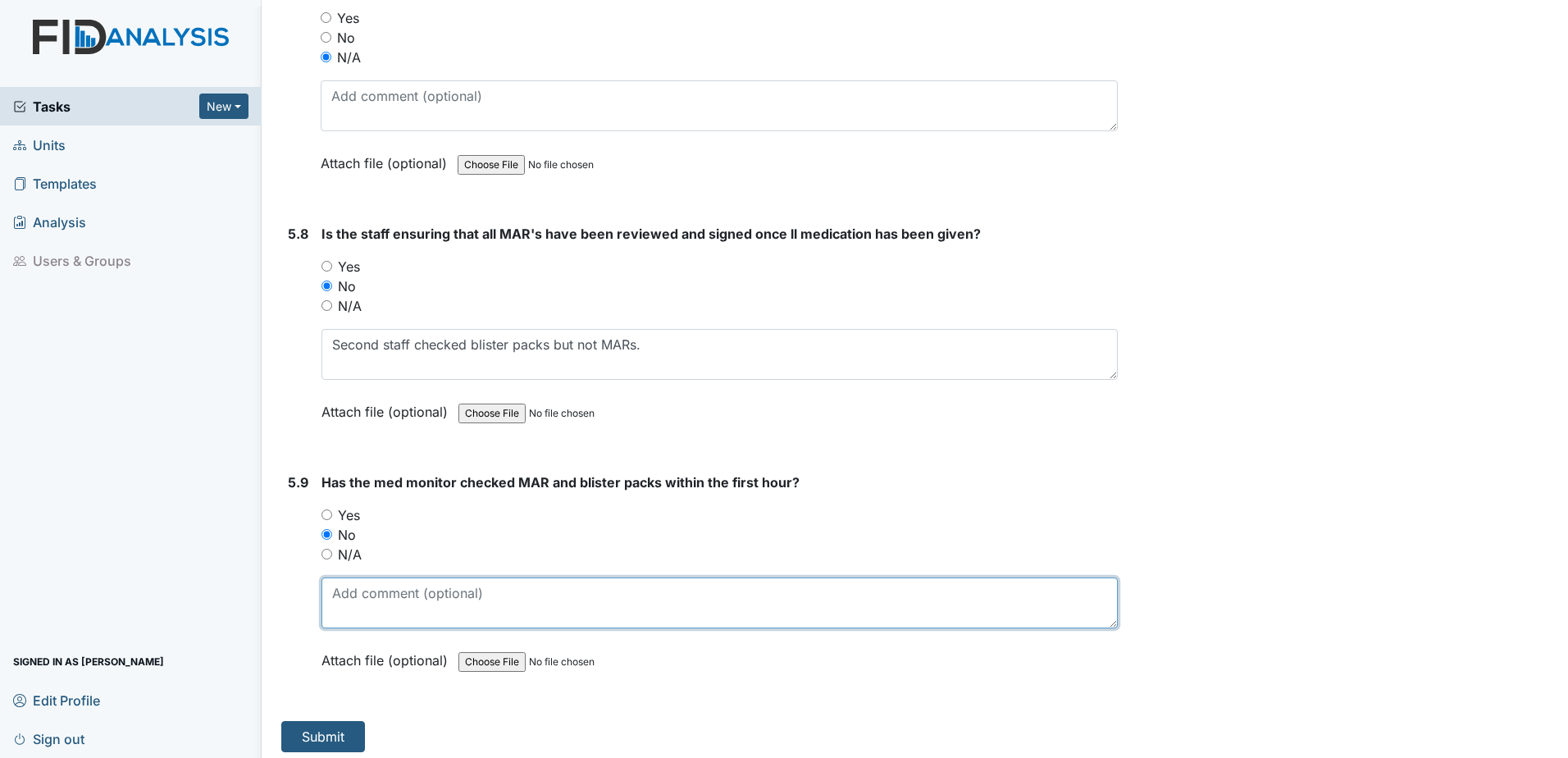
click at [349, 609] on textarea at bounding box center [720, 603] width 797 height 51
click at [345, 592] on textarea "DId not check MAR." at bounding box center [720, 603] width 797 height 51
click at [552, 606] on textarea "Did not check MAR." at bounding box center [720, 603] width 797 height 51
type textarea "Did not check MAR."
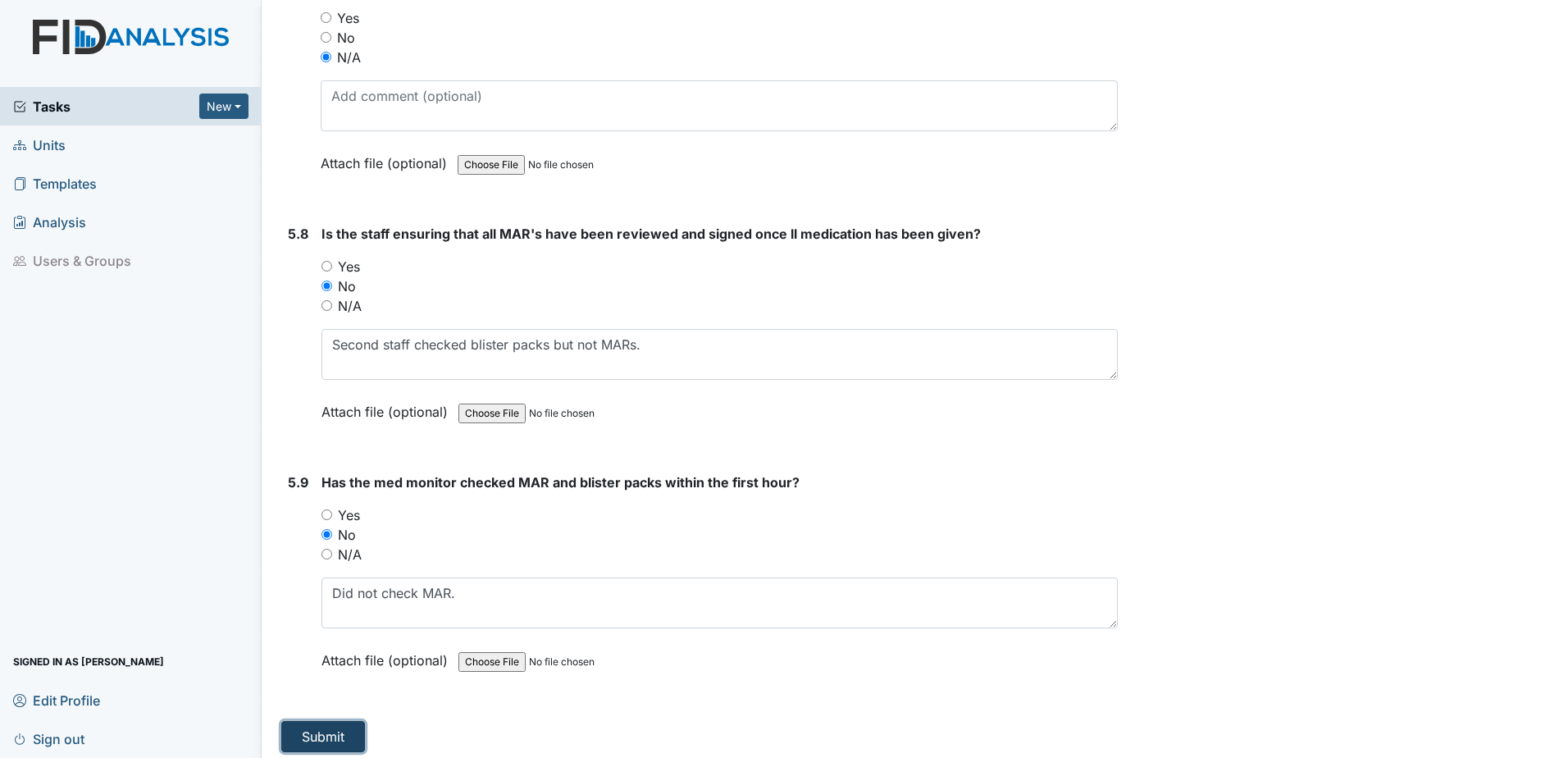
click at [331, 730] on button "Submit" at bounding box center [323, 737] width 83 height 31
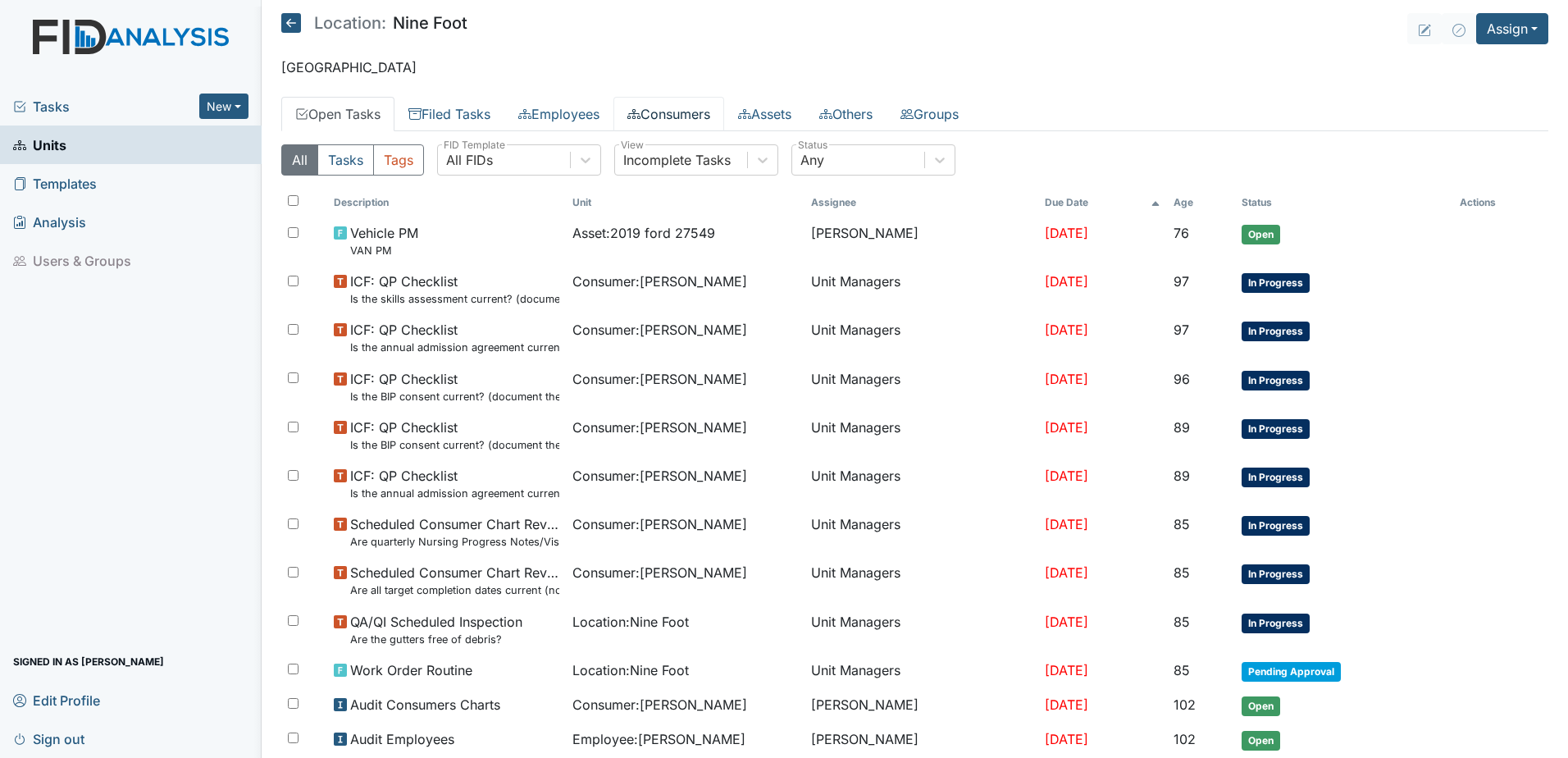
click at [687, 114] on link "Consumers" at bounding box center [669, 114] width 111 height 34
